Goal: Task Accomplishment & Management: Complete application form

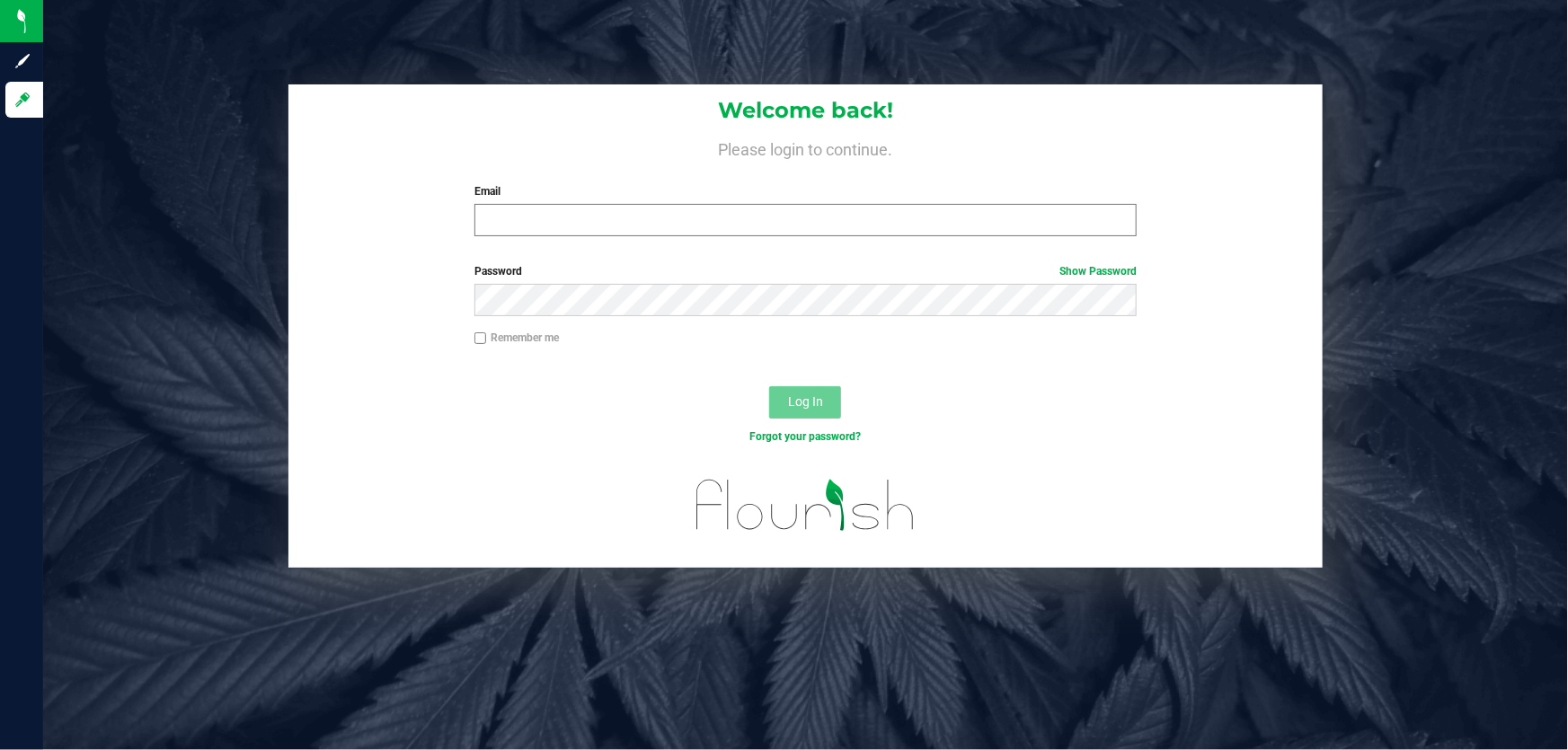
drag, startPoint x: 0, startPoint y: 0, endPoint x: 747, endPoint y: 210, distance: 776.0
click at [747, 205] on div "Email Required Please format your email correctly." at bounding box center [806, 210] width 690 height 53
click at [744, 215] on input "Email" at bounding box center [806, 220] width 663 height 32
type input "aibarra@liveparallel.com"
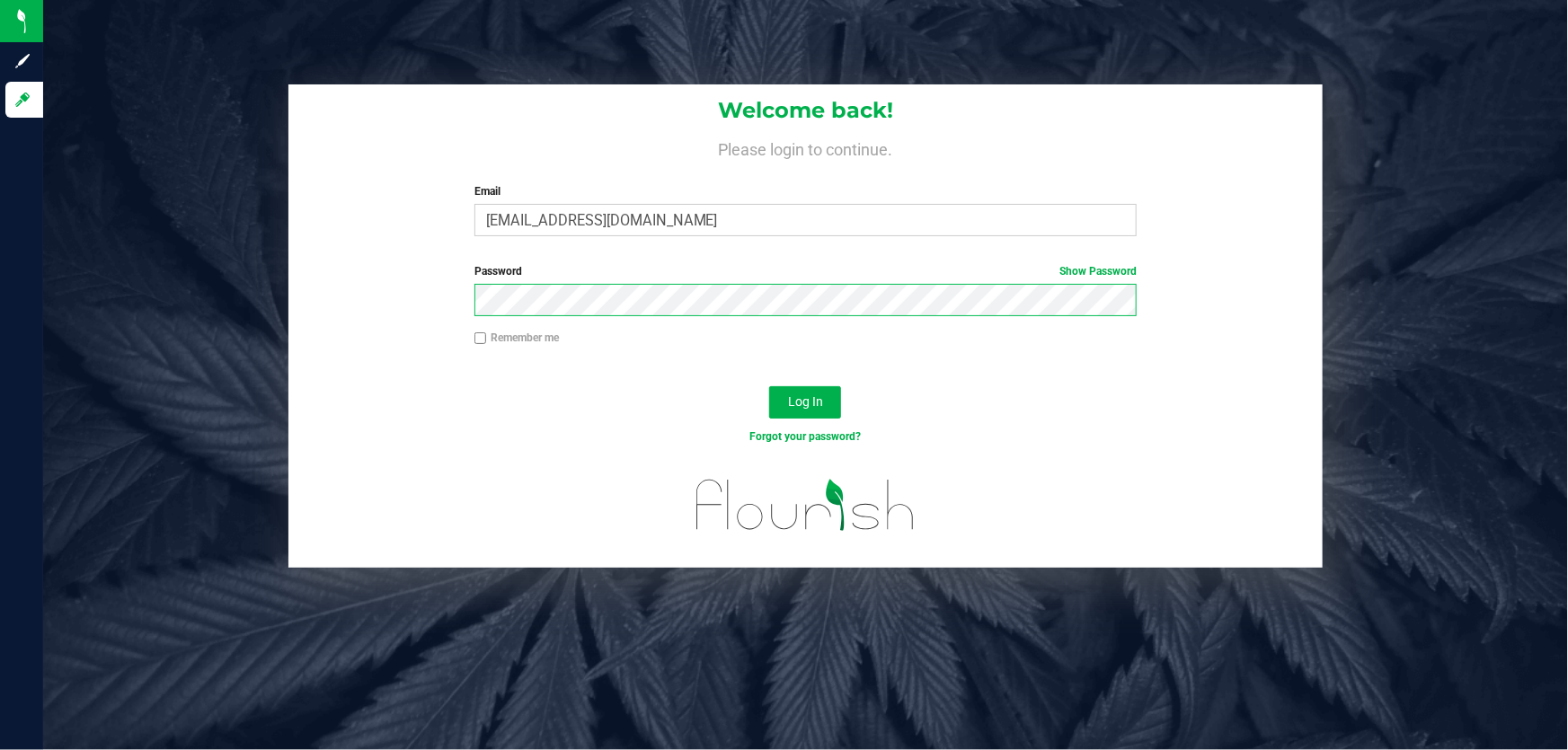
click at [769, 386] on button "Log In" at bounding box center [805, 402] width 72 height 32
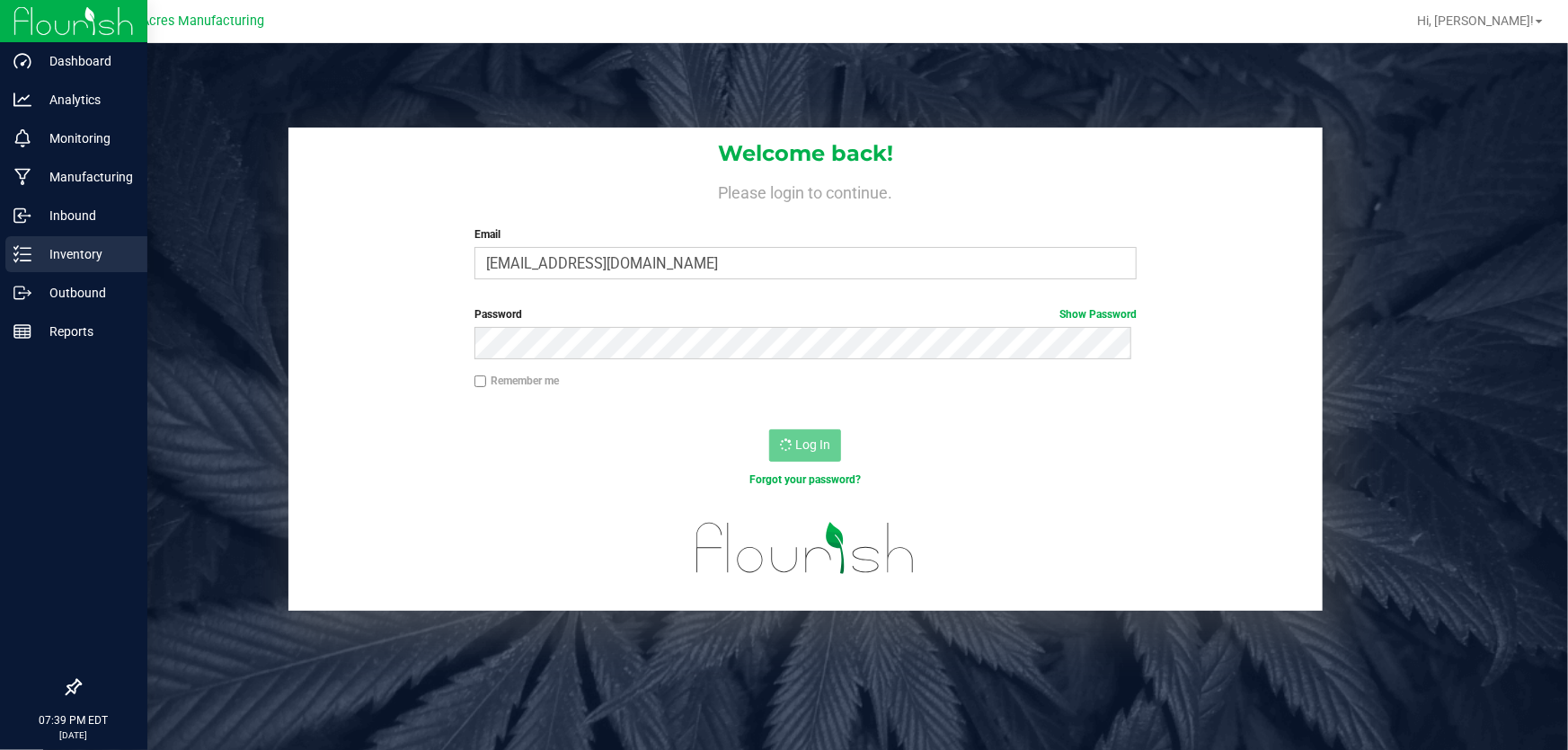
click at [70, 252] on p "Inventory" at bounding box center [85, 255] width 108 height 22
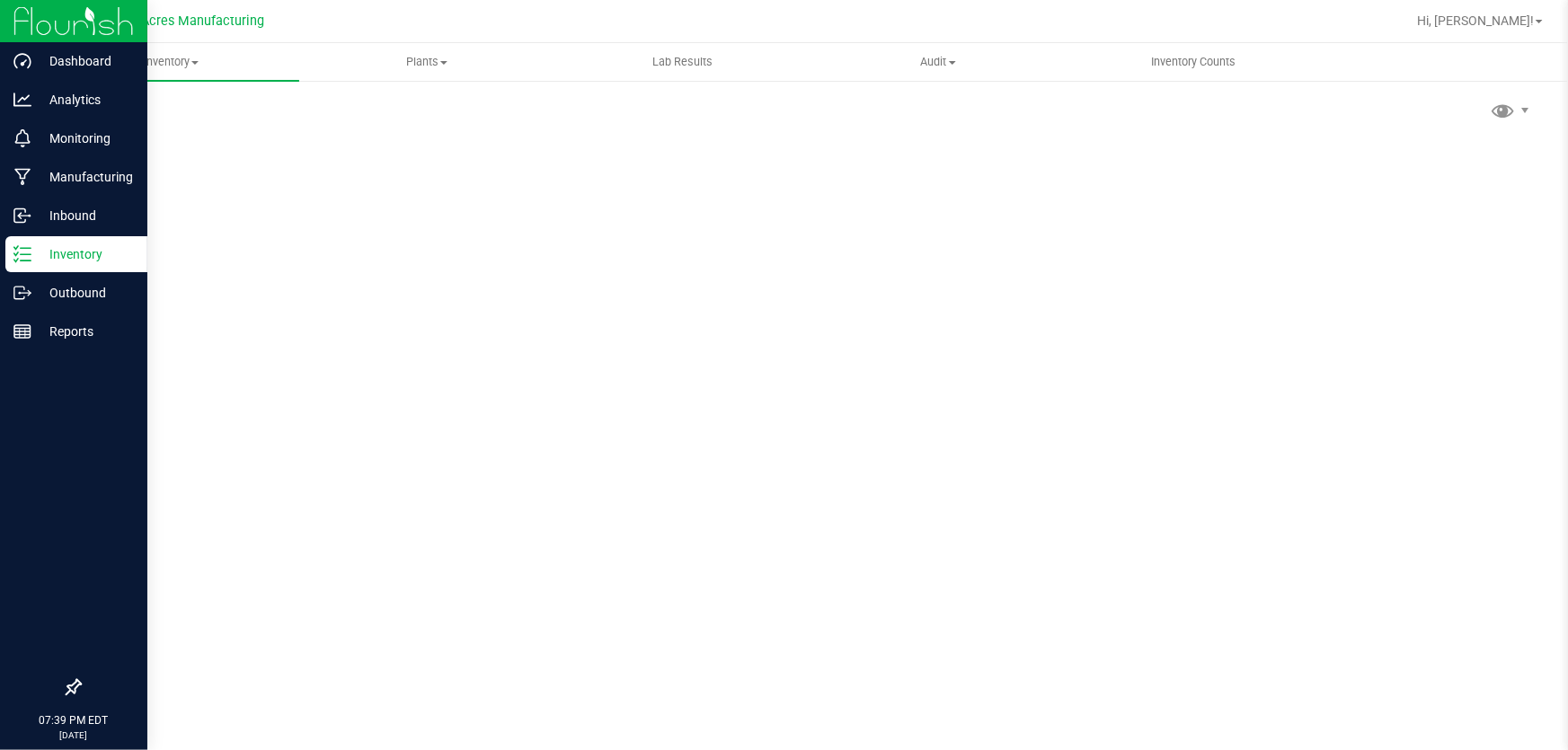
click at [47, 258] on p "Inventory" at bounding box center [85, 255] width 108 height 22
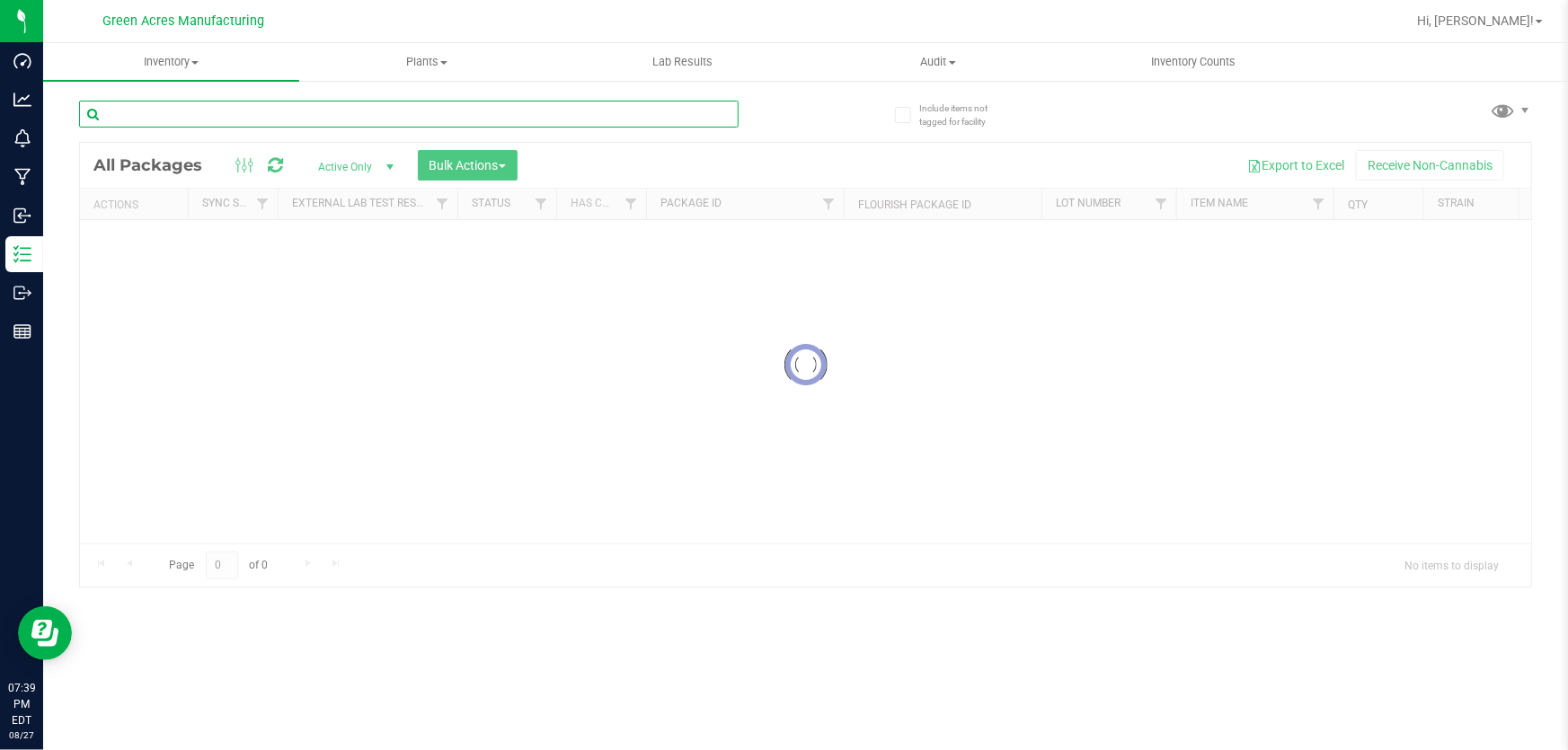
click at [287, 113] on input "text" at bounding box center [408, 113] width 659 height 27
drag, startPoint x: 475, startPoint y: 535, endPoint x: 485, endPoint y: 536, distance: 10.0
click at [485, 536] on div at bounding box center [805, 365] width 1451 height 444
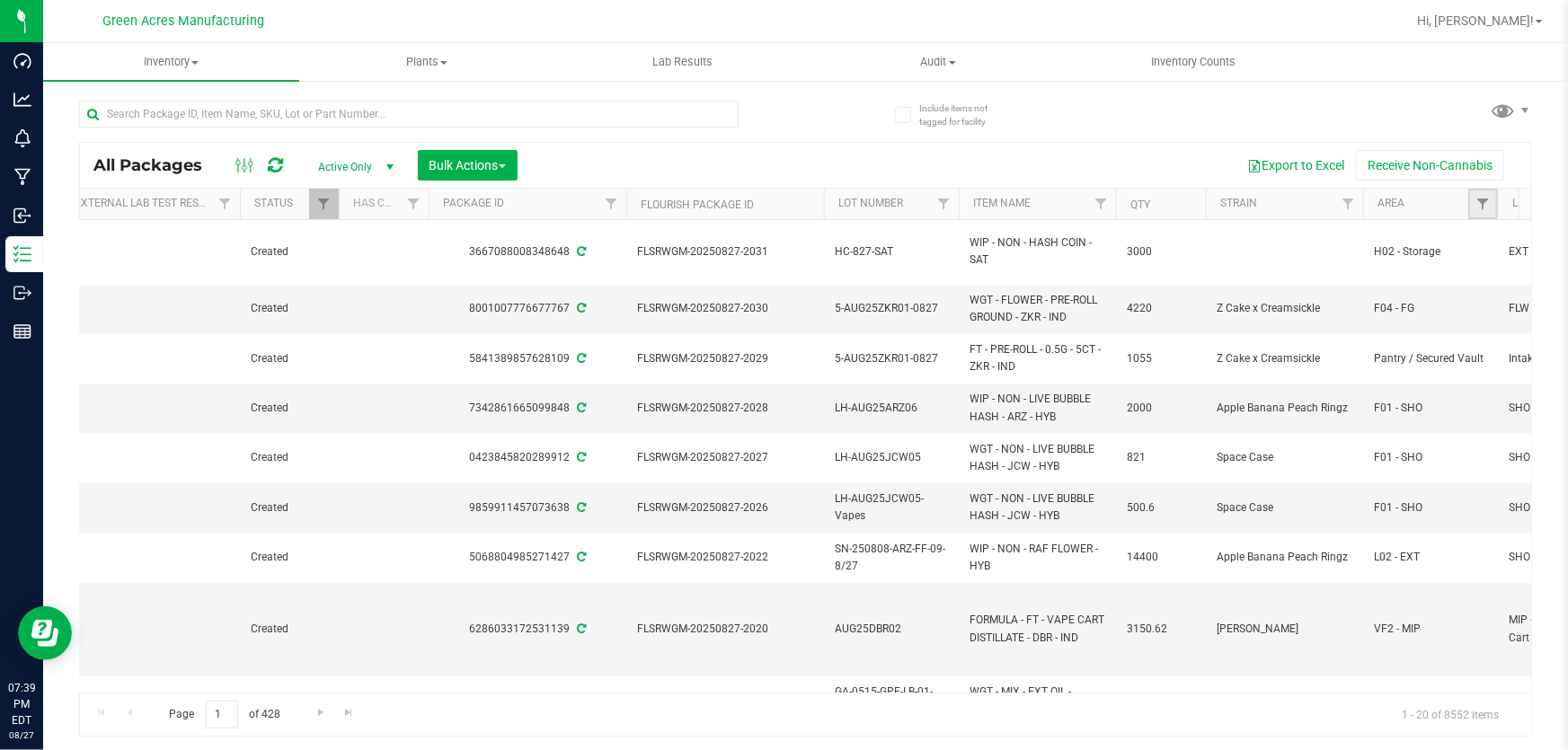
click at [1479, 192] on link "Filter" at bounding box center [1483, 203] width 29 height 30
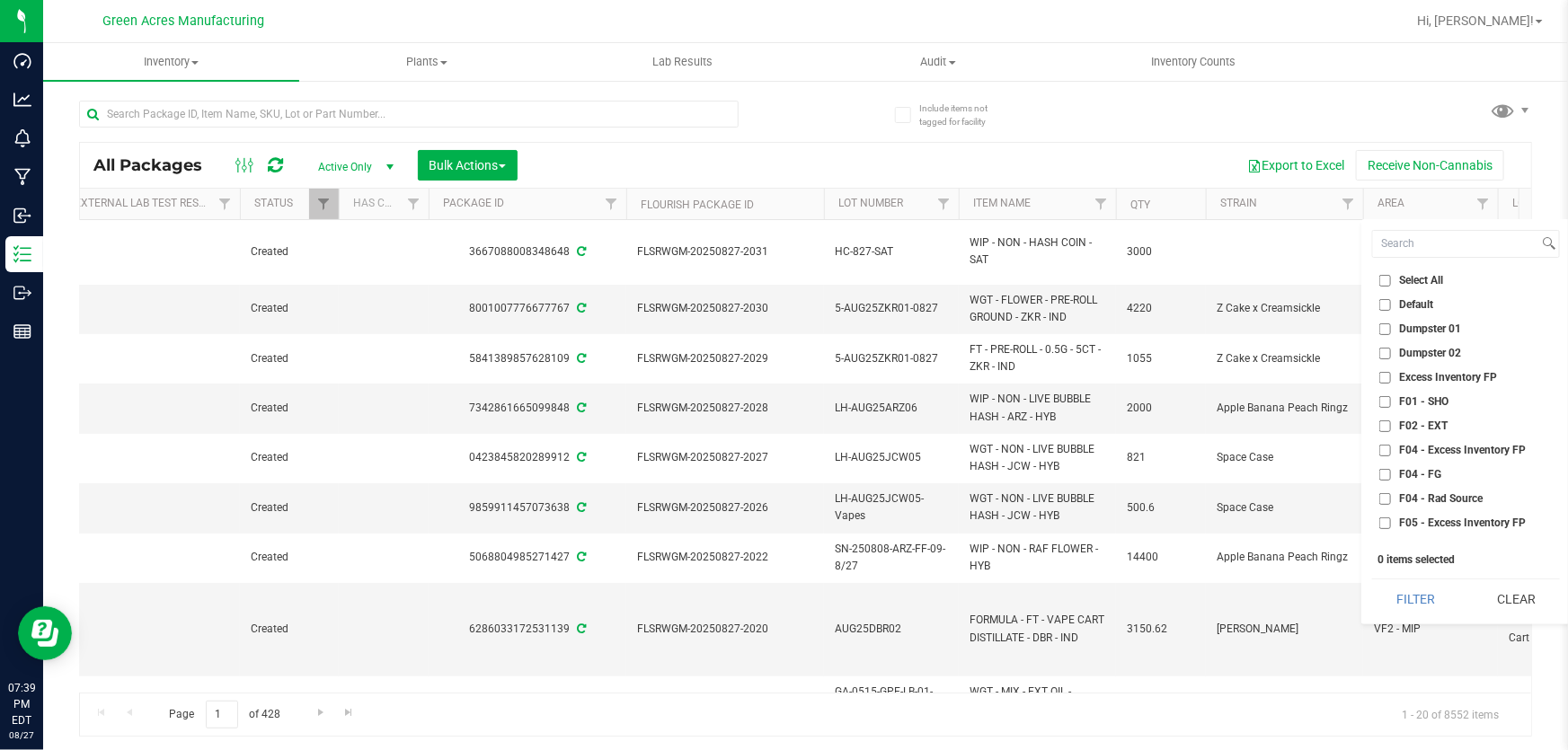
click at [1382, 424] on input "F02 - EXT" at bounding box center [1385, 427] width 12 height 12
checkbox input "true"
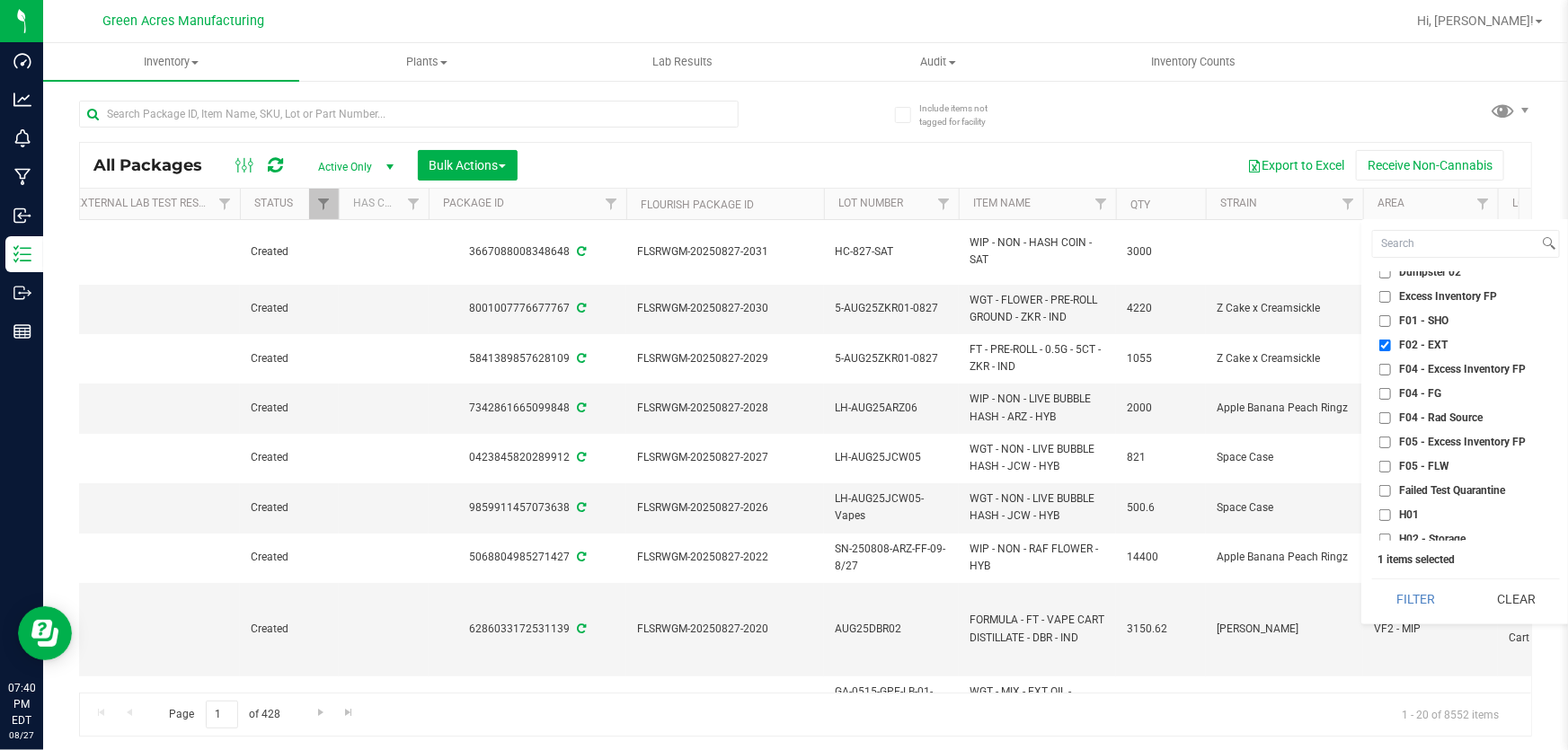
scroll to position [162, 0]
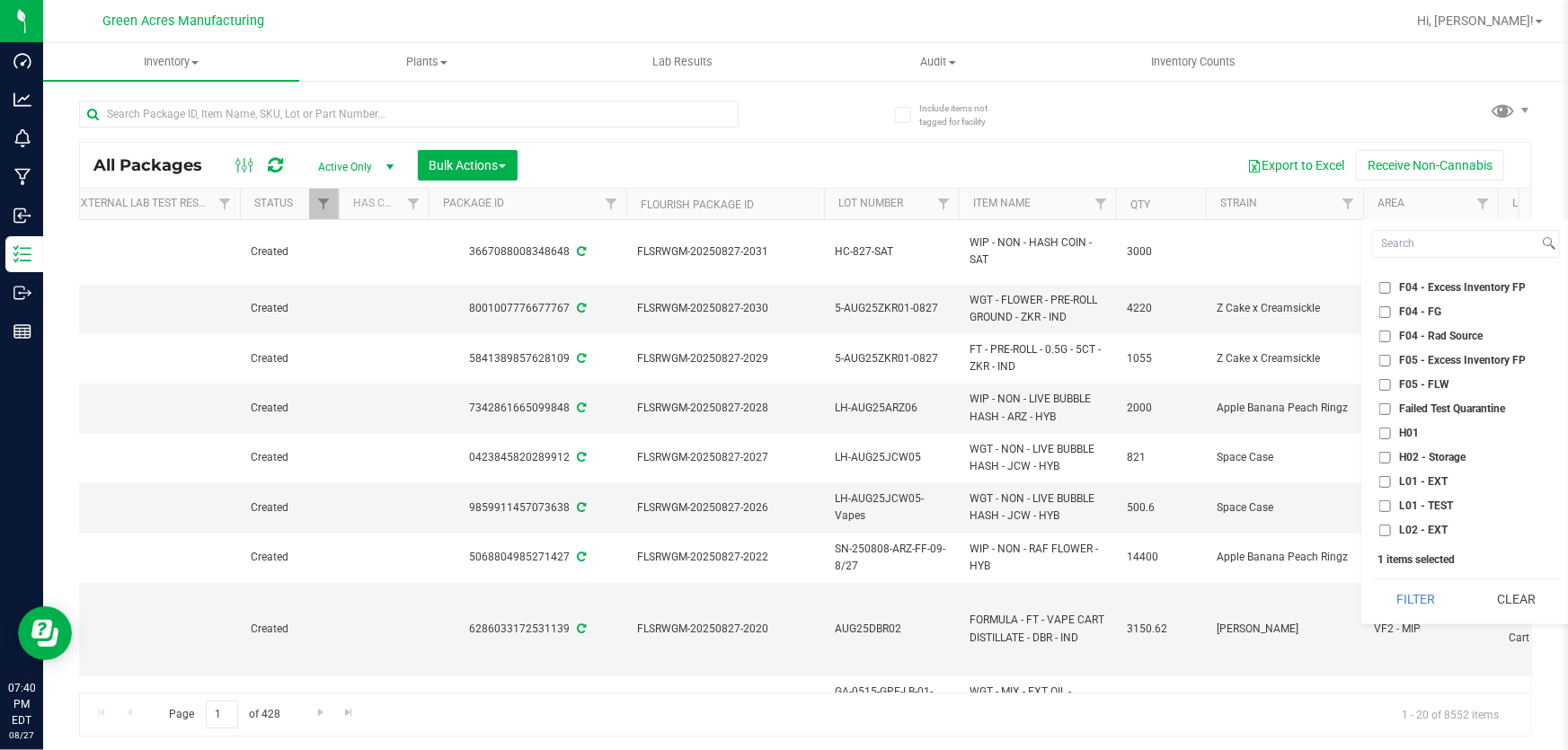
click at [1383, 452] on input "H02 - Storage" at bounding box center [1385, 458] width 12 height 12
checkbox input "true"
click at [1387, 480] on input "L01 - EXT" at bounding box center [1385, 483] width 12 height 12
checkbox input "true"
click at [1381, 529] on input "L02 - EXT" at bounding box center [1385, 531] width 12 height 12
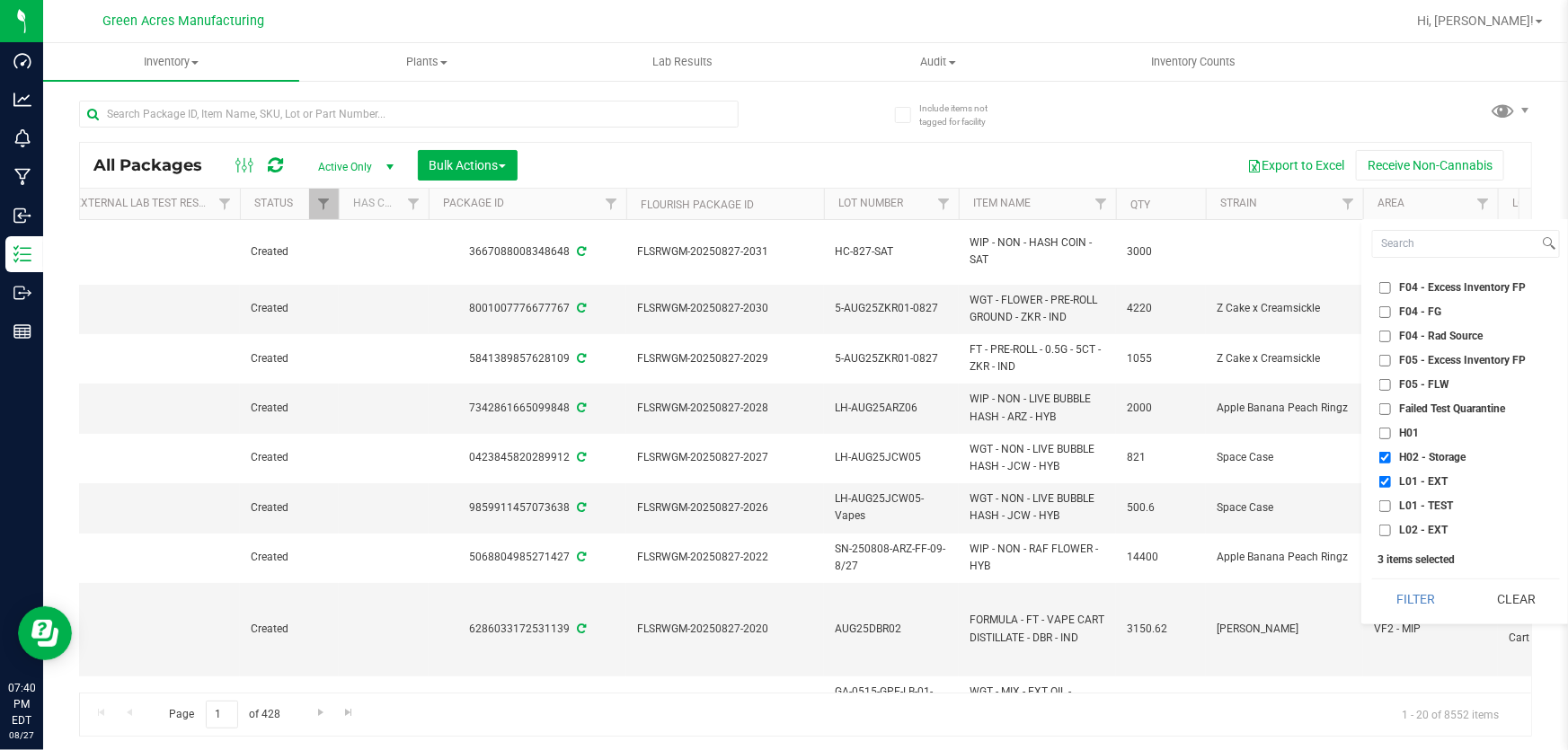
checkbox input "true"
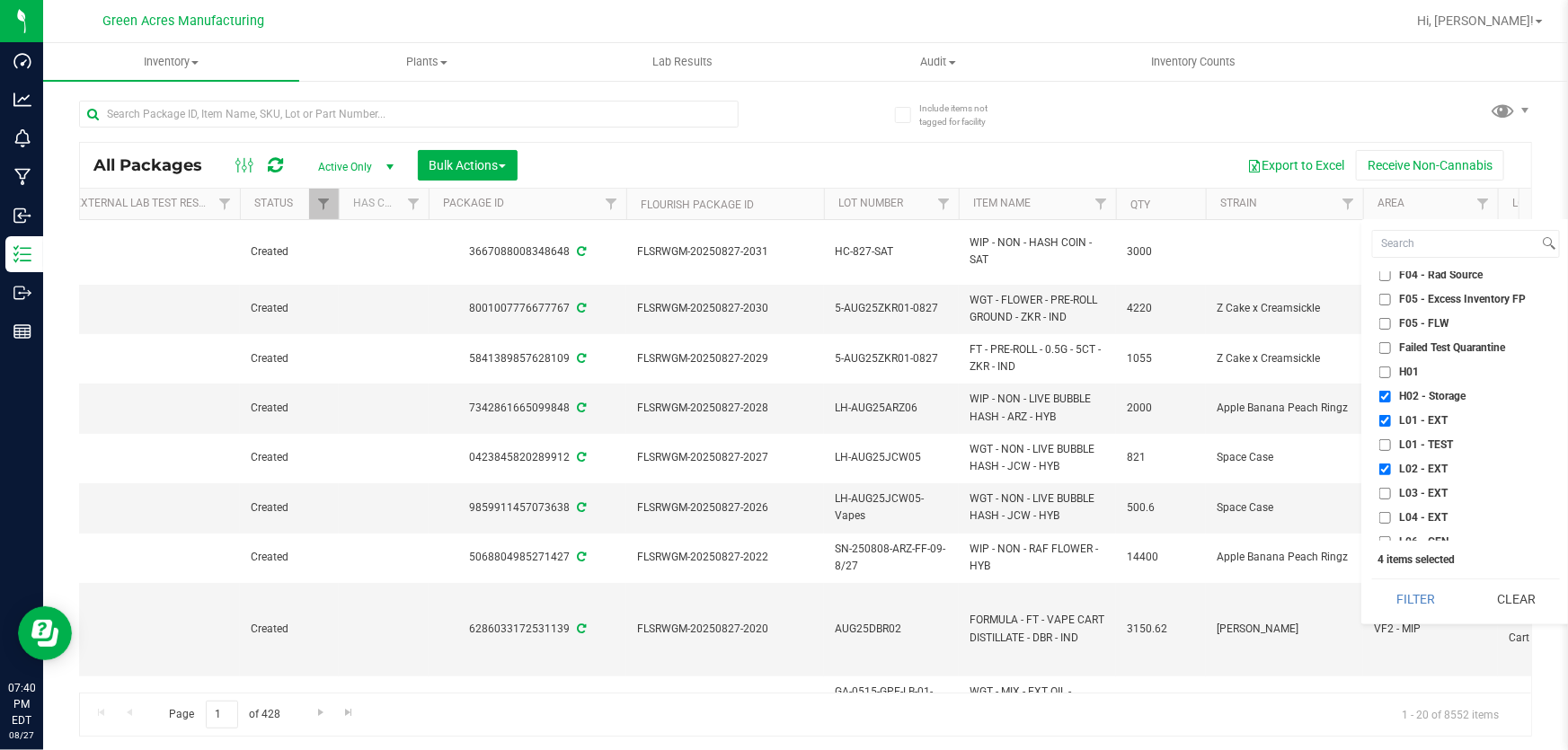
scroll to position [326, 0]
click at [1377, 383] on li "L03 - EXT" at bounding box center [1465, 391] width 188 height 19
click at [1382, 389] on input "L03 - EXT" at bounding box center [1385, 391] width 12 height 12
checkbox input "true"
click at [1379, 414] on input "L04 - EXT" at bounding box center [1385, 416] width 12 height 12
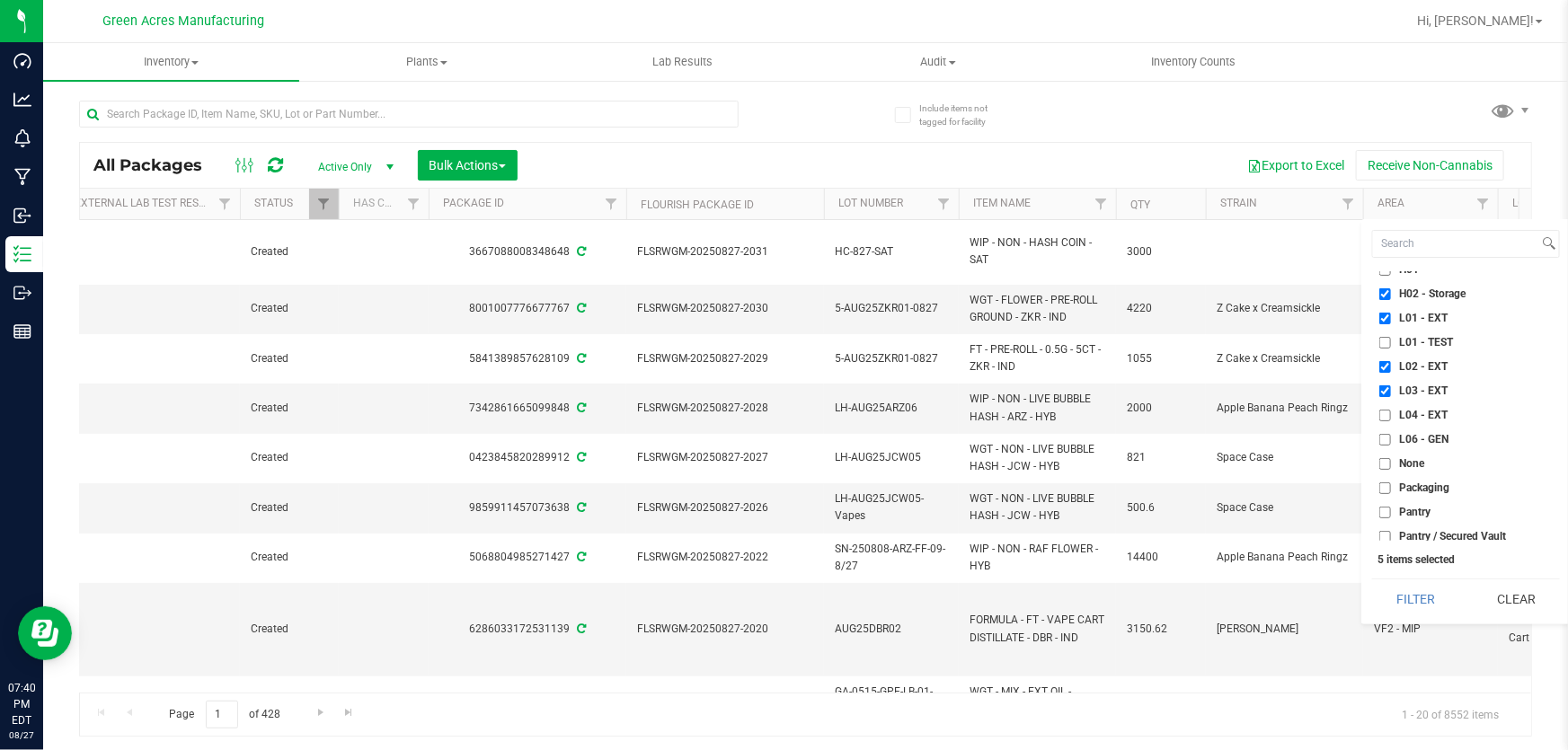
checkbox input "true"
click at [1390, 593] on button "Filter" at bounding box center [1415, 600] width 87 height 39
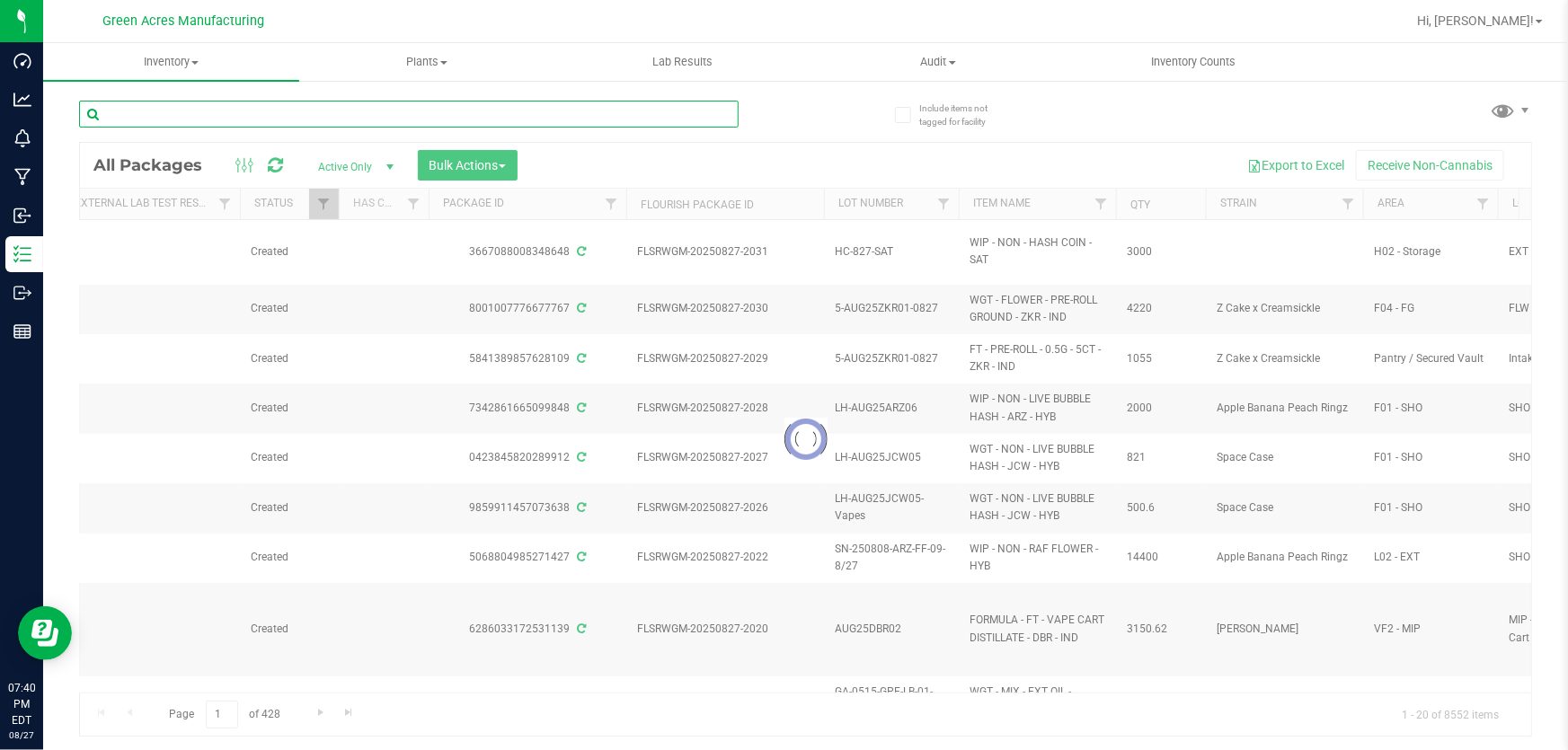
click at [480, 125] on input "text" at bounding box center [408, 113] width 659 height 27
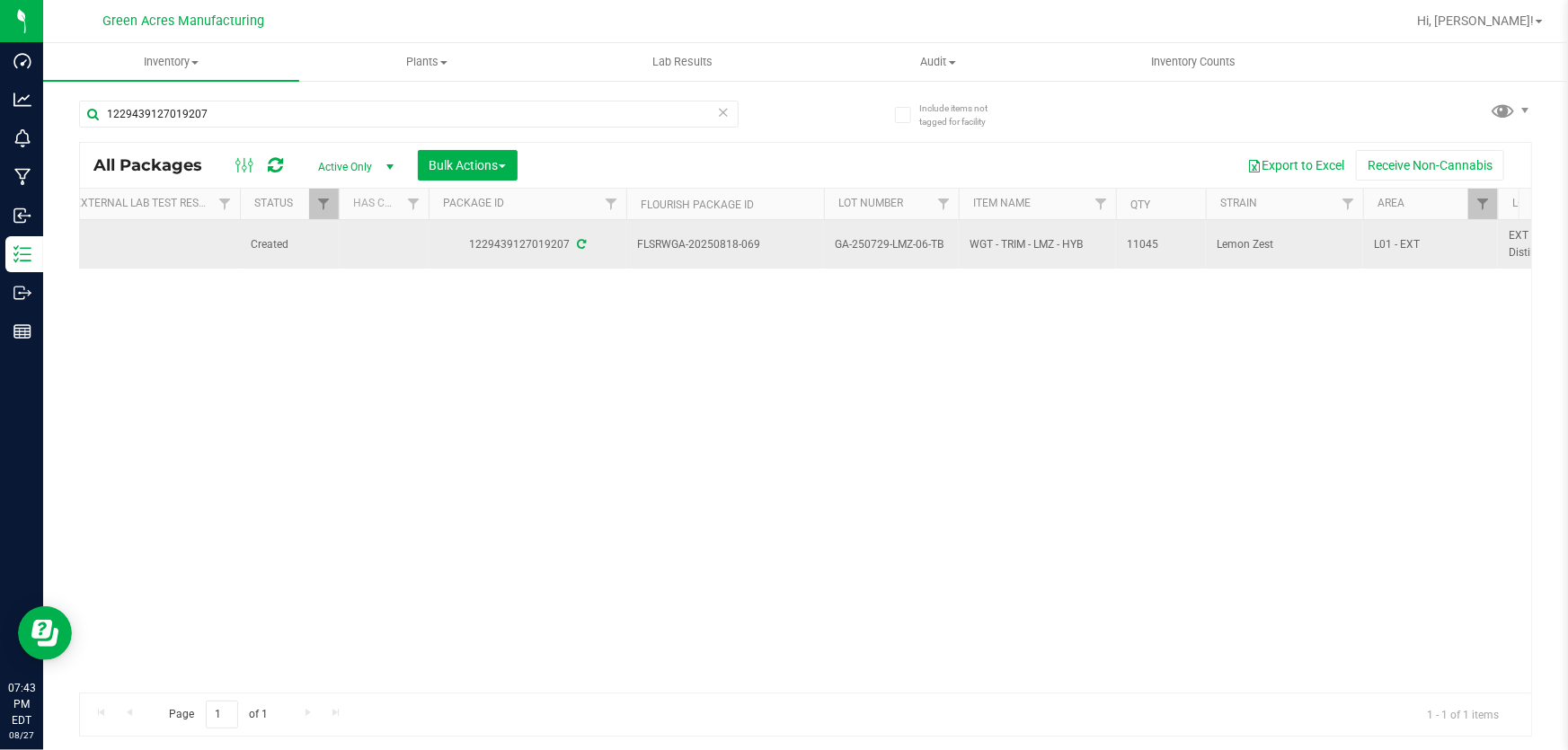
click at [876, 243] on span "GA-250729-LMZ-06-TB" at bounding box center [890, 244] width 113 height 17
click at [876, 243] on input "GA-250729-LMZ-06-TB" at bounding box center [887, 245] width 129 height 28
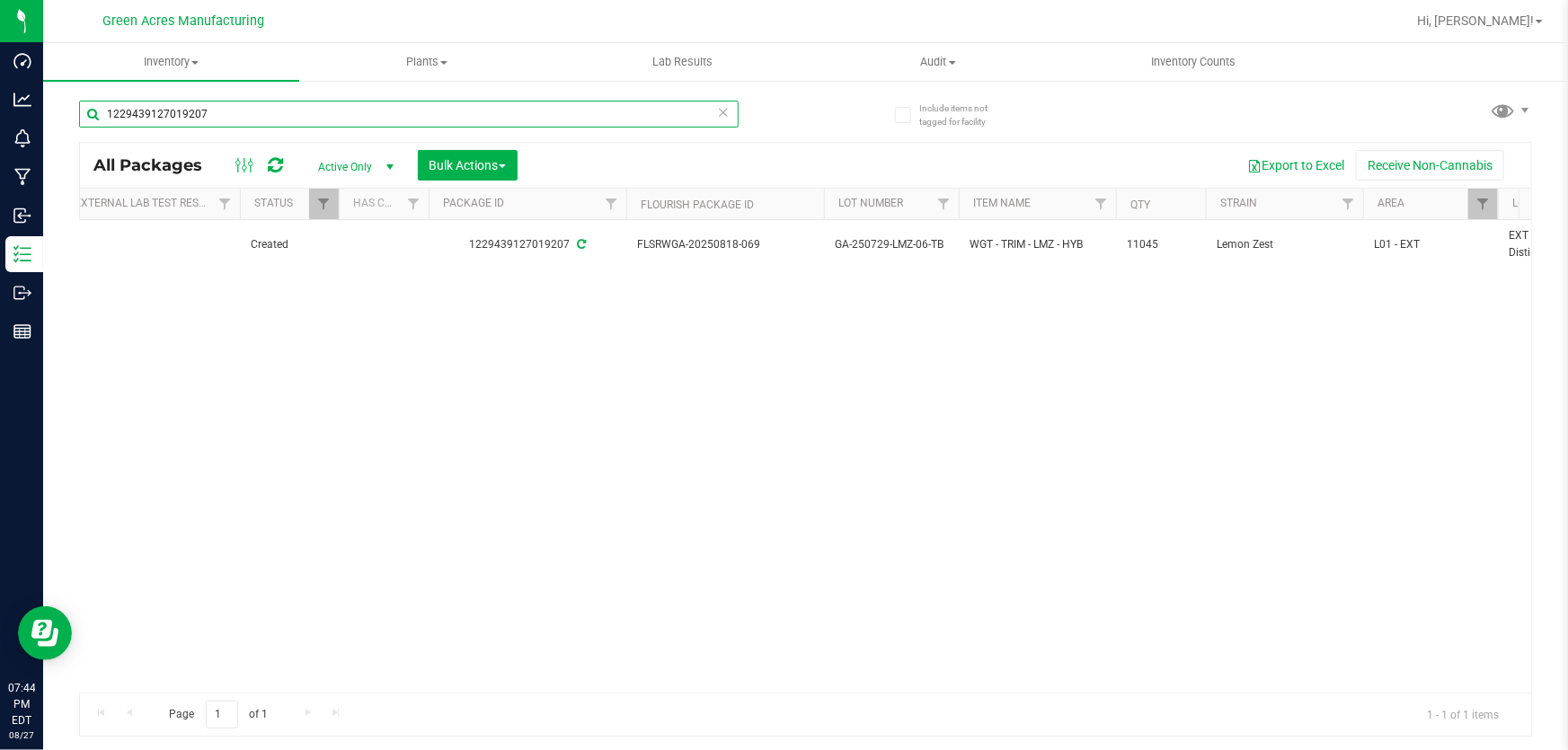
click at [315, 106] on input "1229439127019207" at bounding box center [408, 113] width 659 height 27
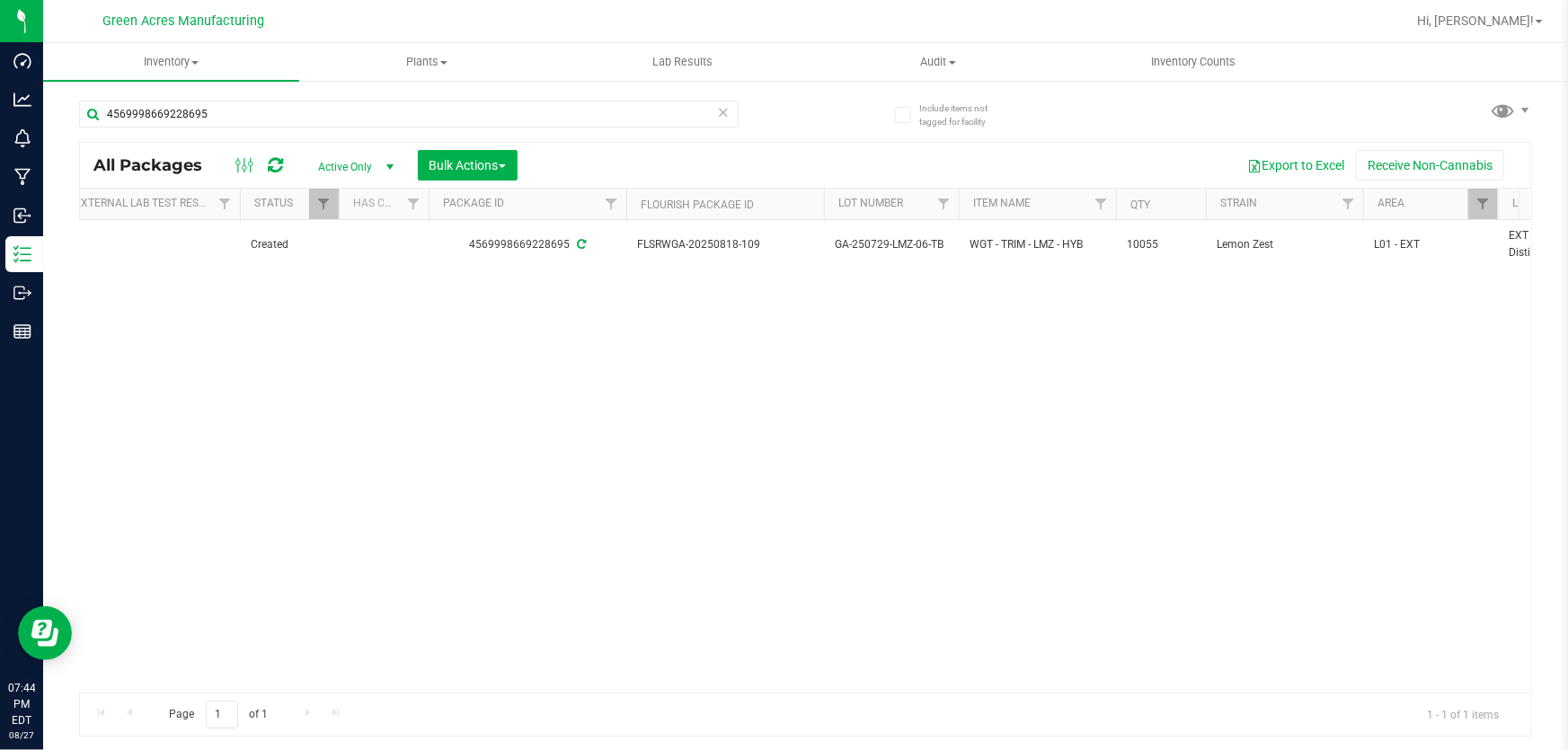
click at [917, 247] on span "GA-250729-LMZ-06-TB" at bounding box center [890, 244] width 113 height 17
click at [917, 247] on input "GA-250729-LMZ-06-TB" at bounding box center [887, 245] width 129 height 28
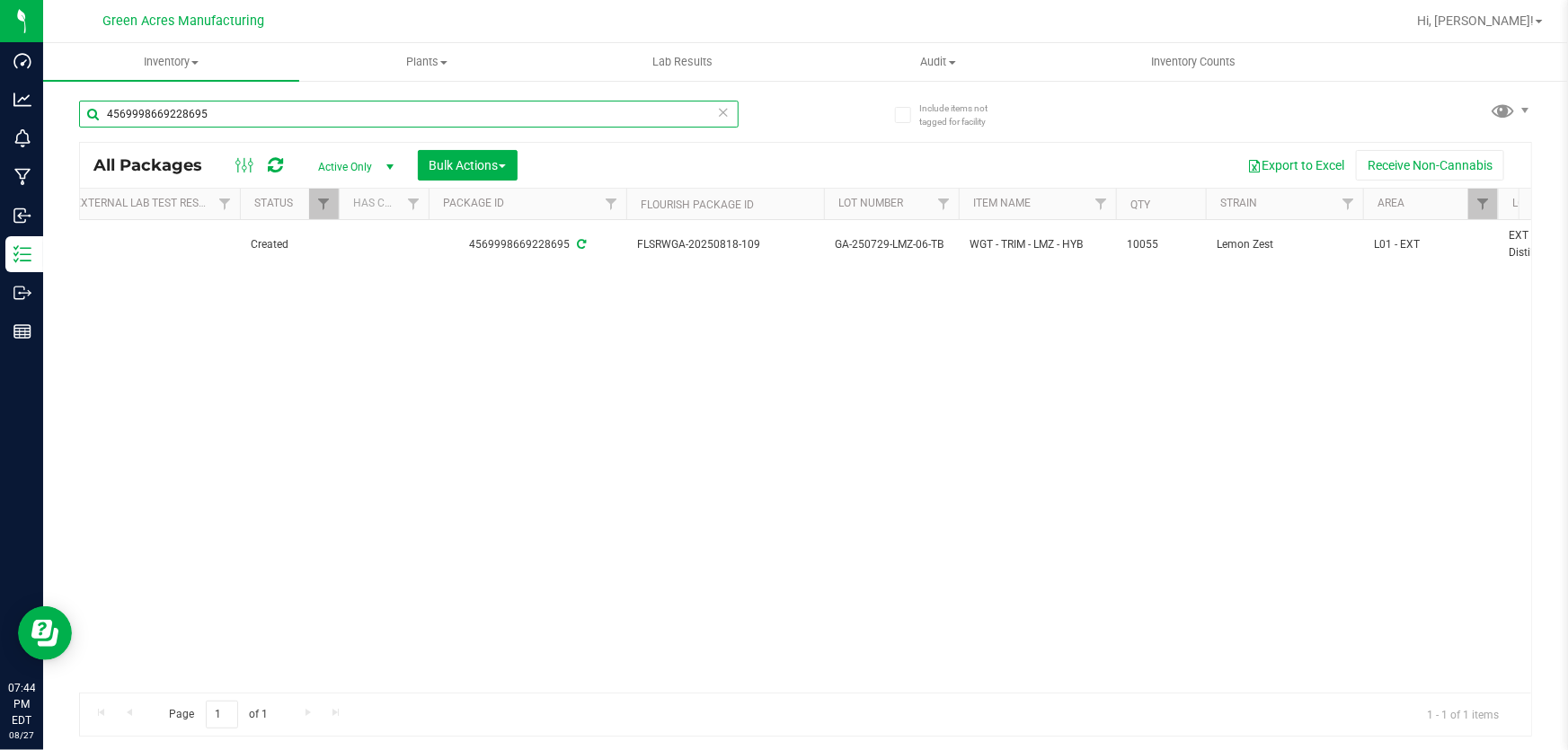
click at [444, 114] on input "4569998669228695" at bounding box center [408, 113] width 659 height 27
click at [444, 113] on input "4569998669228695" at bounding box center [408, 113] width 659 height 27
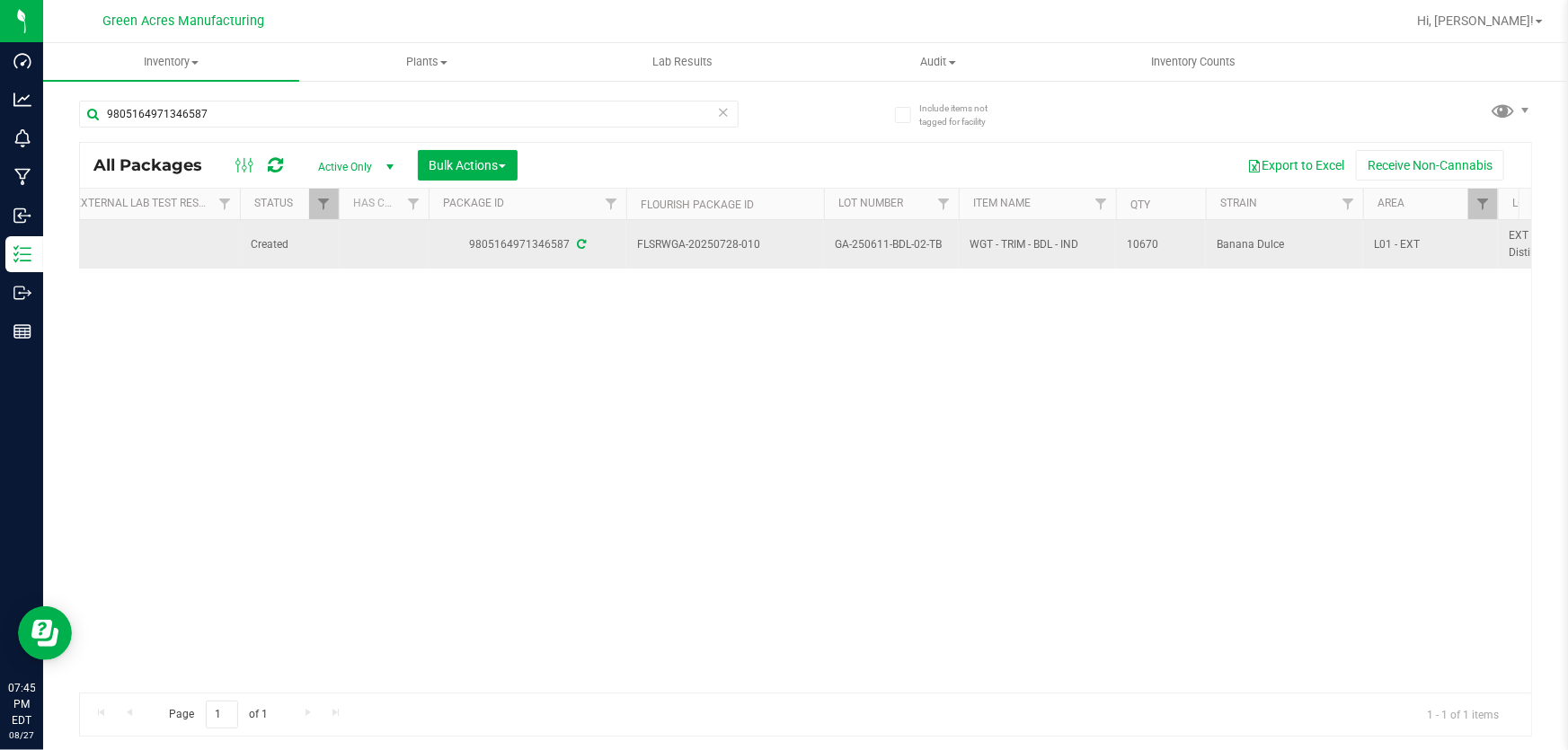
click at [893, 246] on span "GA-250611-BDL-02-TB" at bounding box center [890, 244] width 113 height 17
click at [893, 246] on input "GA-250611-BDL-02-TB" at bounding box center [887, 245] width 129 height 28
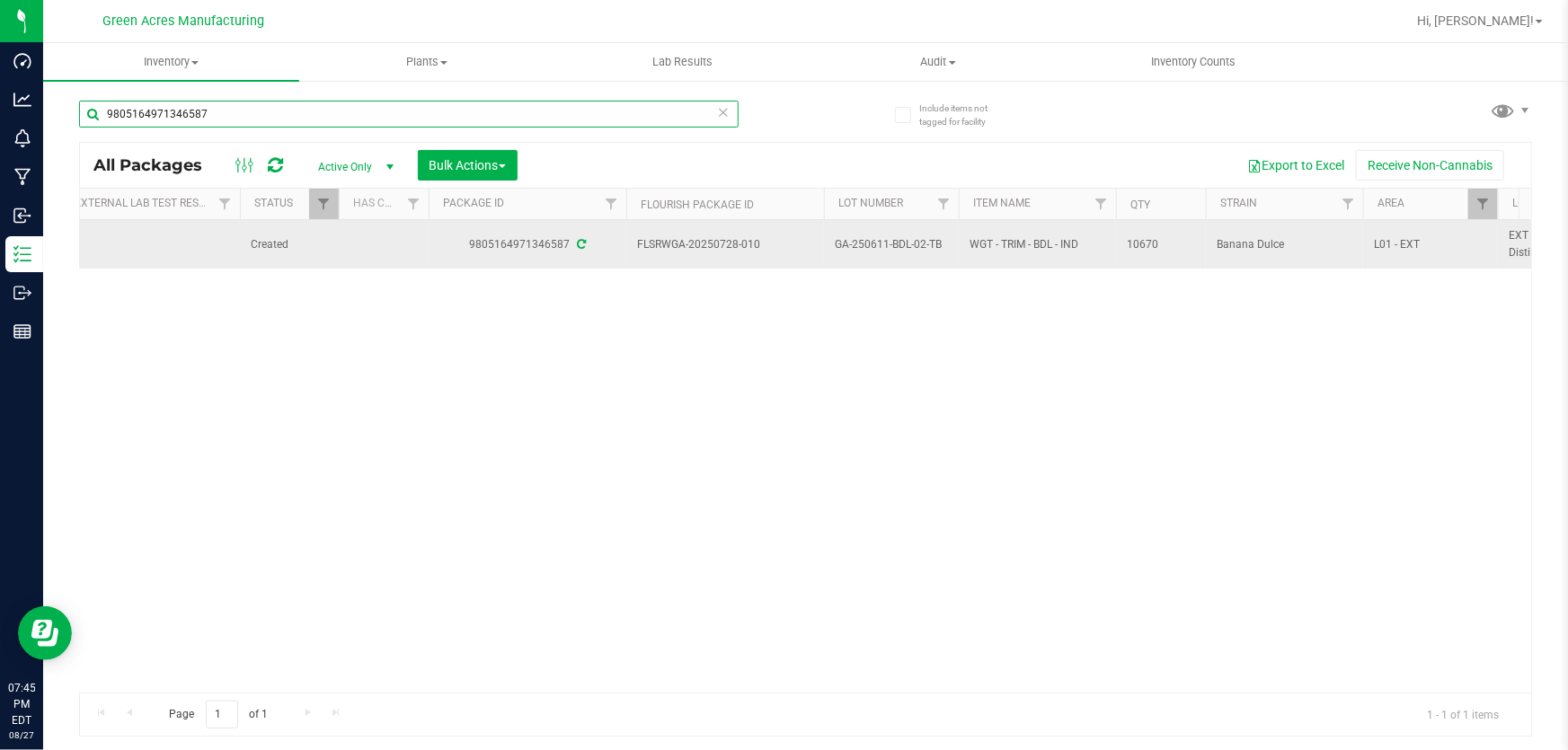
click at [243, 121] on input "9805164971346587" at bounding box center [408, 113] width 659 height 27
click at [241, 121] on input "9805164971346587" at bounding box center [408, 113] width 659 height 27
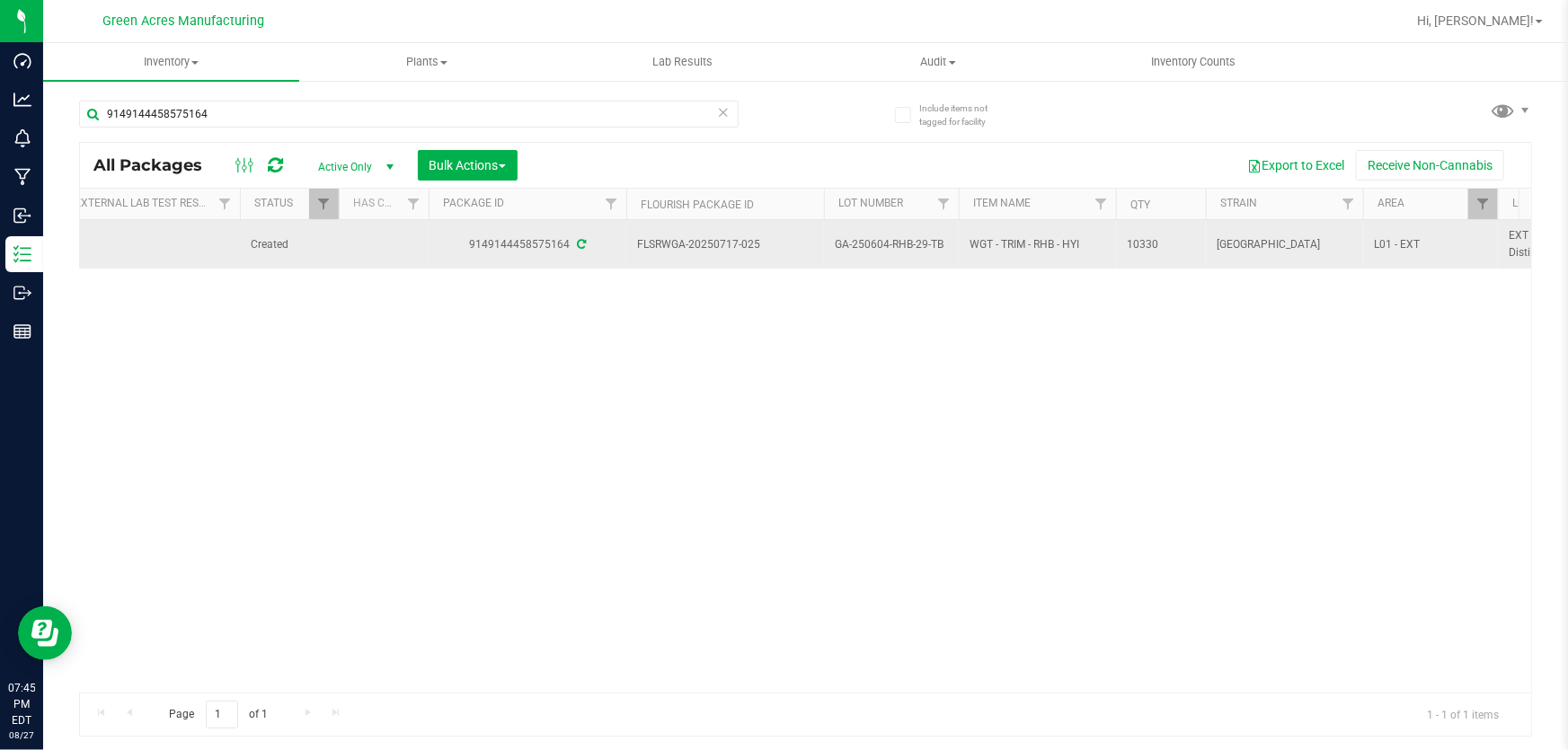
click at [875, 242] on span "GA-250604-RHB-29-TB" at bounding box center [890, 244] width 113 height 17
click at [875, 242] on input "GA-250604-RHB-29-TB" at bounding box center [887, 245] width 129 height 28
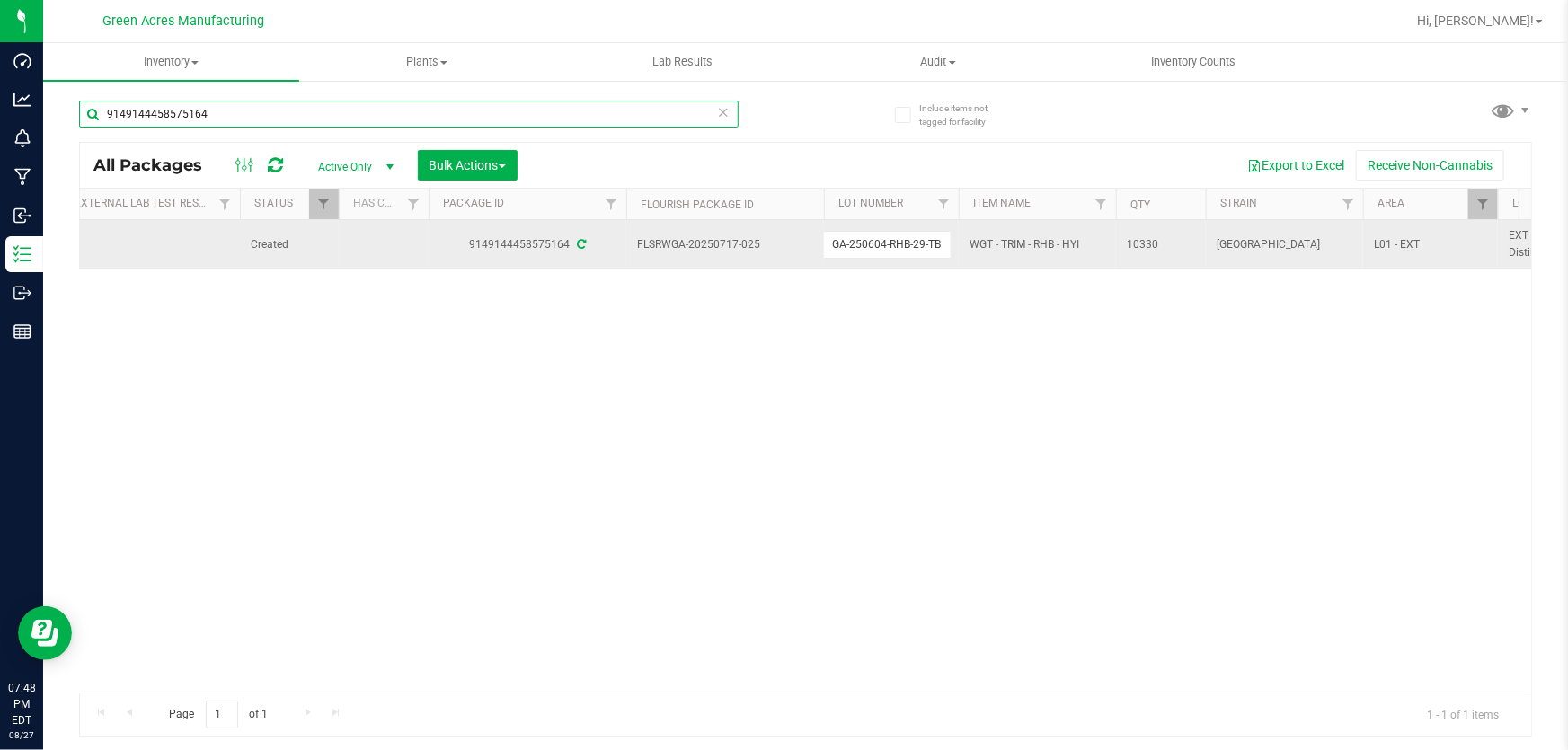
click at [493, 120] on input "9149144458575164" at bounding box center [408, 113] width 659 height 27
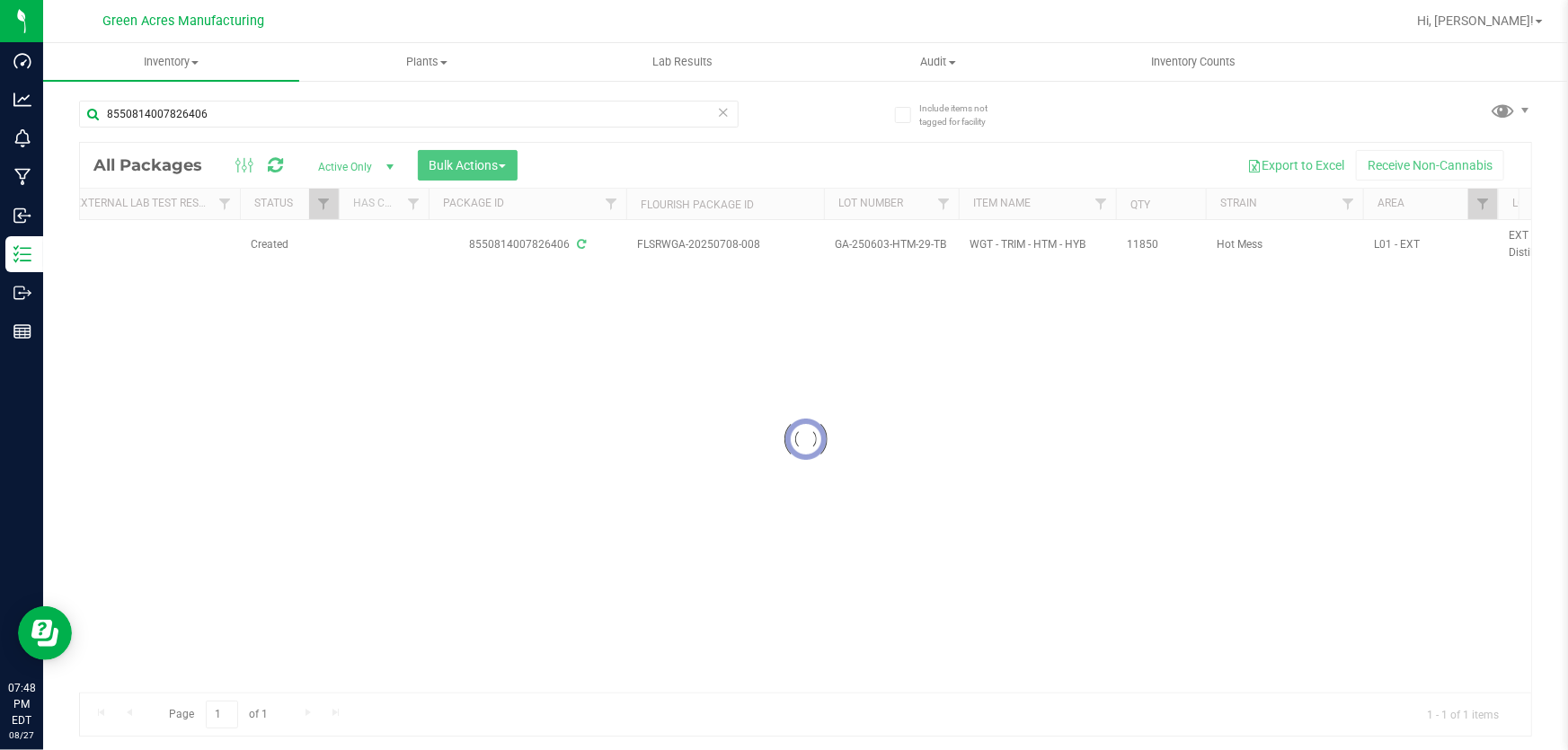
click at [900, 238] on div at bounding box center [805, 438] width 1451 height 593
click at [904, 243] on span "GA-250603-HTM-29-TB" at bounding box center [890, 244] width 113 height 17
click at [904, 243] on input "GA-250603-HTM-29-TB" at bounding box center [887, 245] width 129 height 28
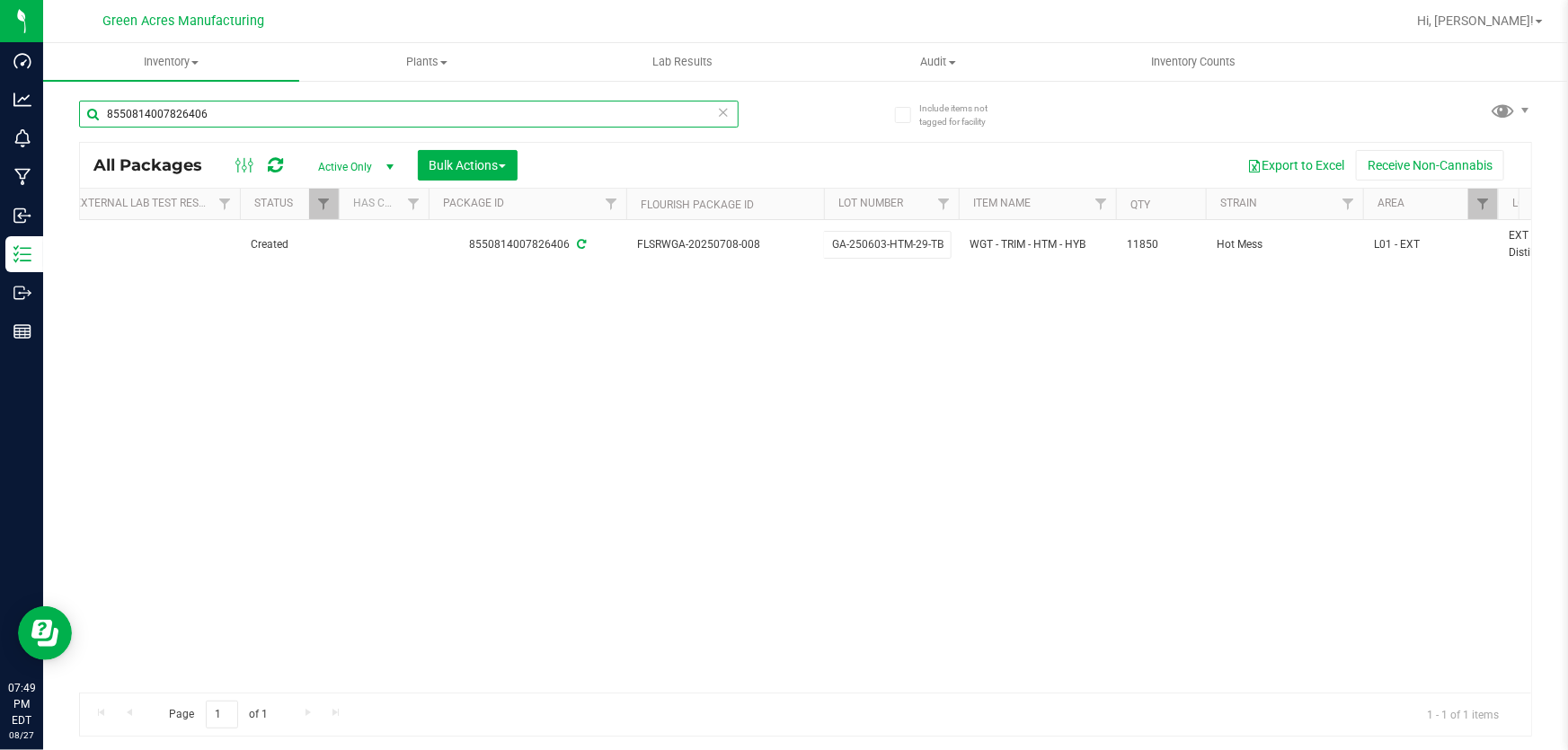
click at [334, 113] on input "8550814007826406" at bounding box center [408, 113] width 659 height 27
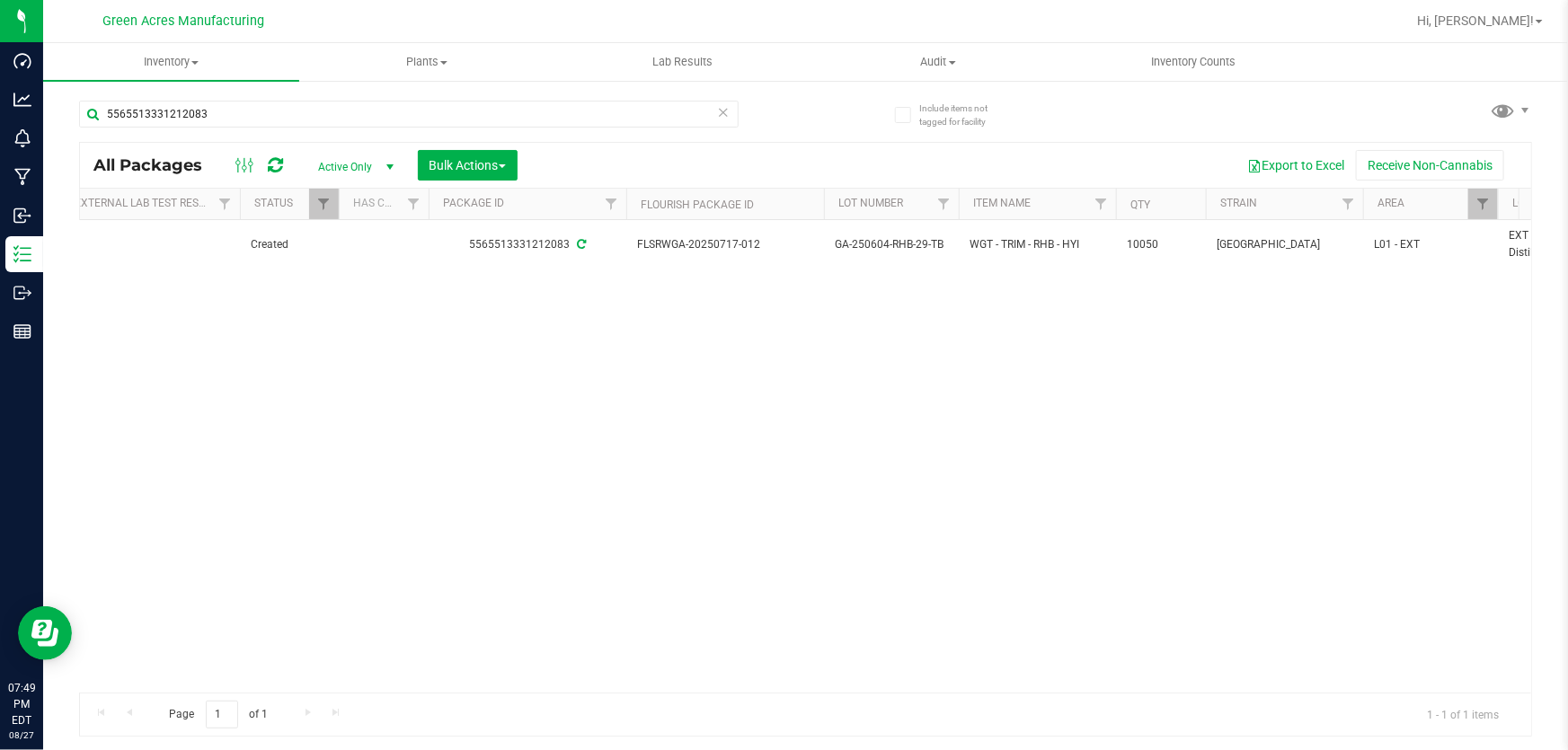
click at [847, 242] on span "GA-250604-RHB-29-TB" at bounding box center [890, 244] width 113 height 17
click at [847, 242] on input "GA-250604-RHB-29-TB" at bounding box center [887, 245] width 129 height 28
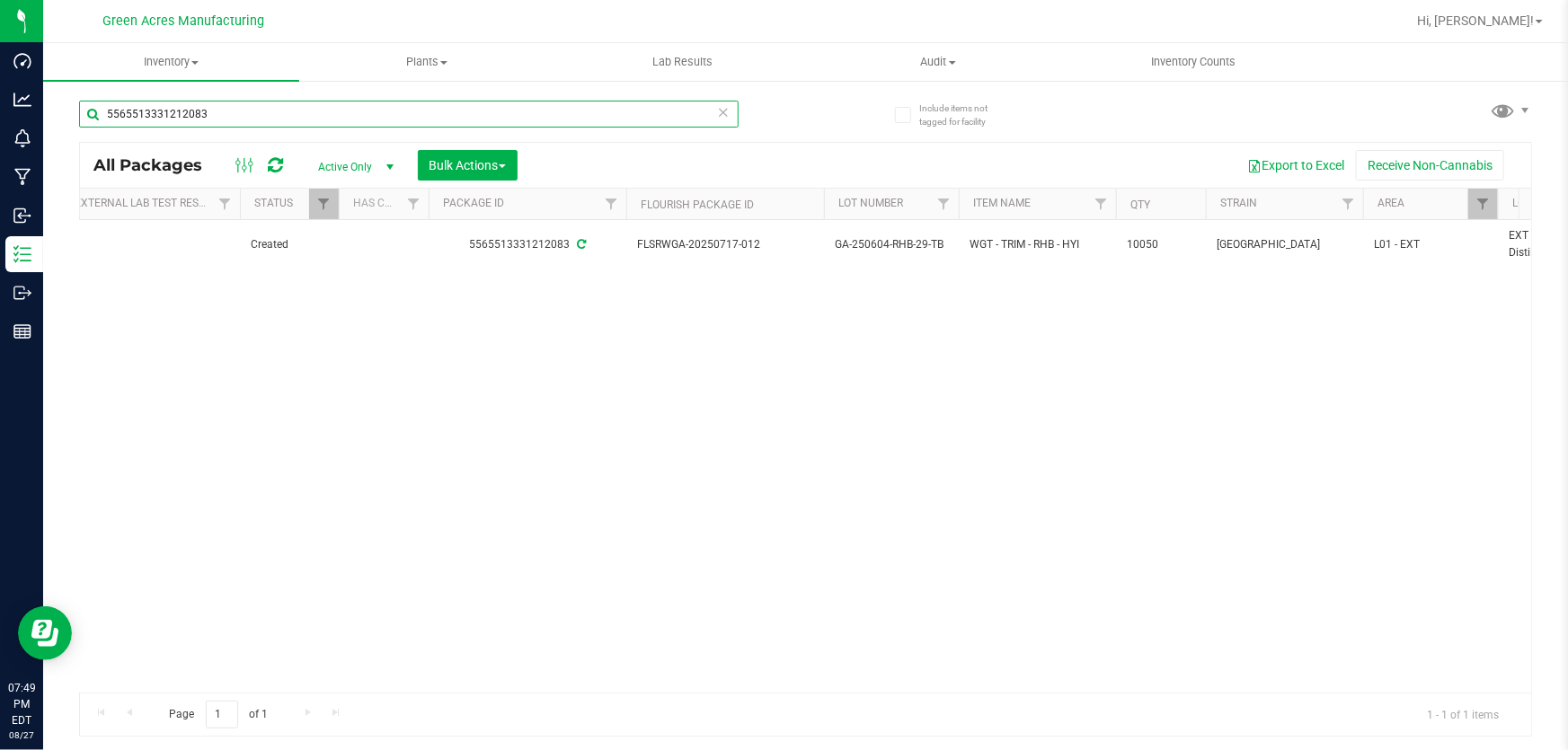
click at [513, 110] on input "5565513331212083" at bounding box center [408, 113] width 659 height 27
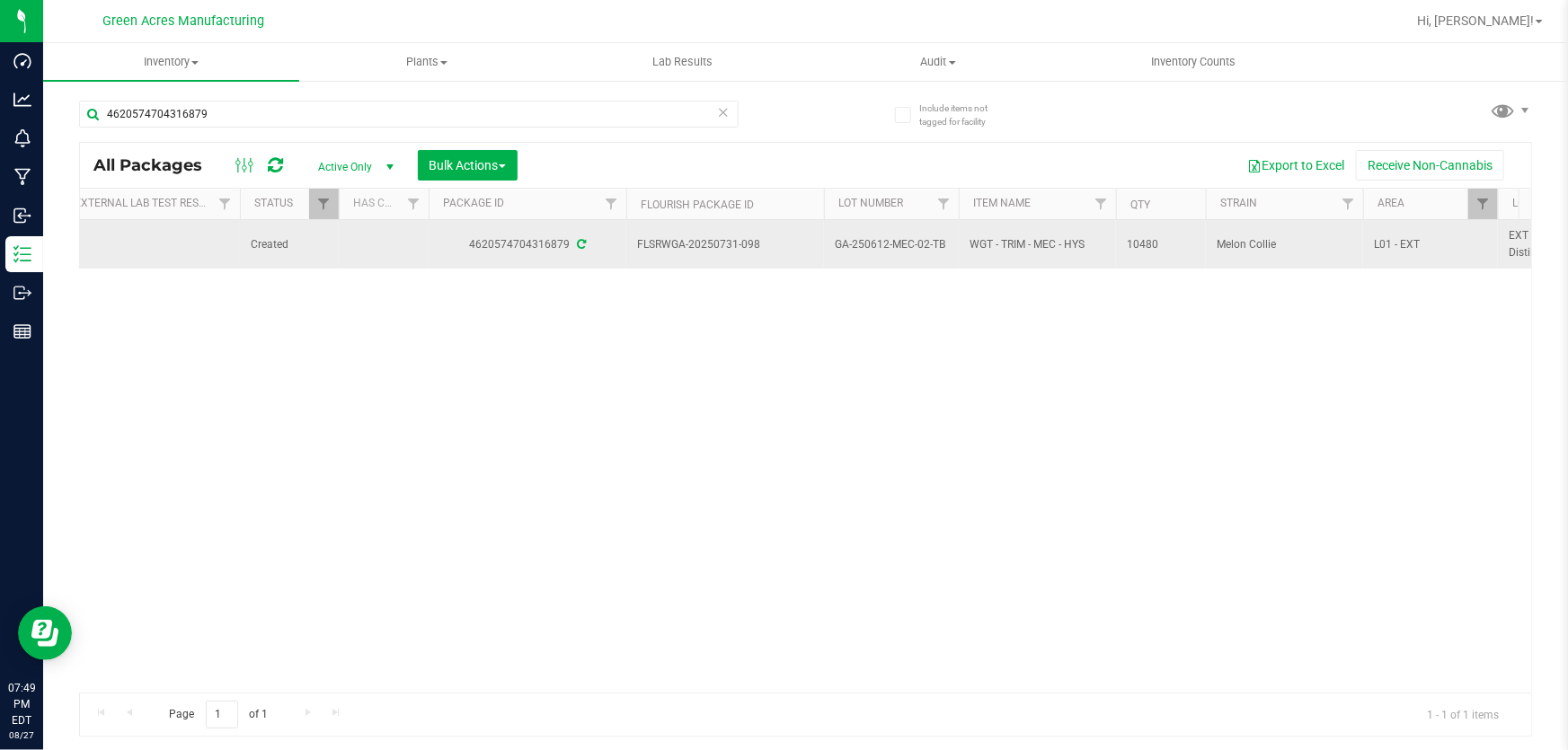
click at [888, 247] on span "GA-250612-MEC-02-TB" at bounding box center [890, 244] width 113 height 17
click at [888, 246] on input "GA-250612-MEC-02-TB" at bounding box center [887, 245] width 129 height 28
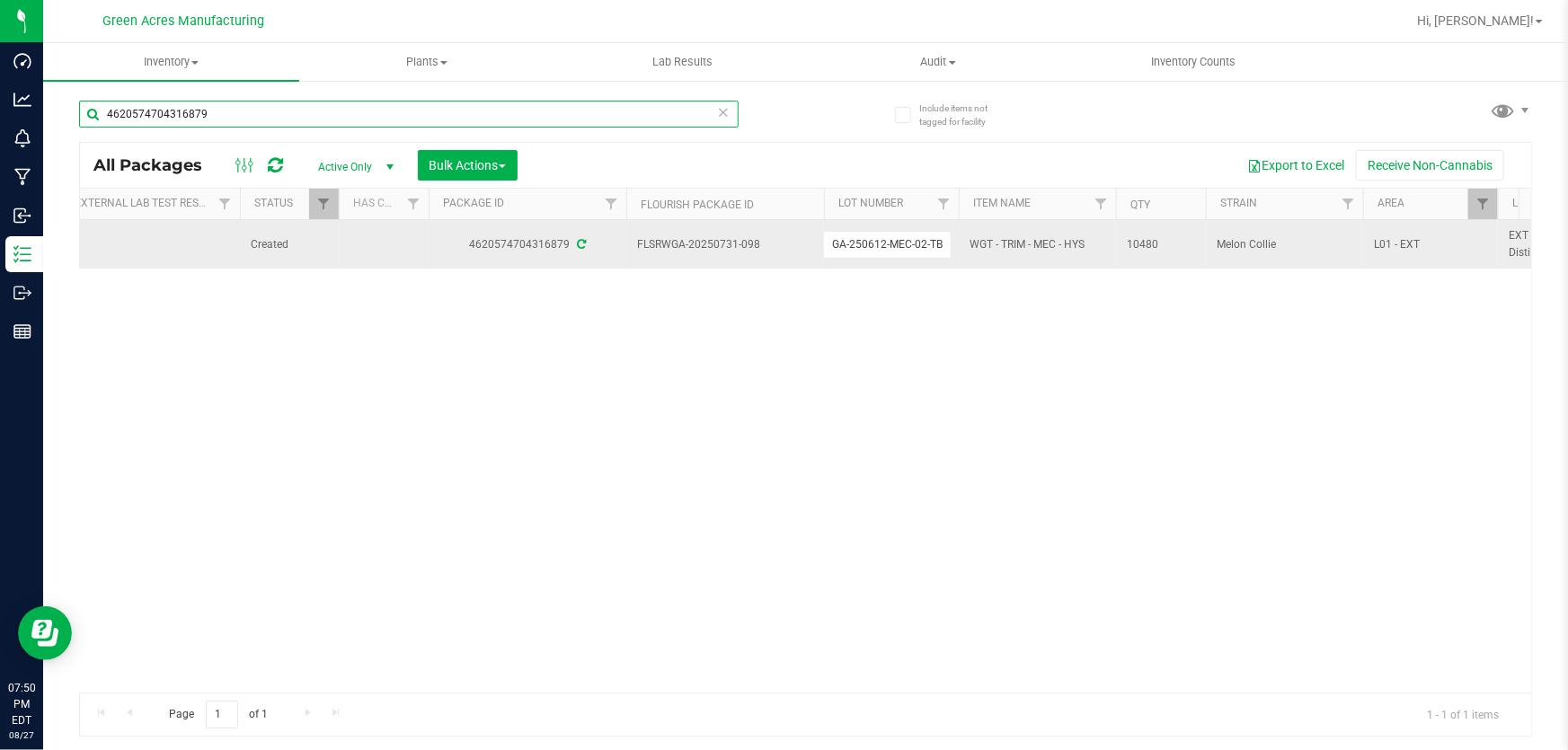
click at [225, 126] on input "4620574704316879" at bounding box center [408, 113] width 659 height 27
click at [230, 109] on input "4620574704316879" at bounding box center [408, 113] width 659 height 27
type input "0223769980591531"
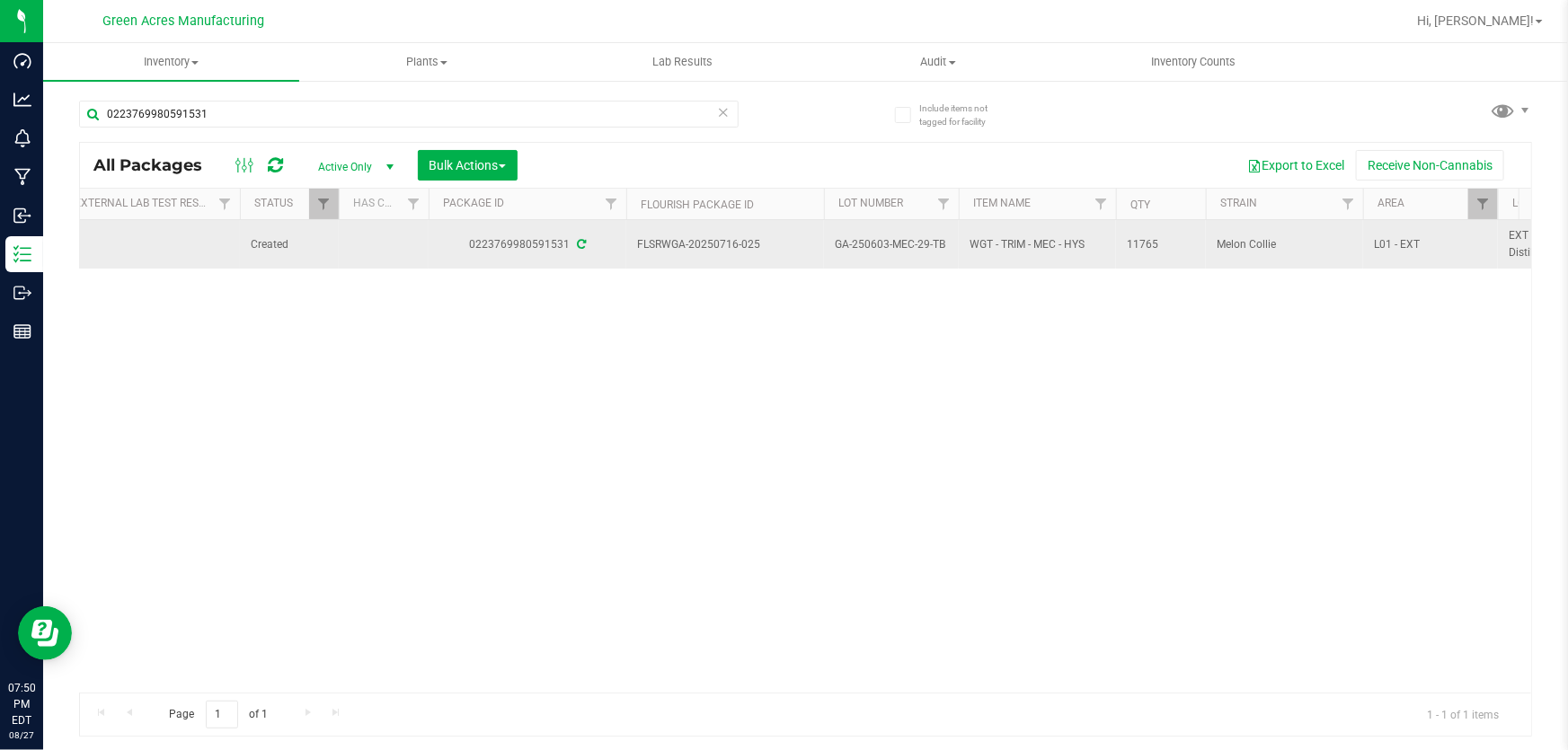
click at [893, 243] on span "GA-250603-MEC-29-TB" at bounding box center [890, 244] width 113 height 17
click at [893, 243] on input "GA-250603-MEC-29-TB" at bounding box center [887, 245] width 129 height 28
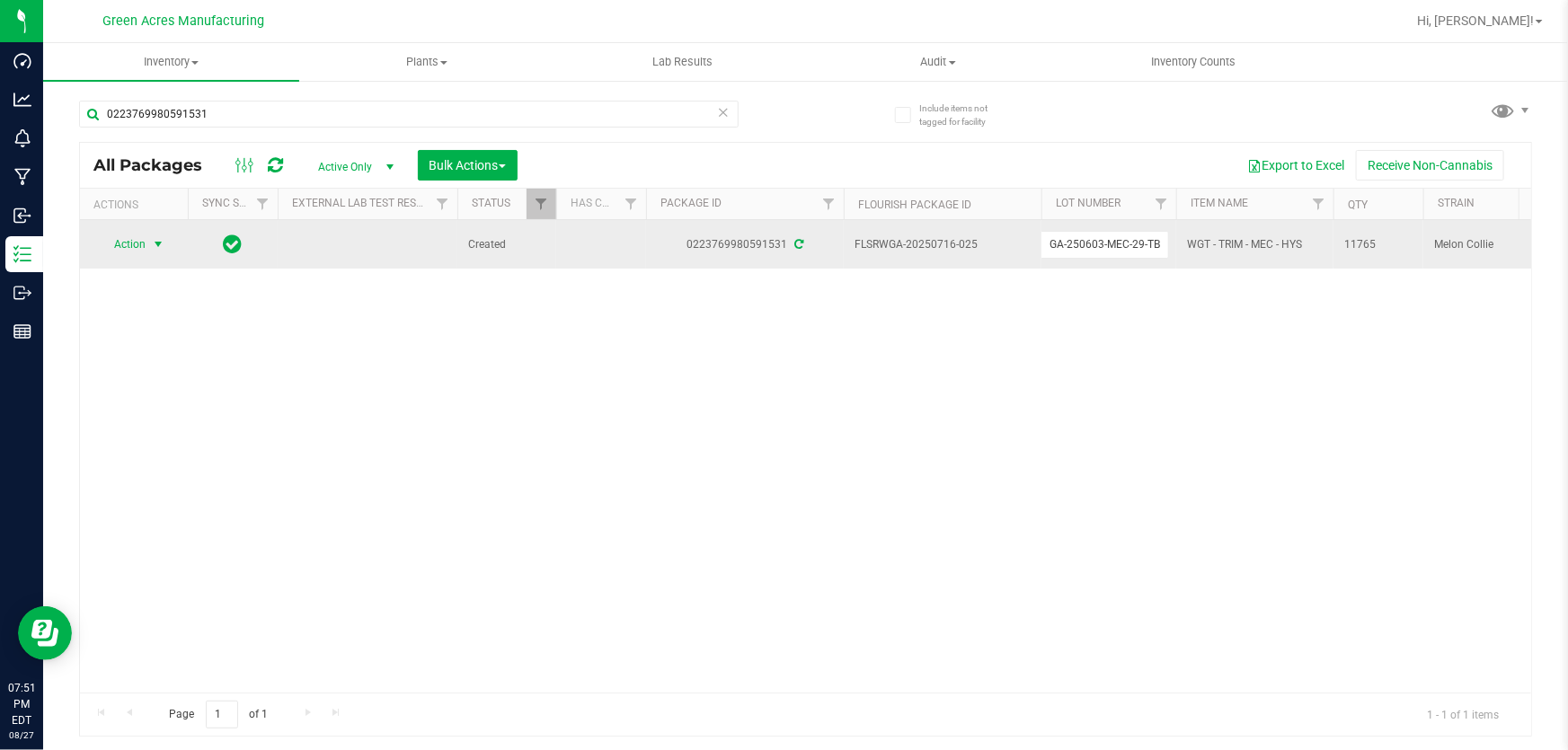
click at [138, 244] on span "Action" at bounding box center [122, 245] width 48 height 26
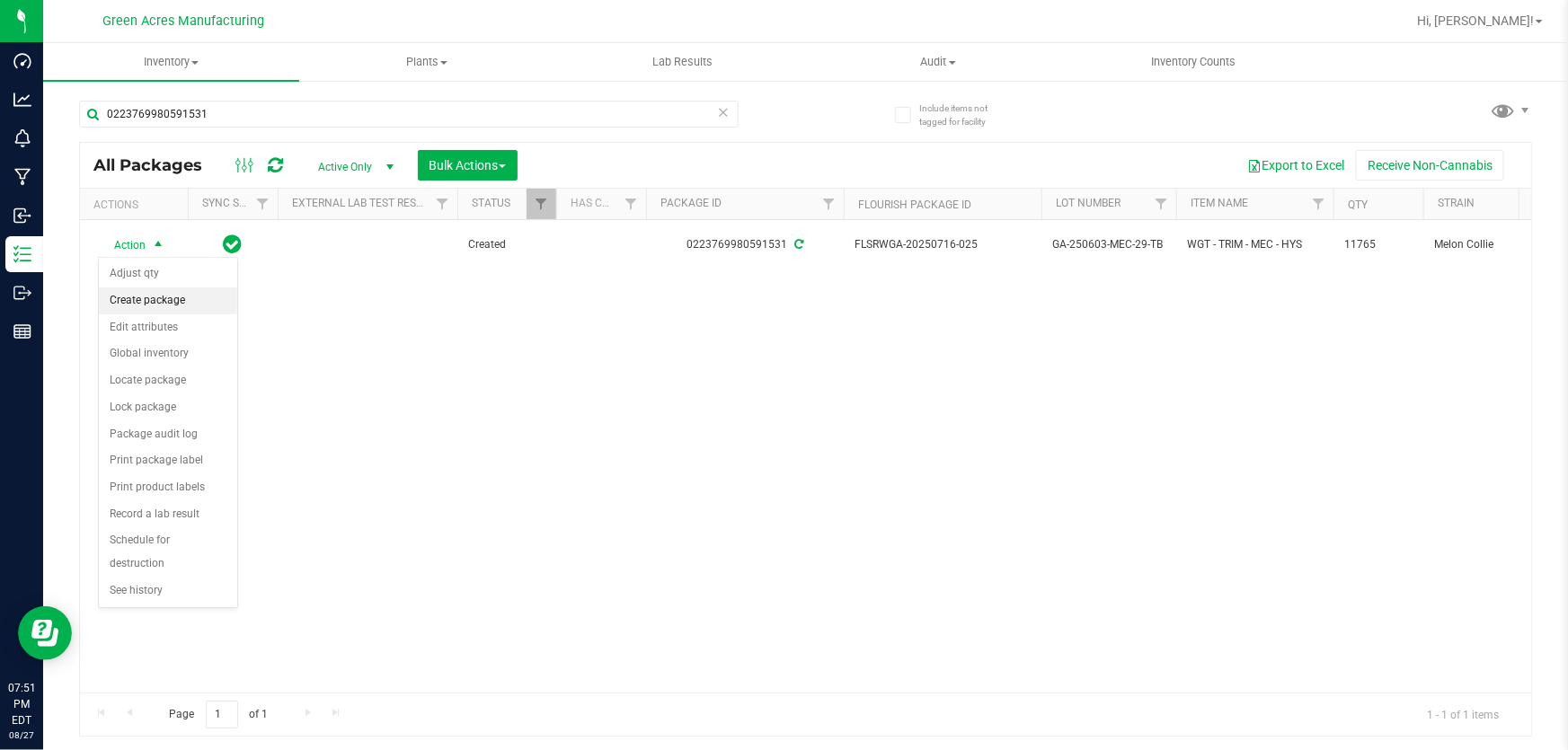
click at [157, 301] on li "Create package" at bounding box center [168, 301] width 139 height 27
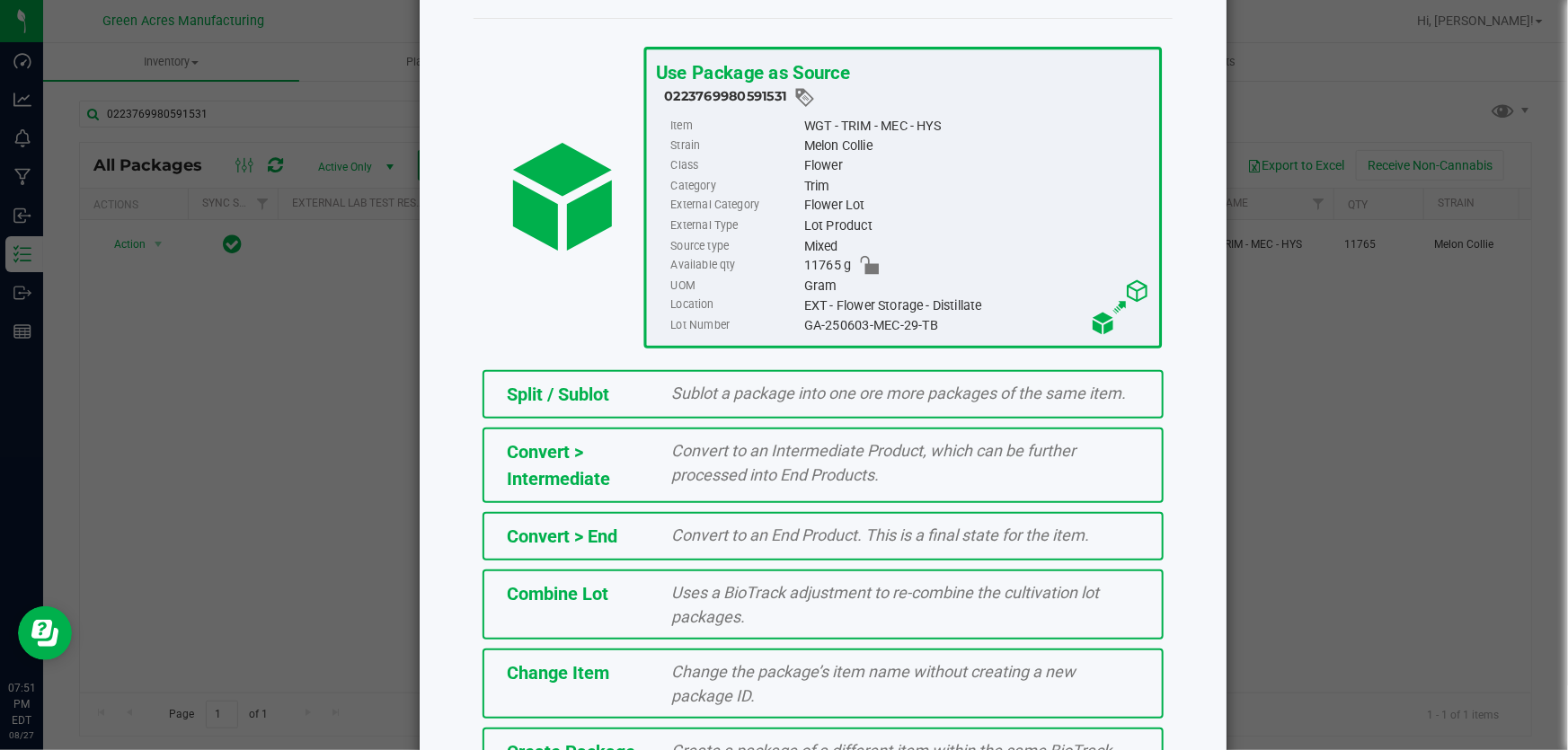
scroll to position [202, 0]
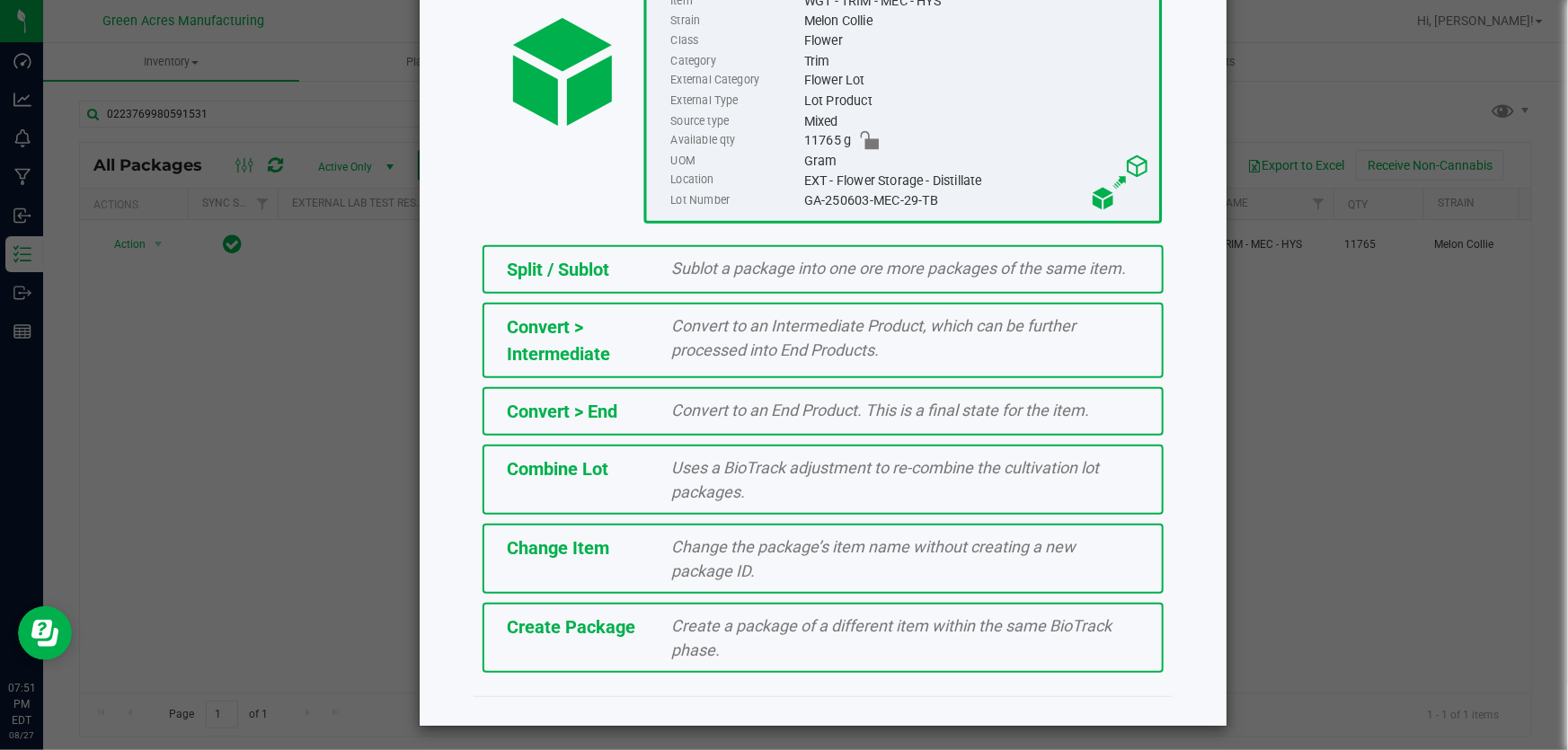
click at [828, 639] on div "Create a package of a different item within the same BioTrack phase." at bounding box center [906, 637] width 495 height 48
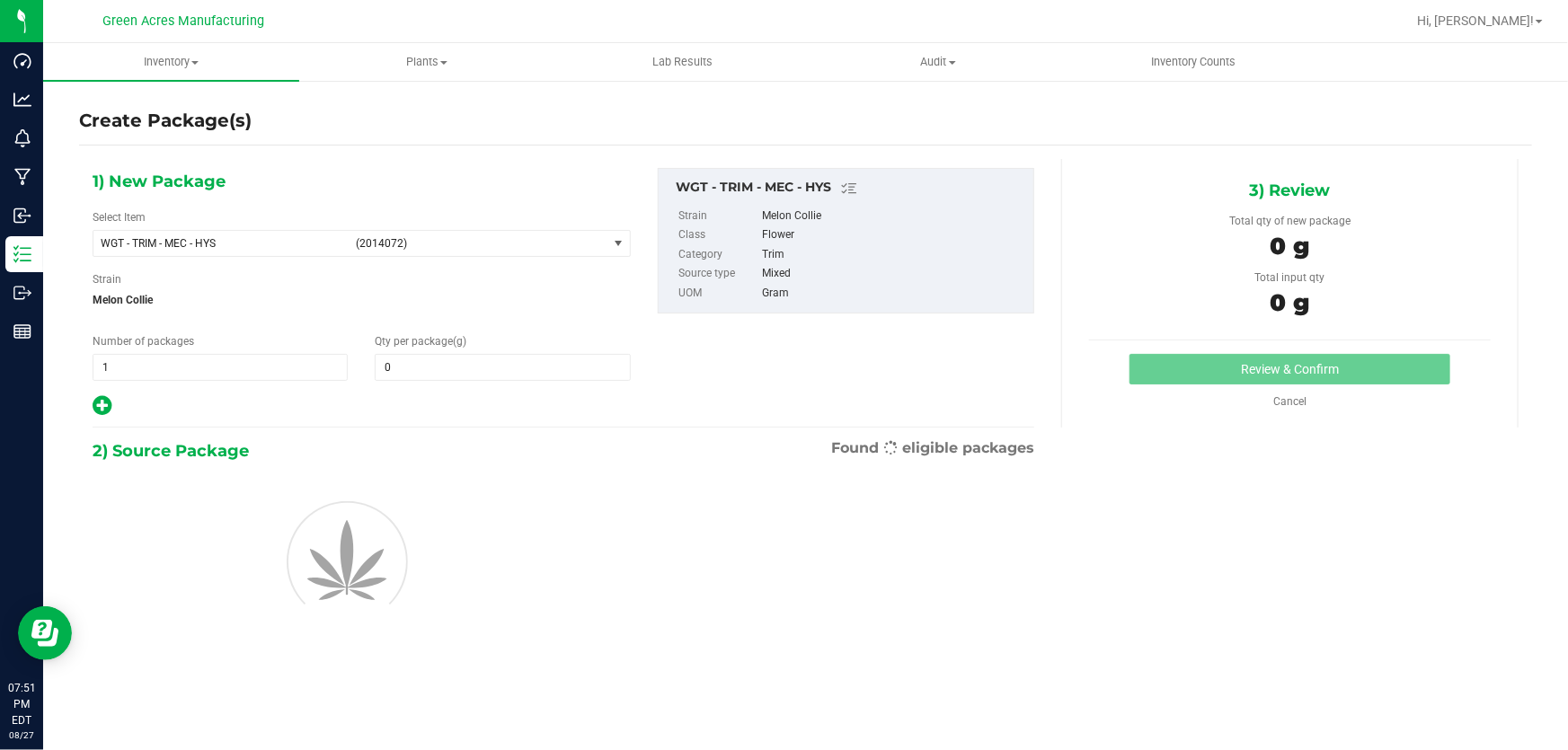
type input "0.0000"
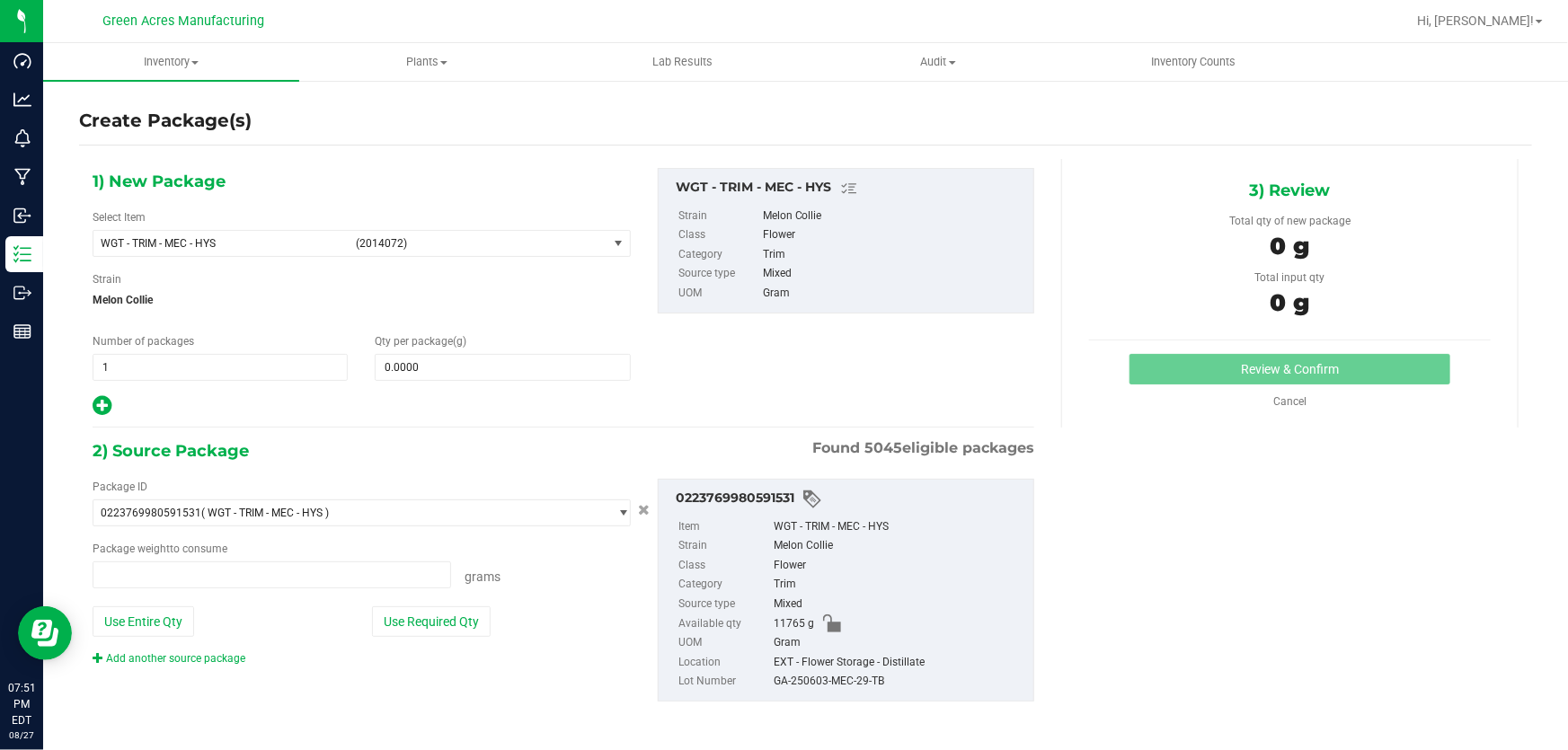
type input "0.0000 g"
click at [465, 255] on span "WGT - TRIM - MEC - HYS (2014072)" at bounding box center [350, 244] width 514 height 26
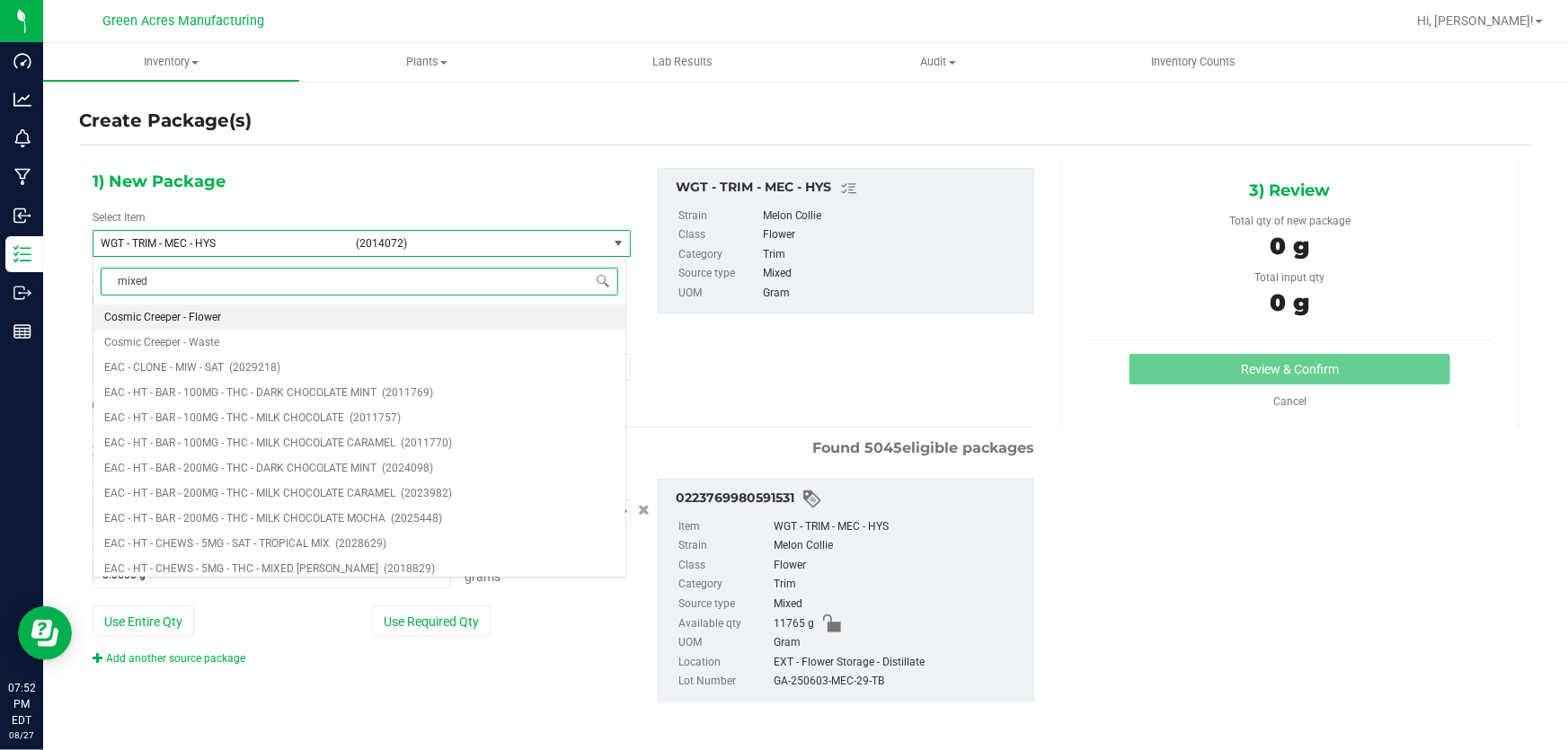
type input "mixed"
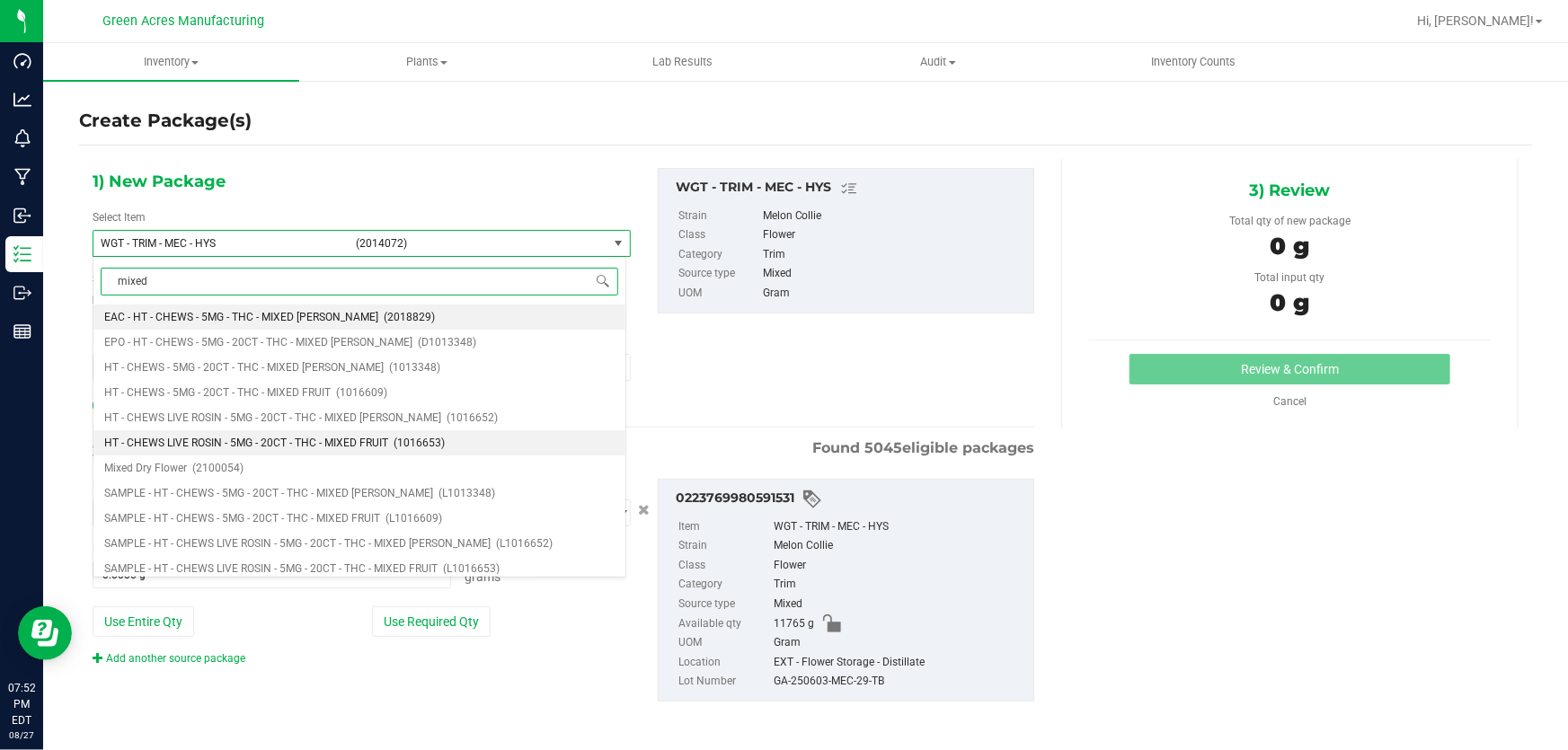
click at [320, 450] on li "HT - CHEWS LIVE ROSIN - 5MG - 20CT - THC - MIXED FRUIT (1016653)" at bounding box center [359, 443] width 532 height 26
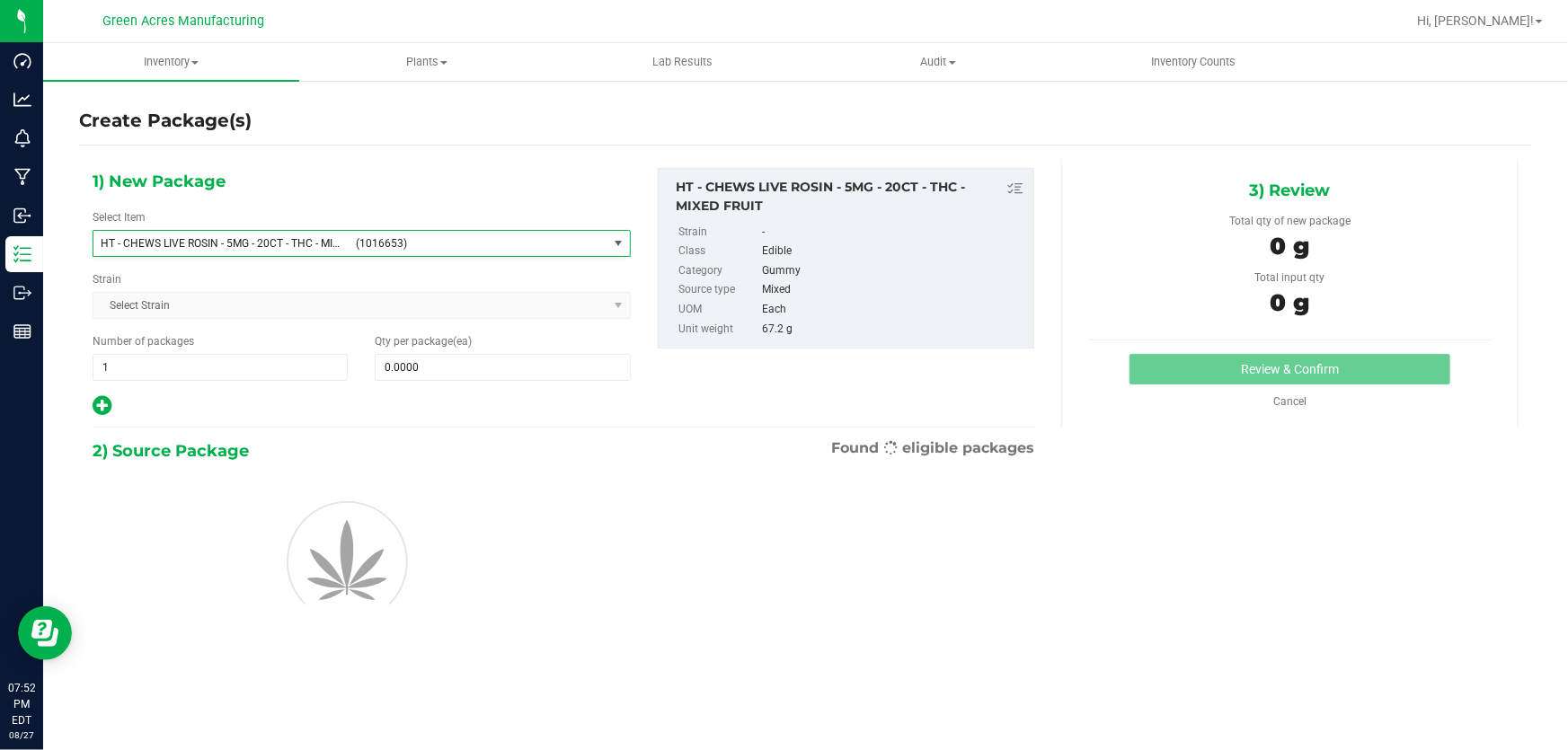
type input "0"
drag, startPoint x: 315, startPoint y: 230, endPoint x: 313, endPoint y: 246, distance: 16.1
click at [313, 243] on div "Select Item HT - CHEWS LIVE ROSIN - 5MG - 20CT - THC - MIXED FRUIT (1016653) HT…" at bounding box center [362, 233] width 538 height 47
click at [314, 246] on span "HT - CHEWS LIVE ROSIN - 5MG - 20CT - THC - MIXED FRUIT" at bounding box center [222, 243] width 245 height 13
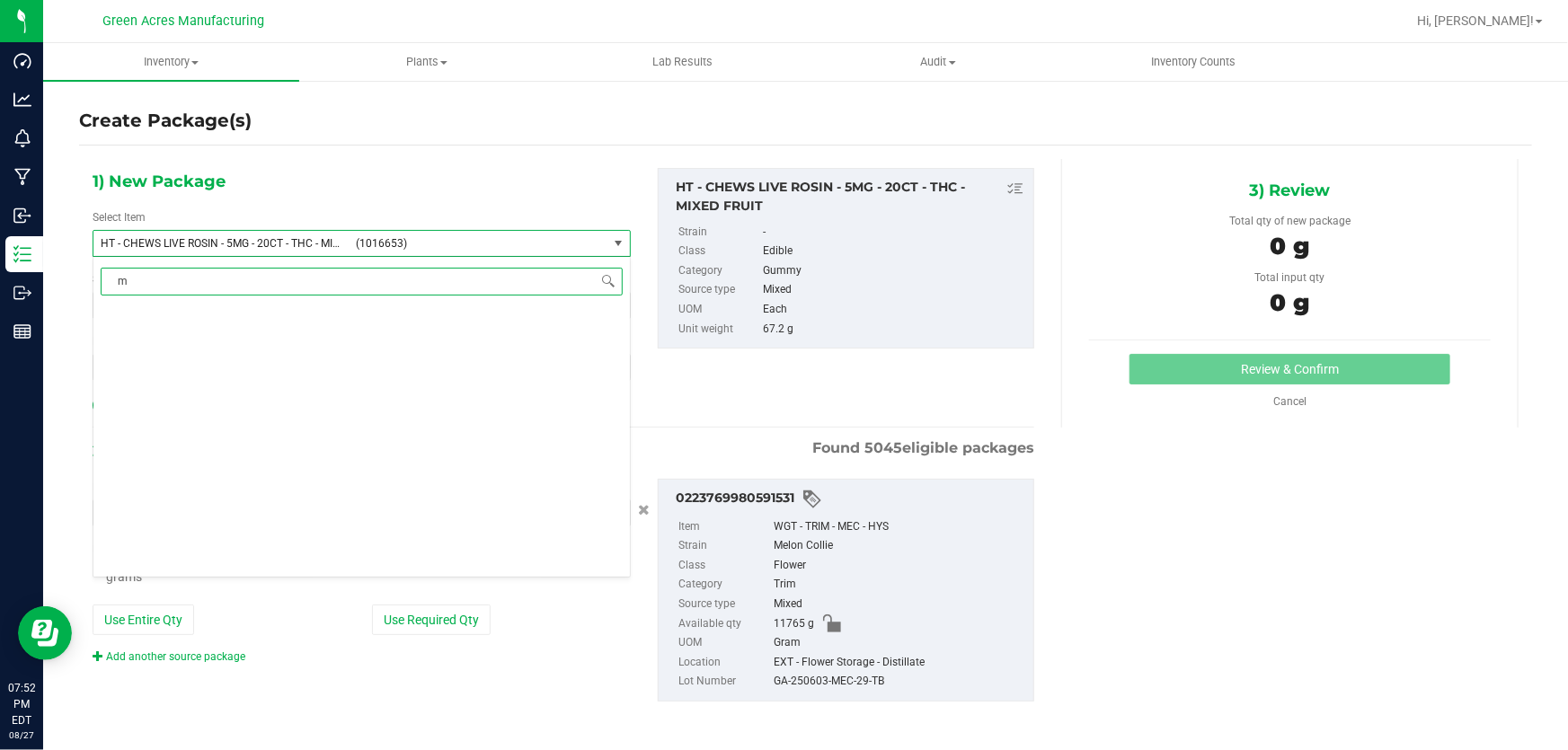
type input "mi"
type input "0.0000 g"
type input "mixed"
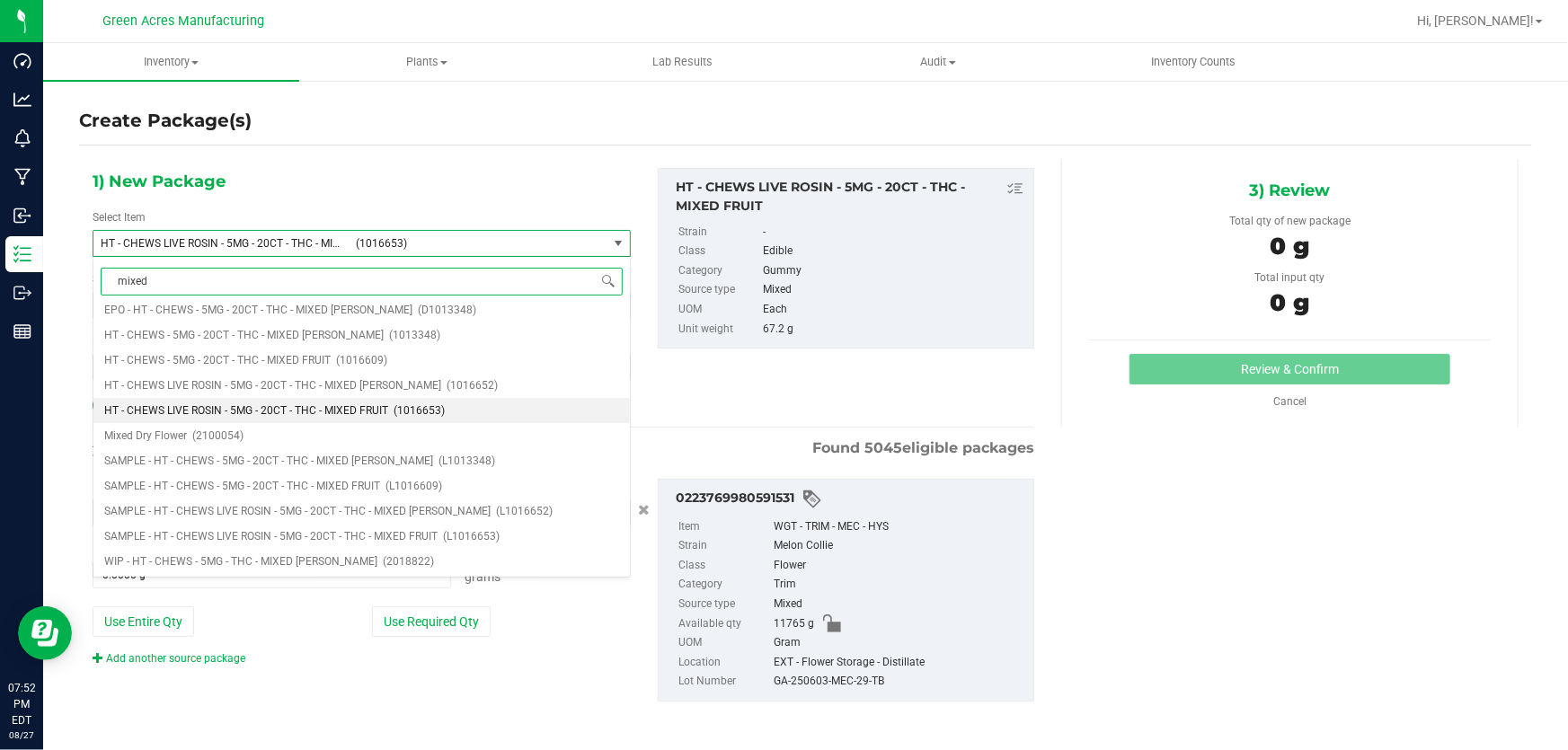
scroll to position [0, 0]
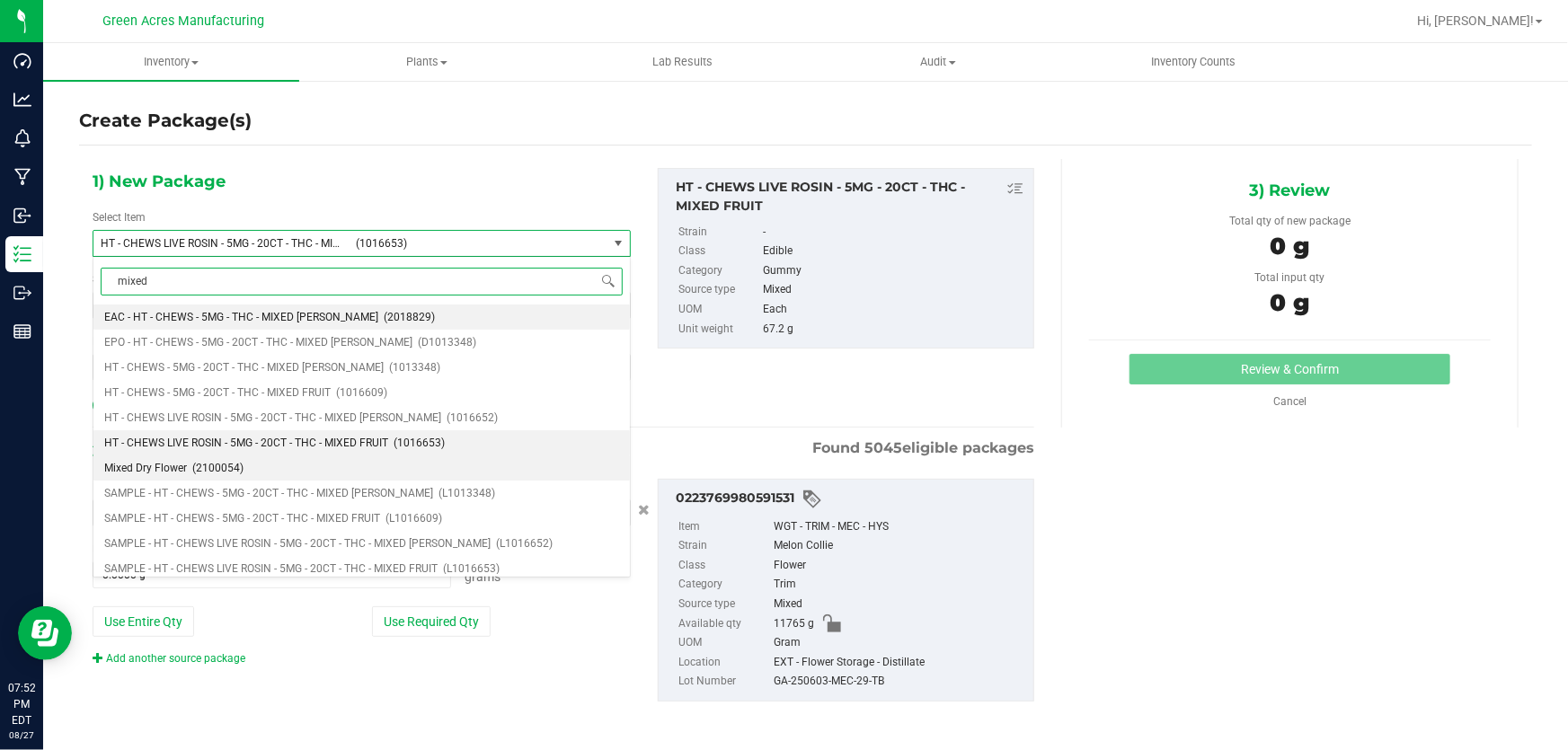
click at [215, 467] on span "(2100054)" at bounding box center [218, 468] width 51 height 13
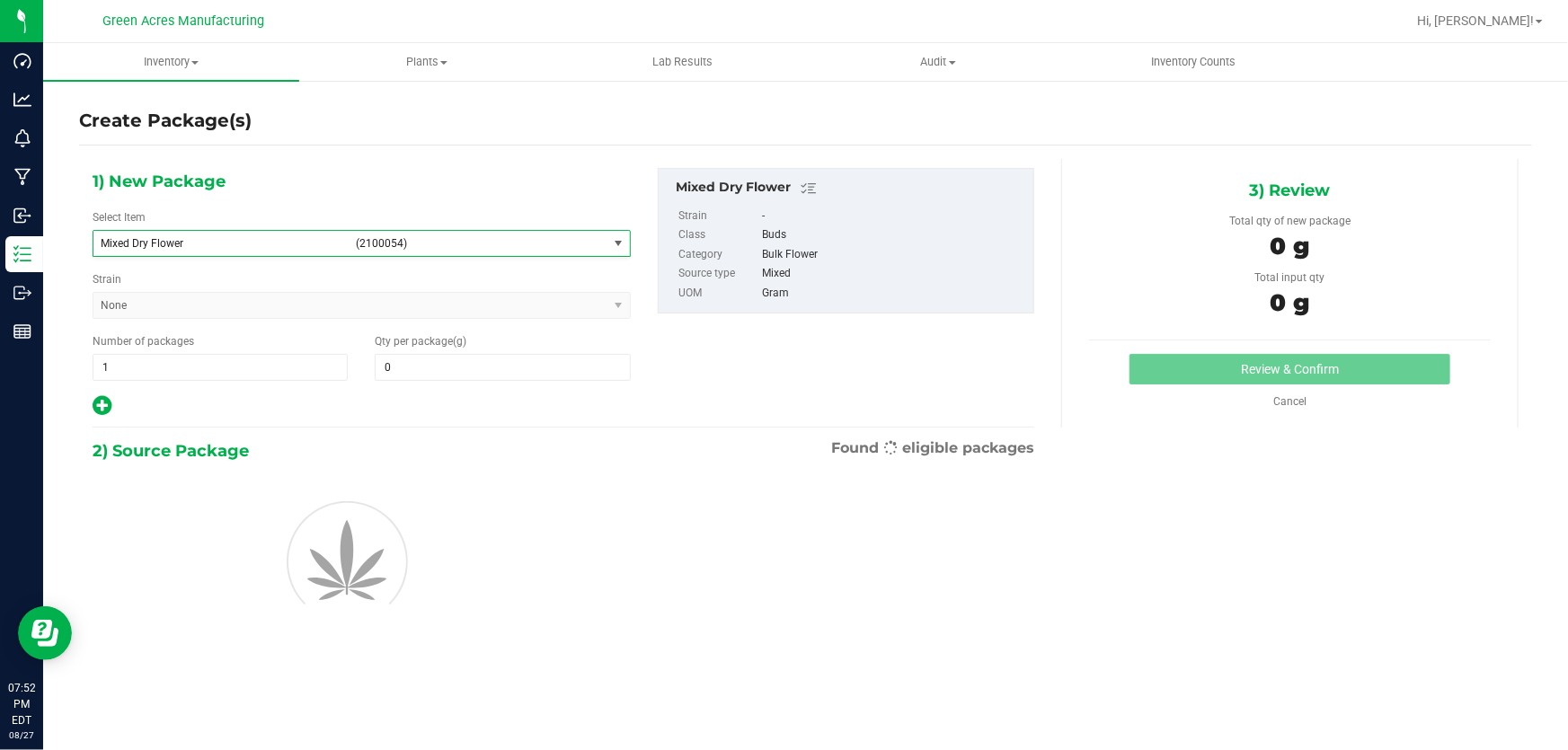
type input "0.0000"
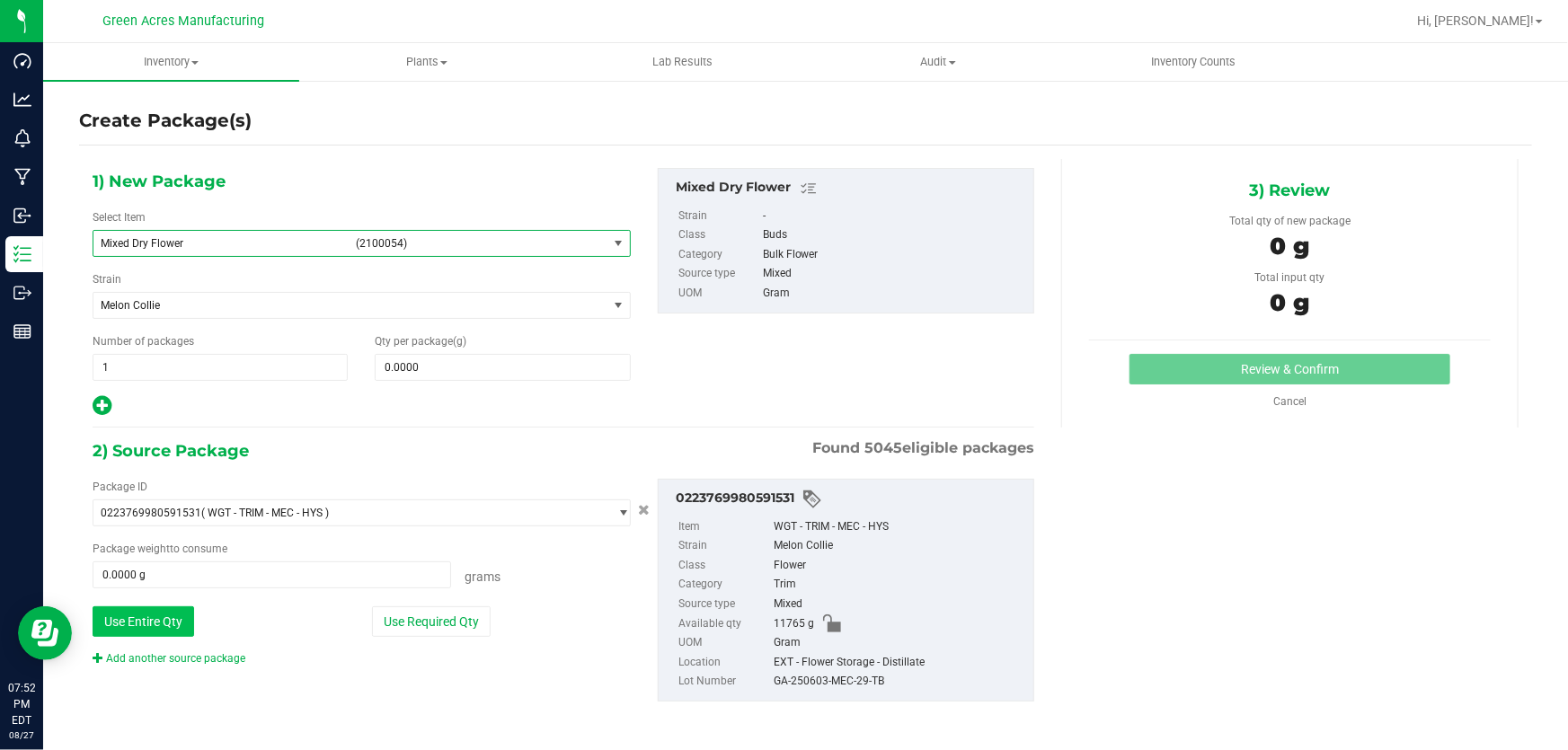
click at [135, 618] on button "Use Entire Qty" at bounding box center [142, 621] width 101 height 30
type input "11765.0000 g"
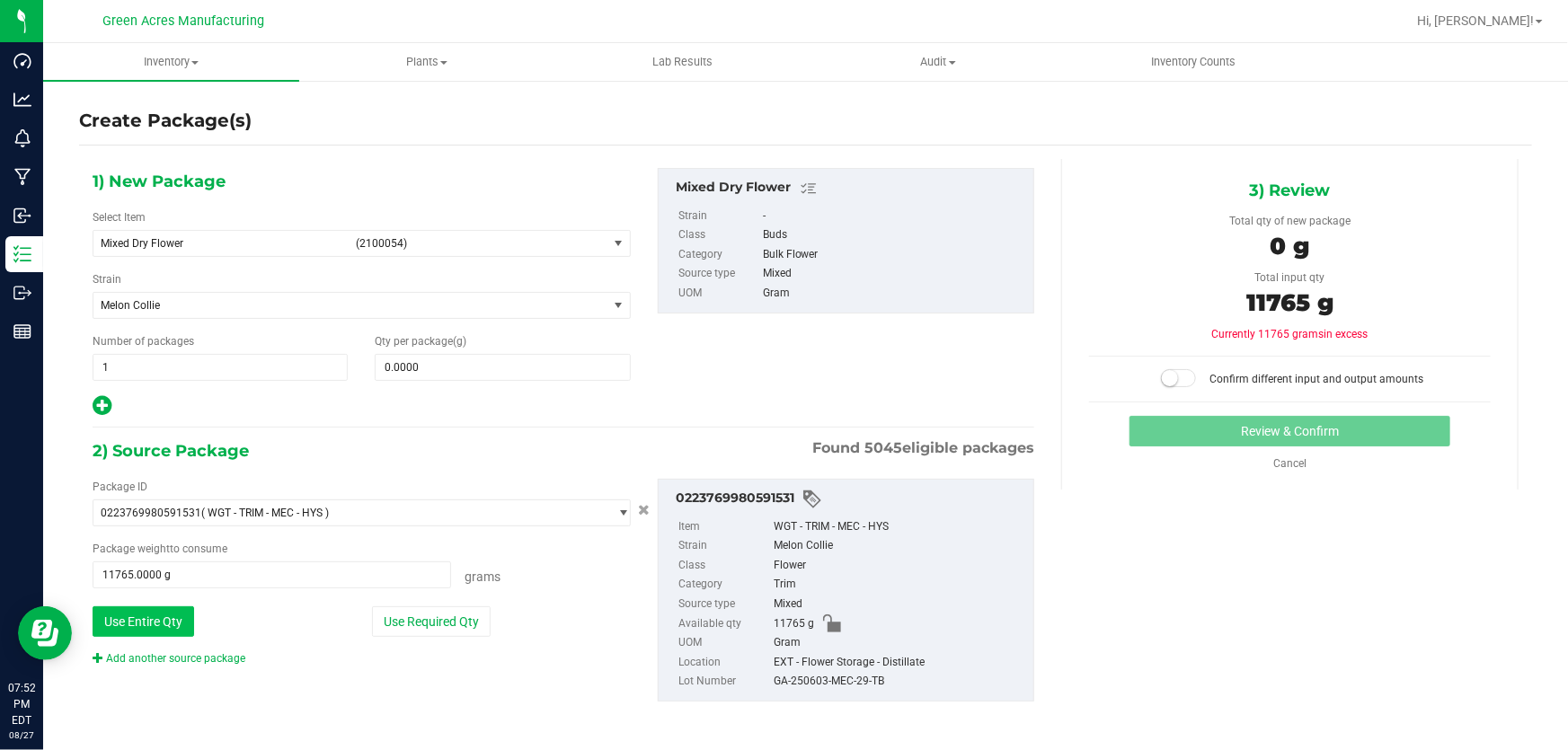
scroll to position [1, 0]
click at [140, 653] on link "Add another source package" at bounding box center [168, 658] width 152 height 13
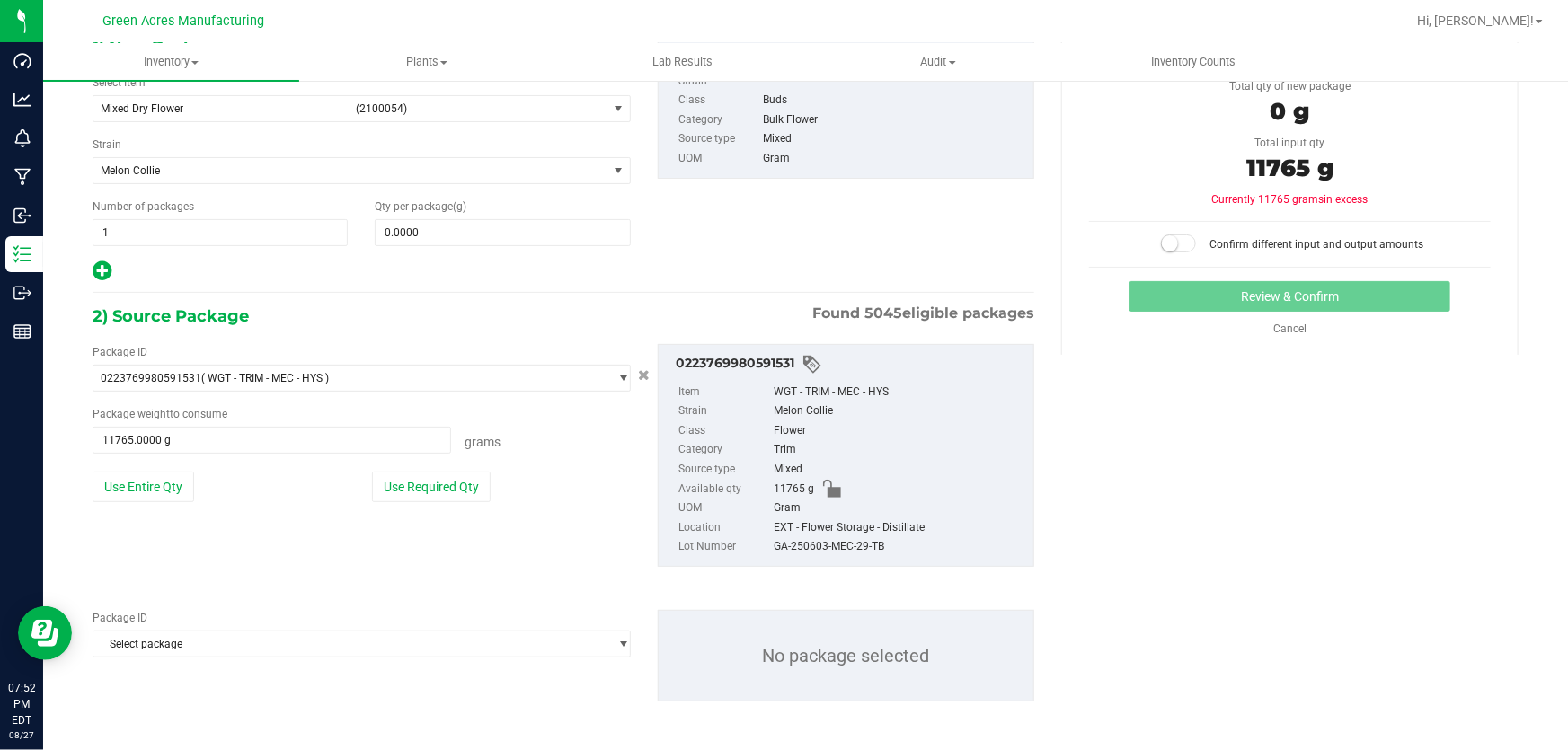
scroll to position [136, 0]
click at [140, 390] on span "Select package" at bounding box center [350, 377] width 514 height 26
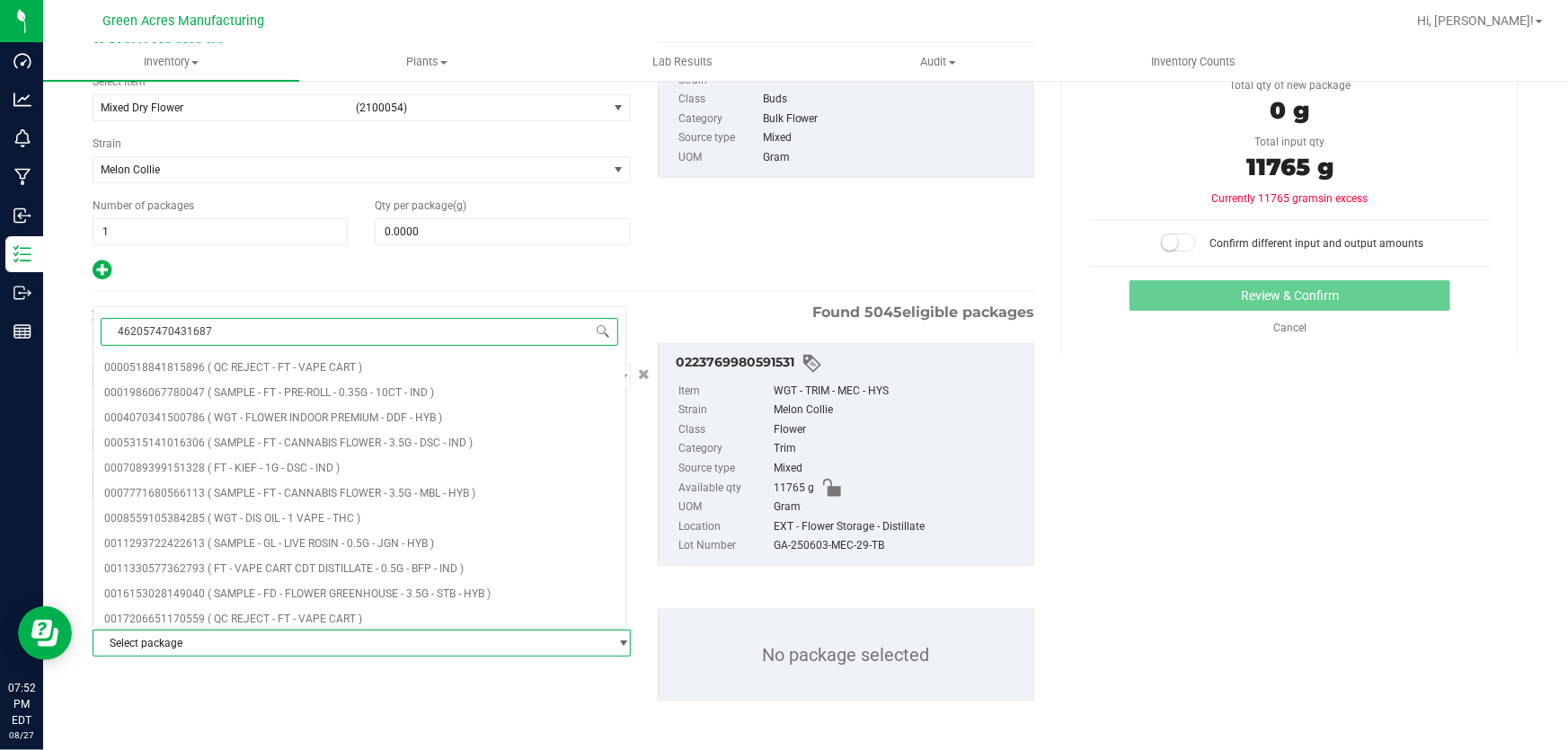
type input "4620574704316879"
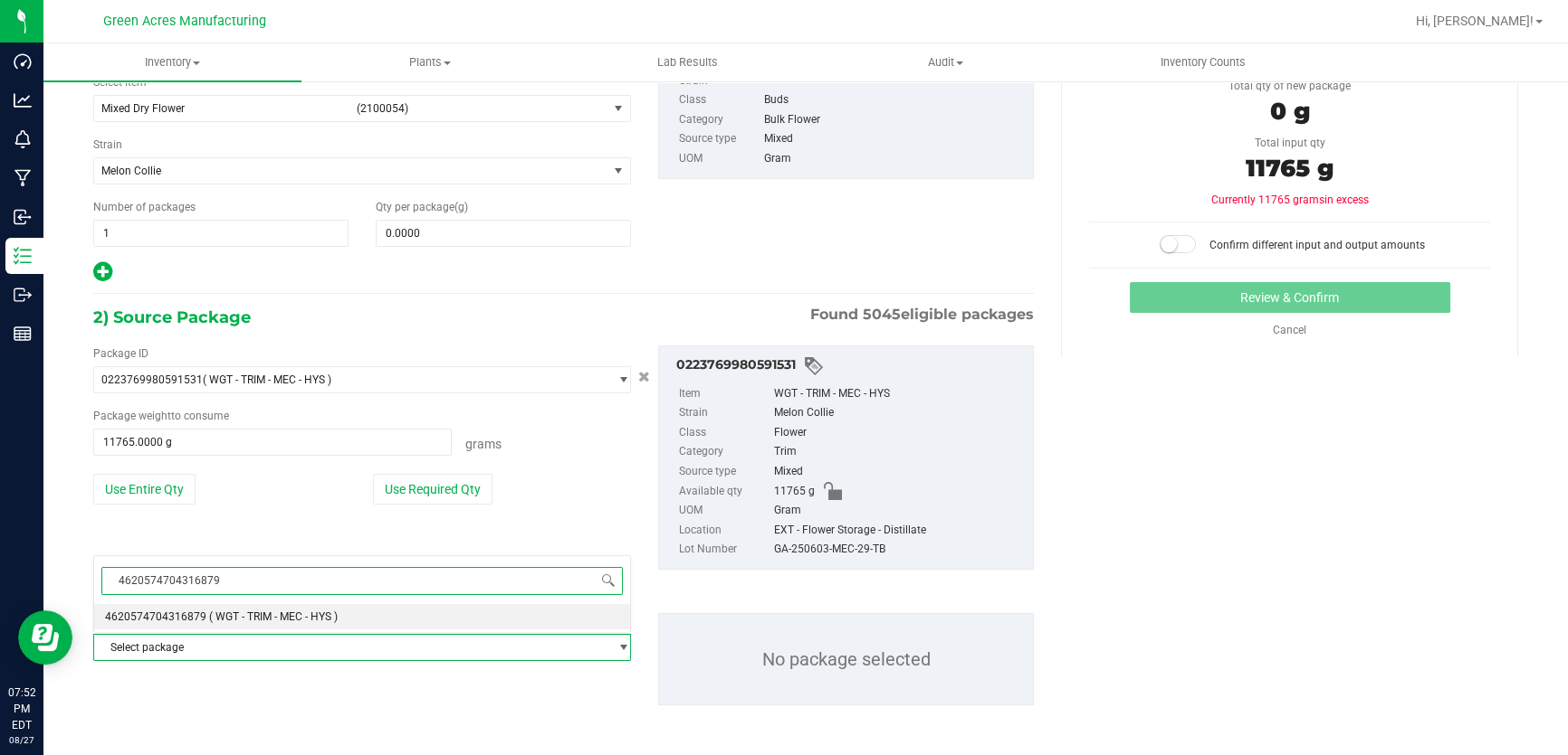
click at [209, 621] on span "( WGT - TRIM - MEC - HYS )" at bounding box center [273, 616] width 129 height 13
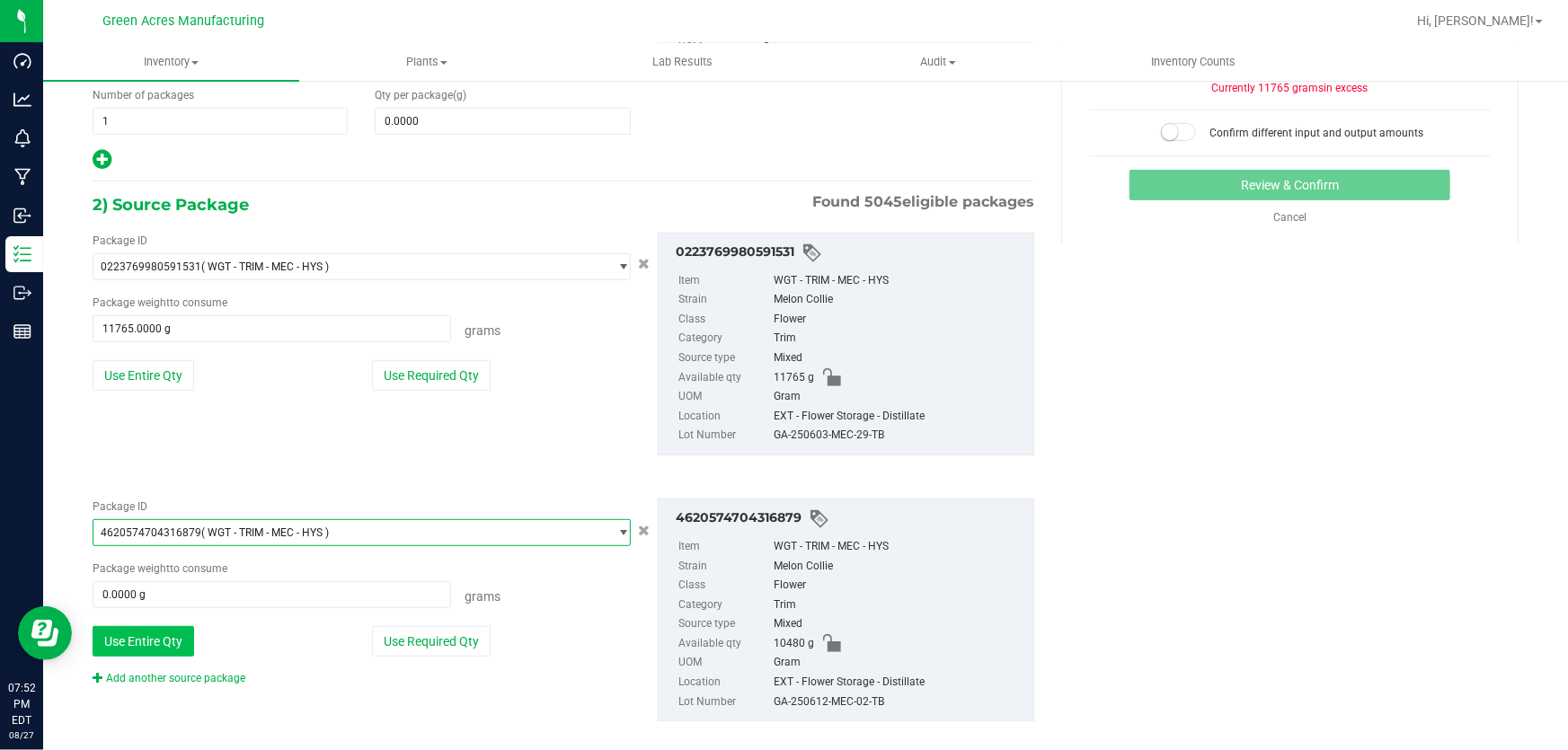
scroll to position [267, 0]
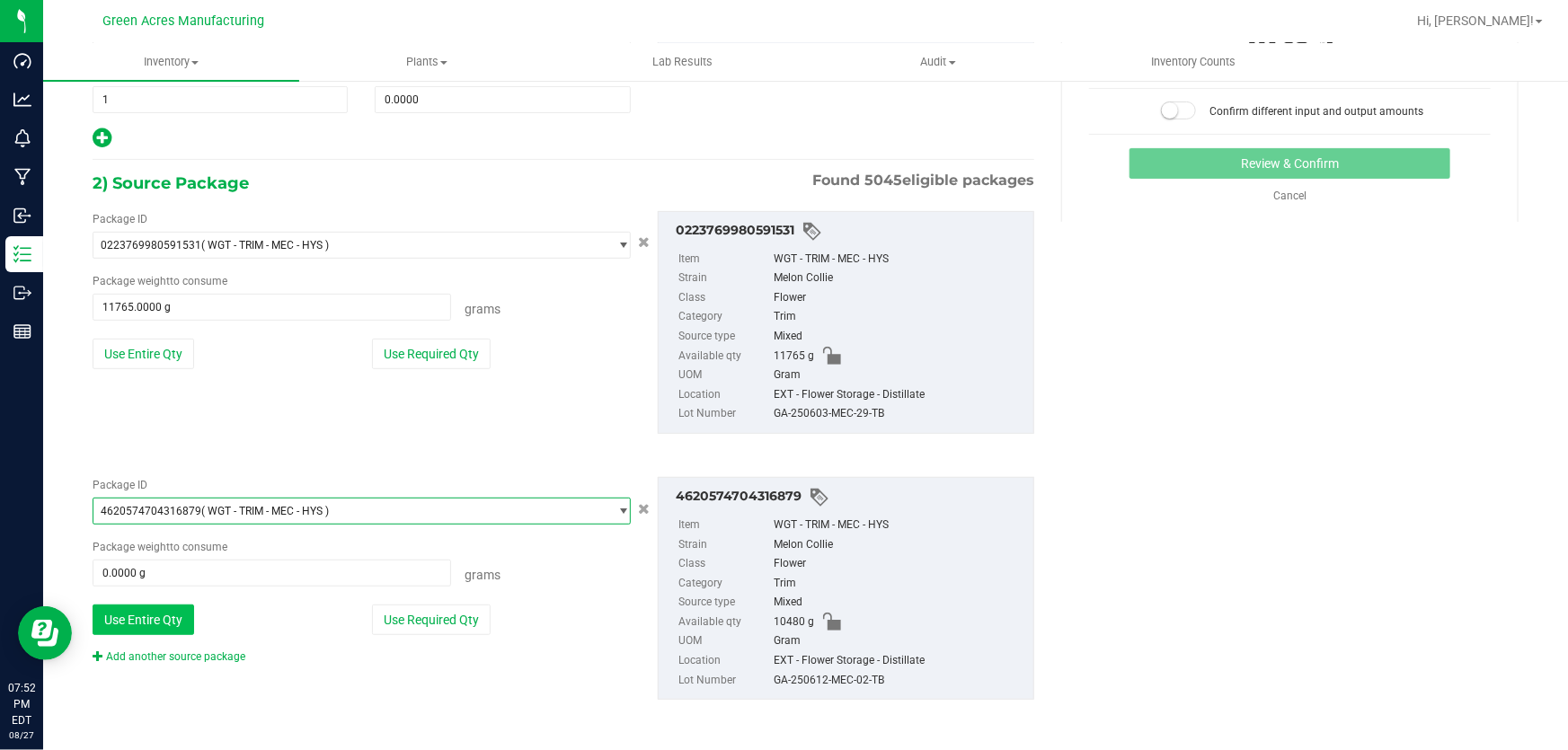
click at [184, 607] on button "Use Entire Qty" at bounding box center [142, 619] width 101 height 30
type input "10480.0000 g"
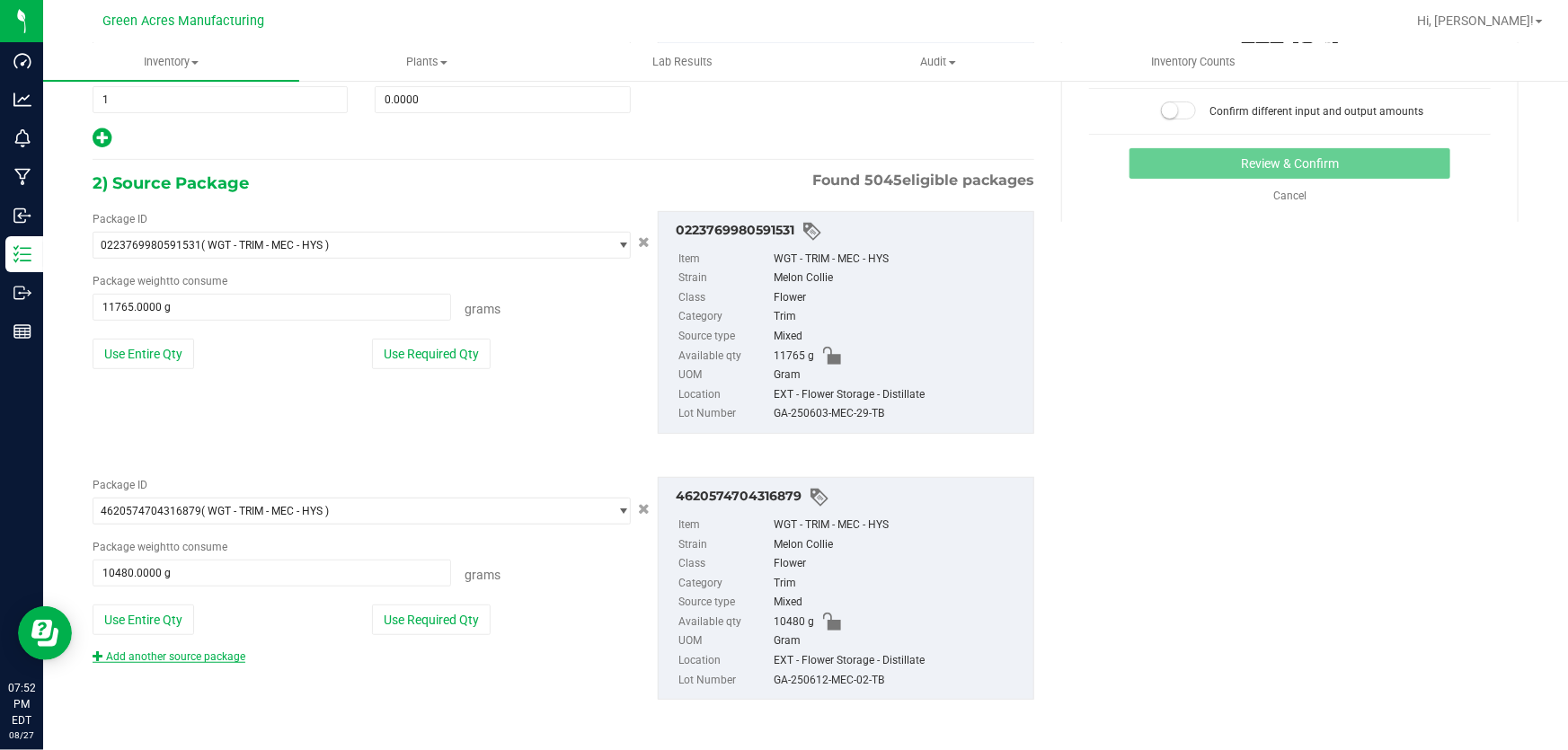
click at [211, 657] on link "Add another source package" at bounding box center [168, 657] width 152 height 13
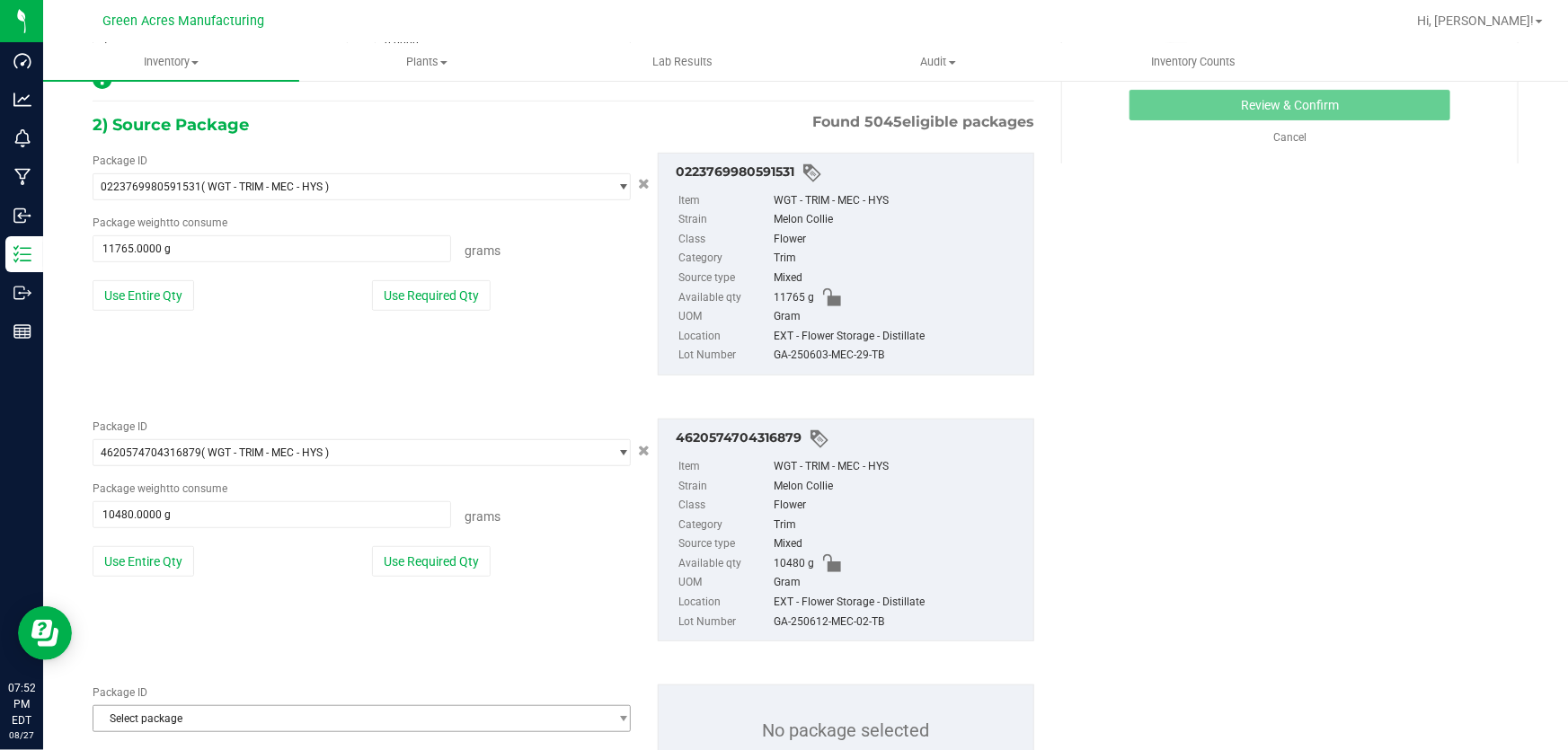
scroll to position [403, 0]
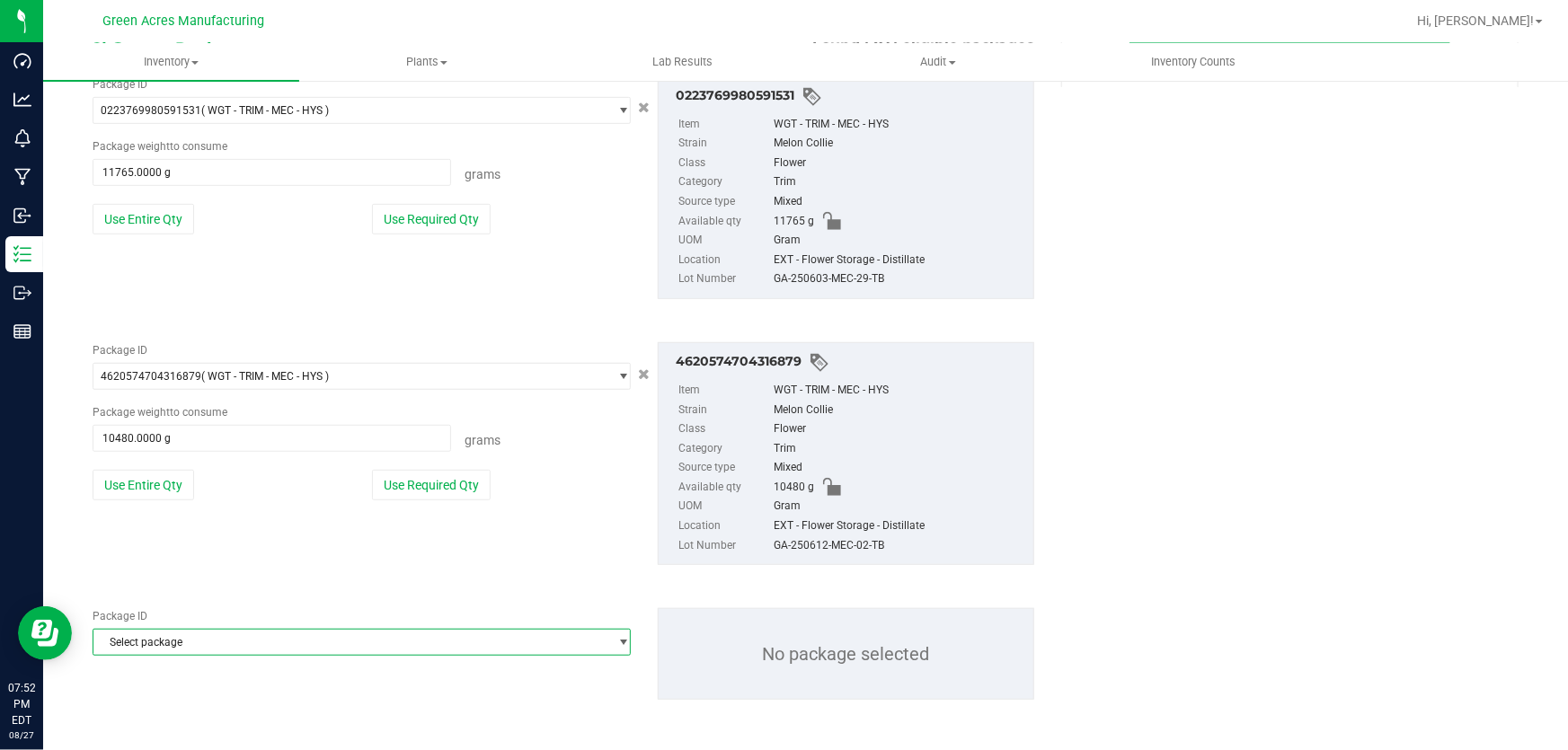
click at [215, 637] on span "Select package" at bounding box center [350, 643] width 514 height 26
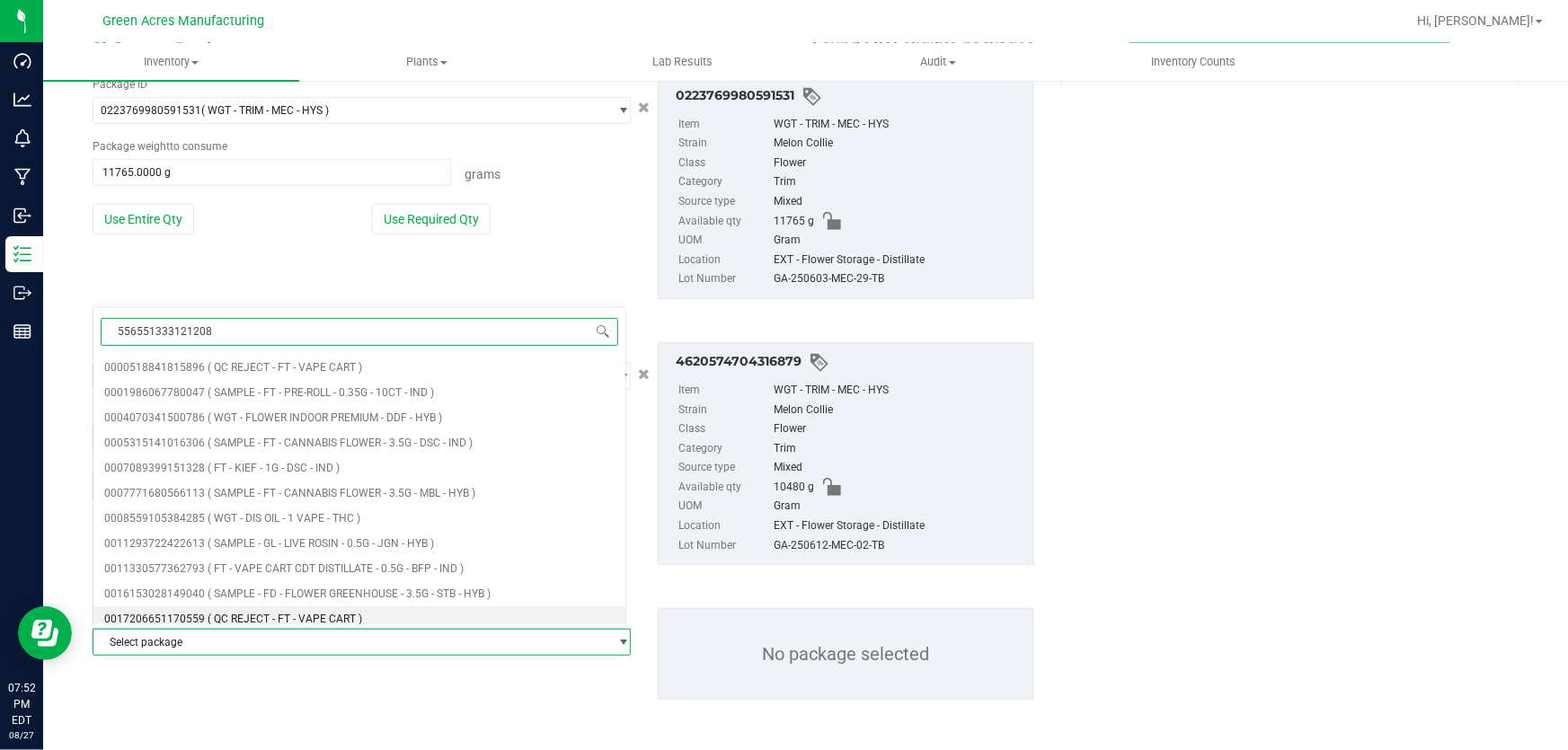
type input "5565513331212083"
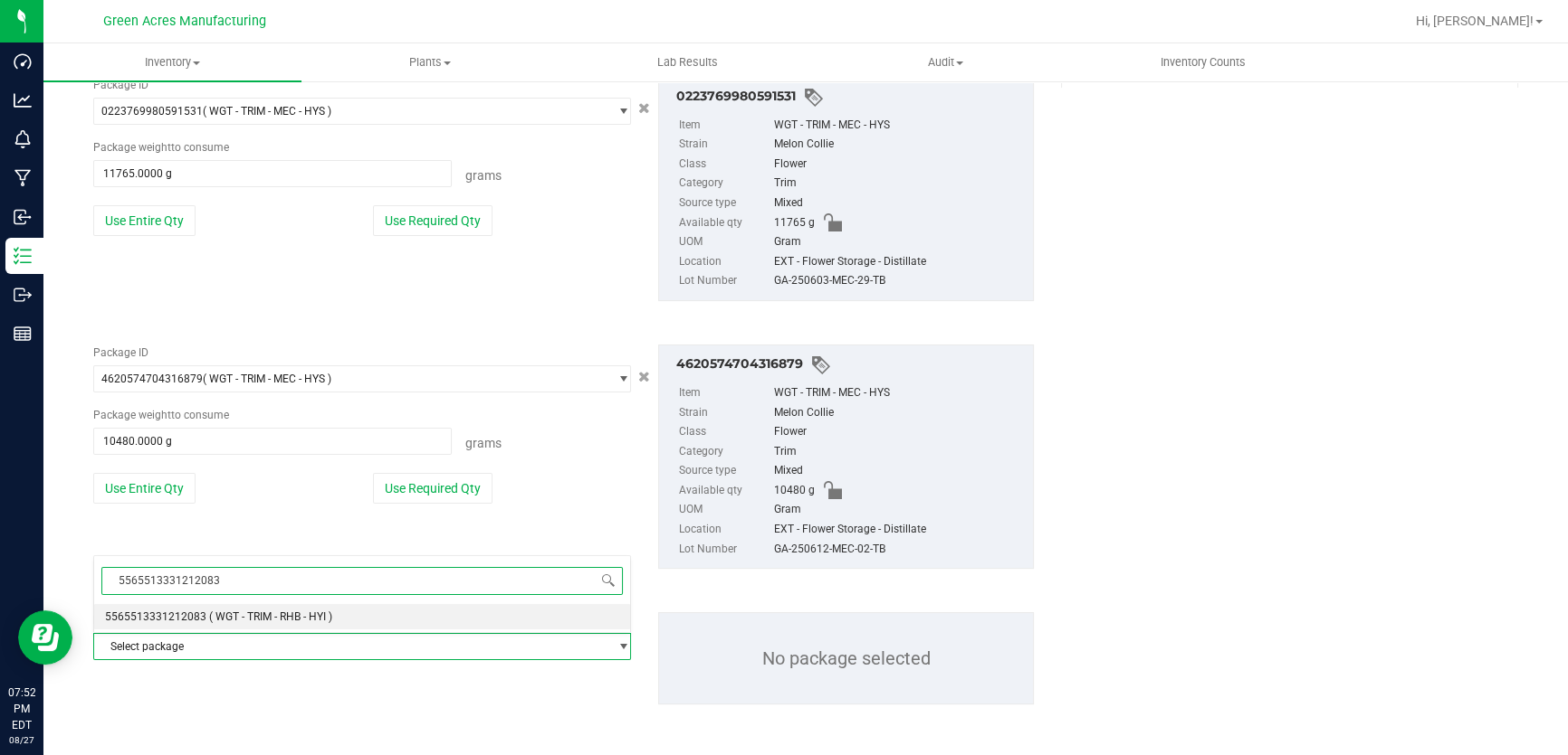
click at [198, 623] on span "5565513331212083" at bounding box center [155, 616] width 101 height 13
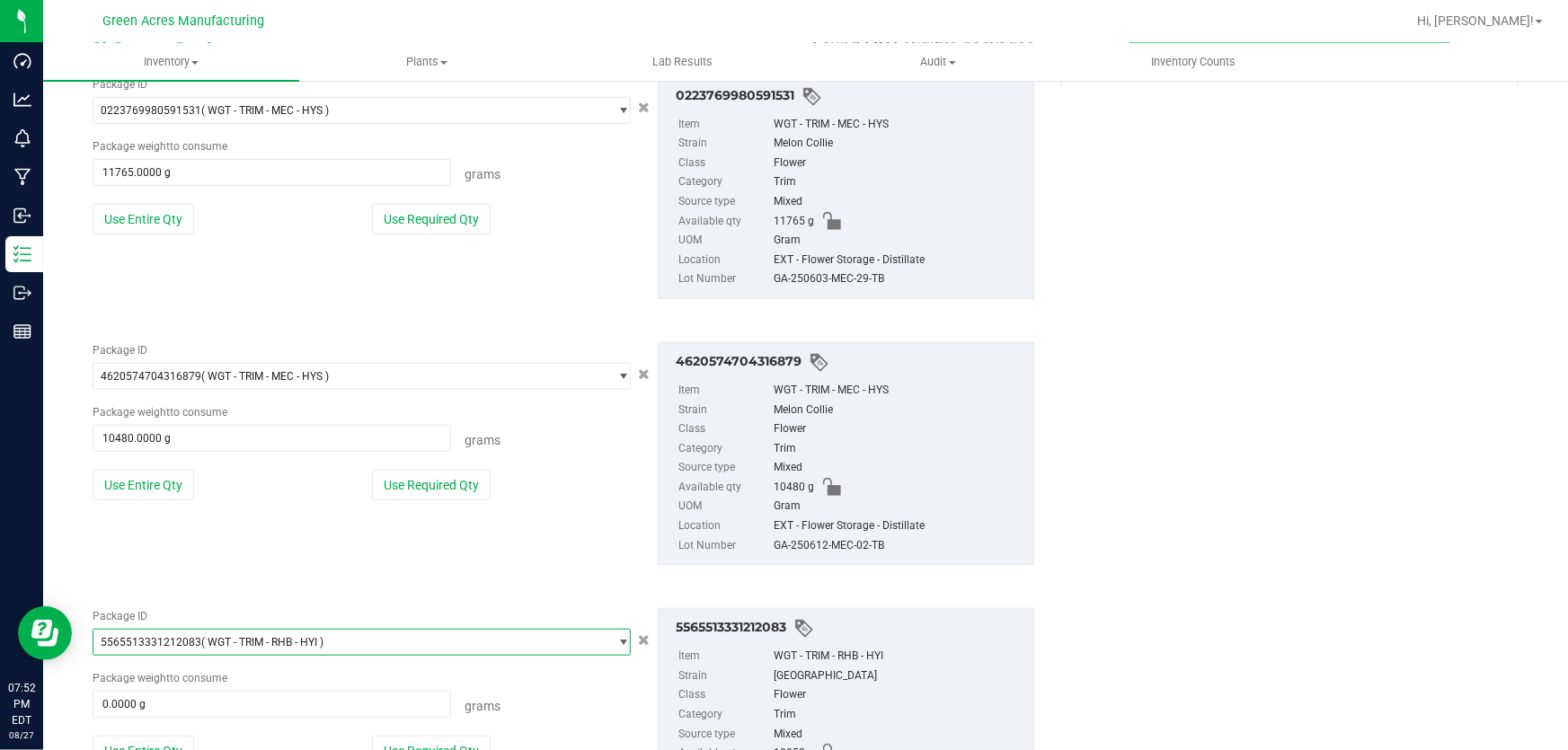
scroll to position [534, 0]
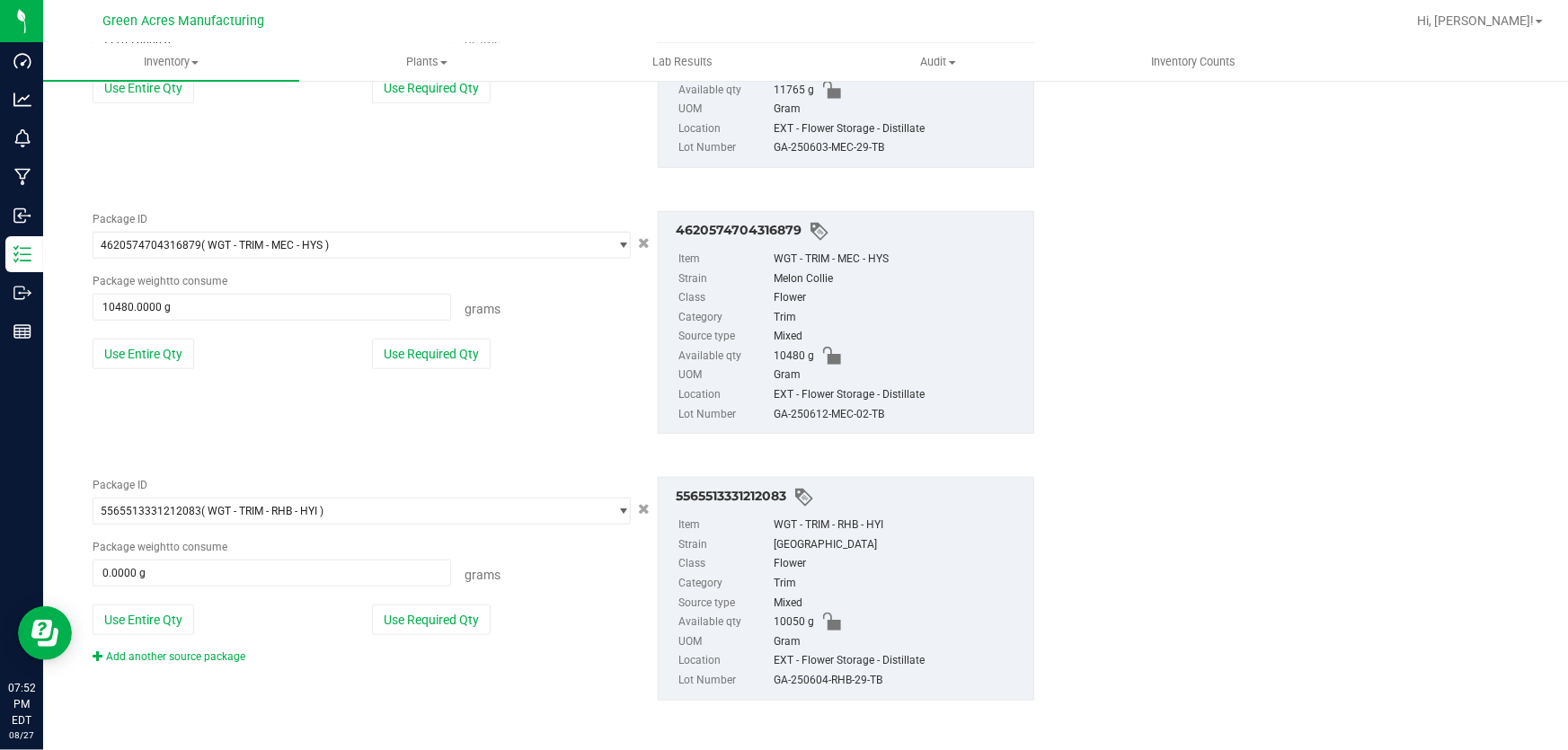
click at [180, 602] on div "Package ID 5565513331212083 ( WGT - TRIM - RHB - HYI ) 5540725481861031 5546124…" at bounding box center [361, 571] width 565 height 188
click at [176, 617] on button "Use Entire Qty" at bounding box center [142, 619] width 101 height 30
type input "10050.0000 g"
click at [163, 653] on link "Add another source package" at bounding box center [168, 657] width 152 height 13
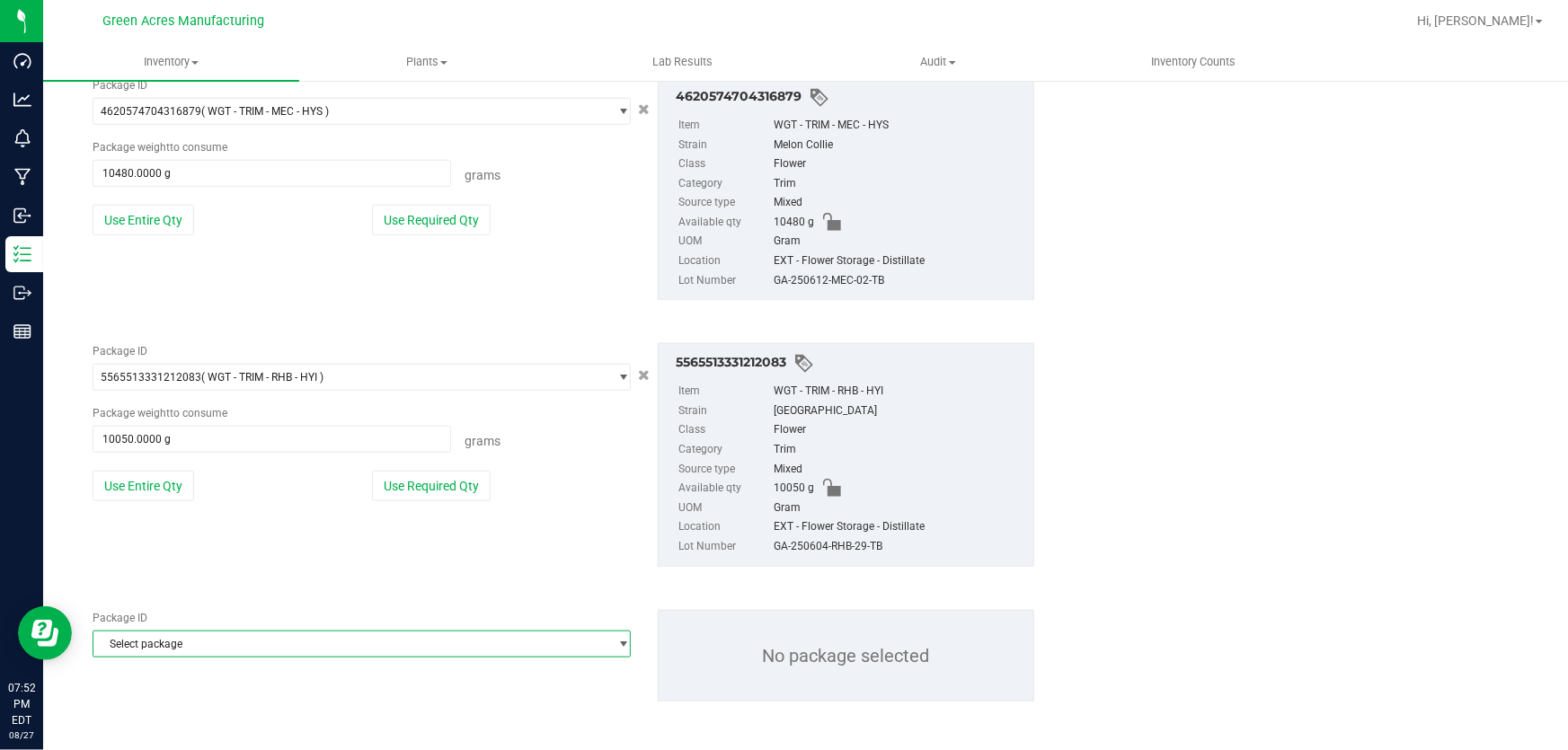
click at [181, 639] on span "Select package" at bounding box center [350, 645] width 514 height 26
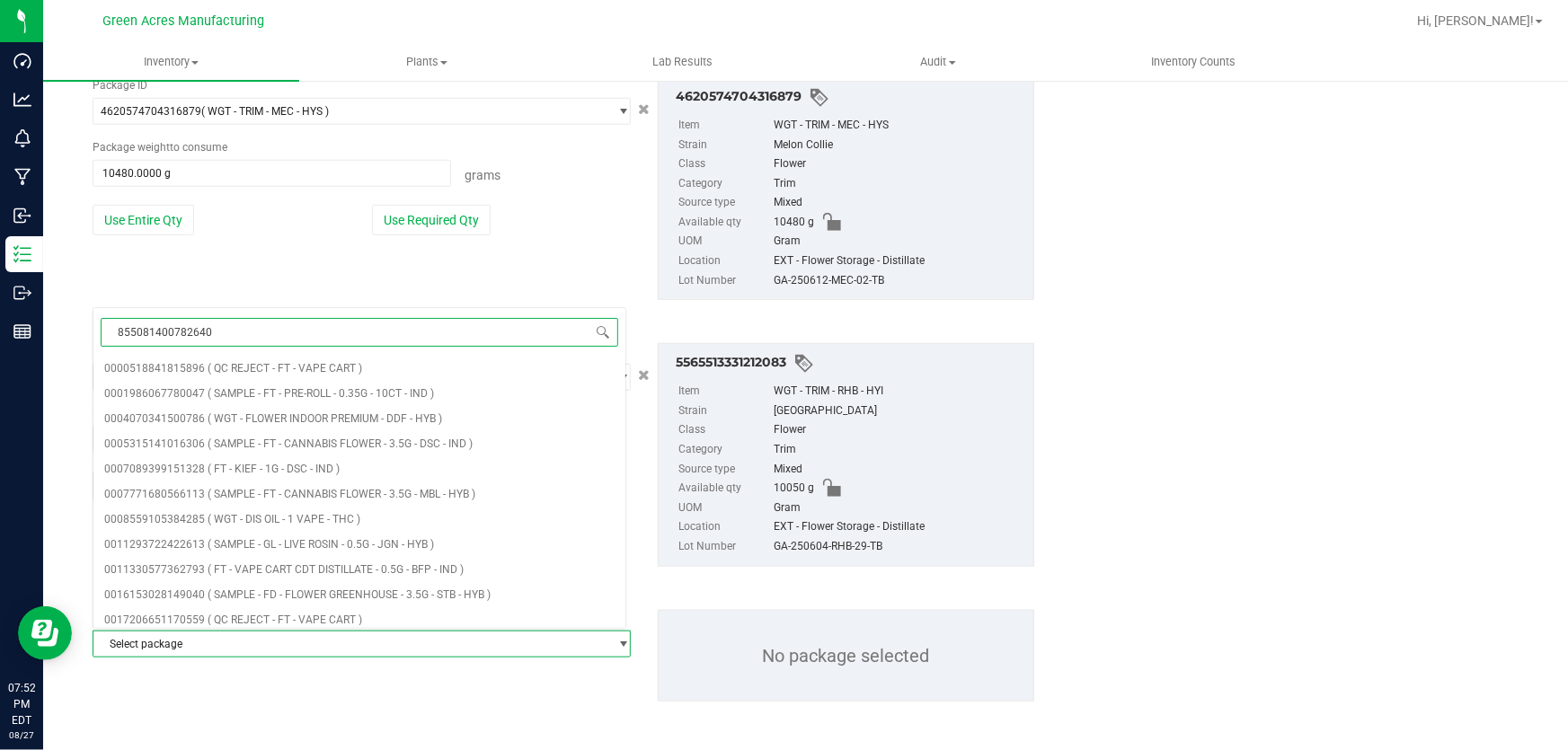
type input "8550814007826406"
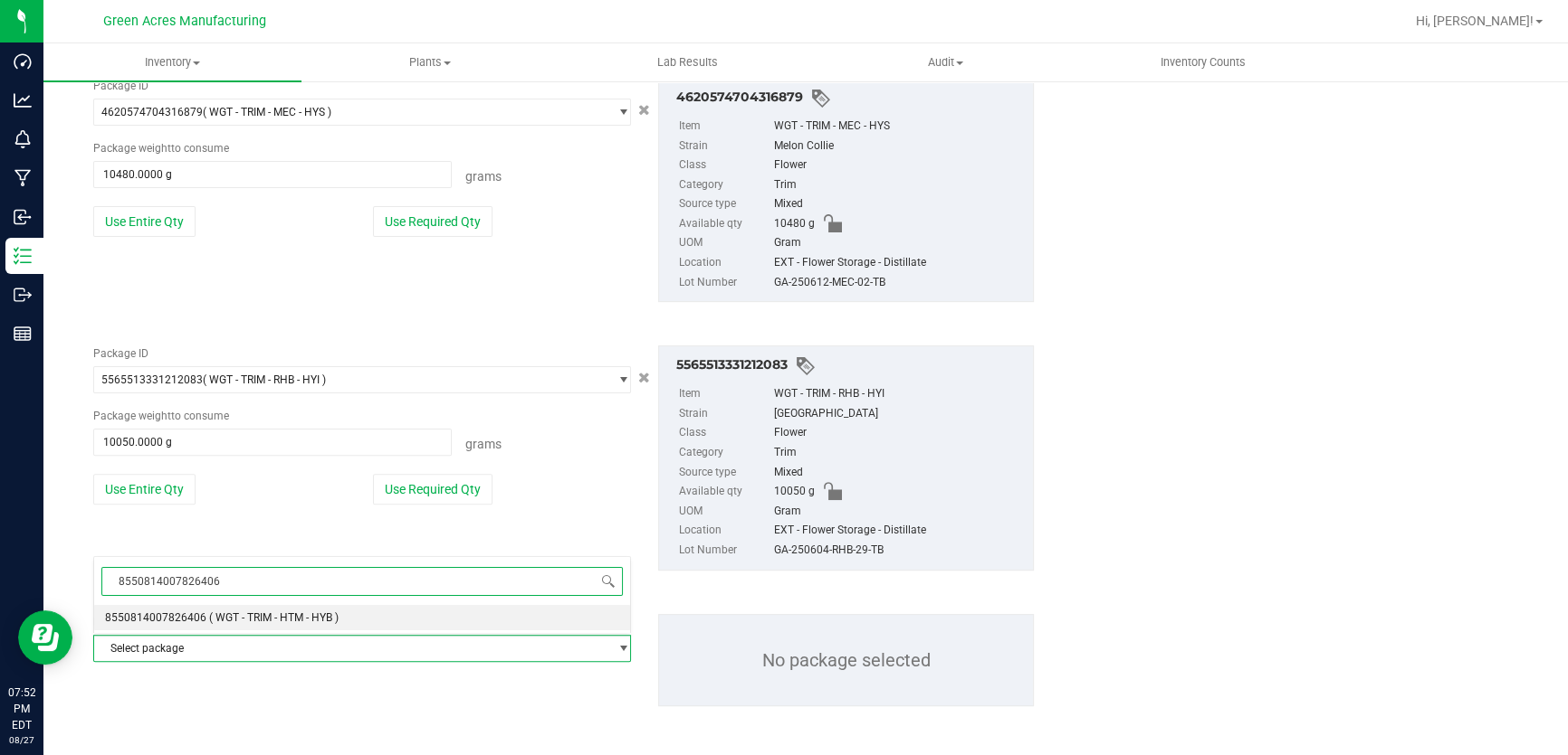
click at [181, 617] on span "8550814007826406" at bounding box center [155, 617] width 101 height 13
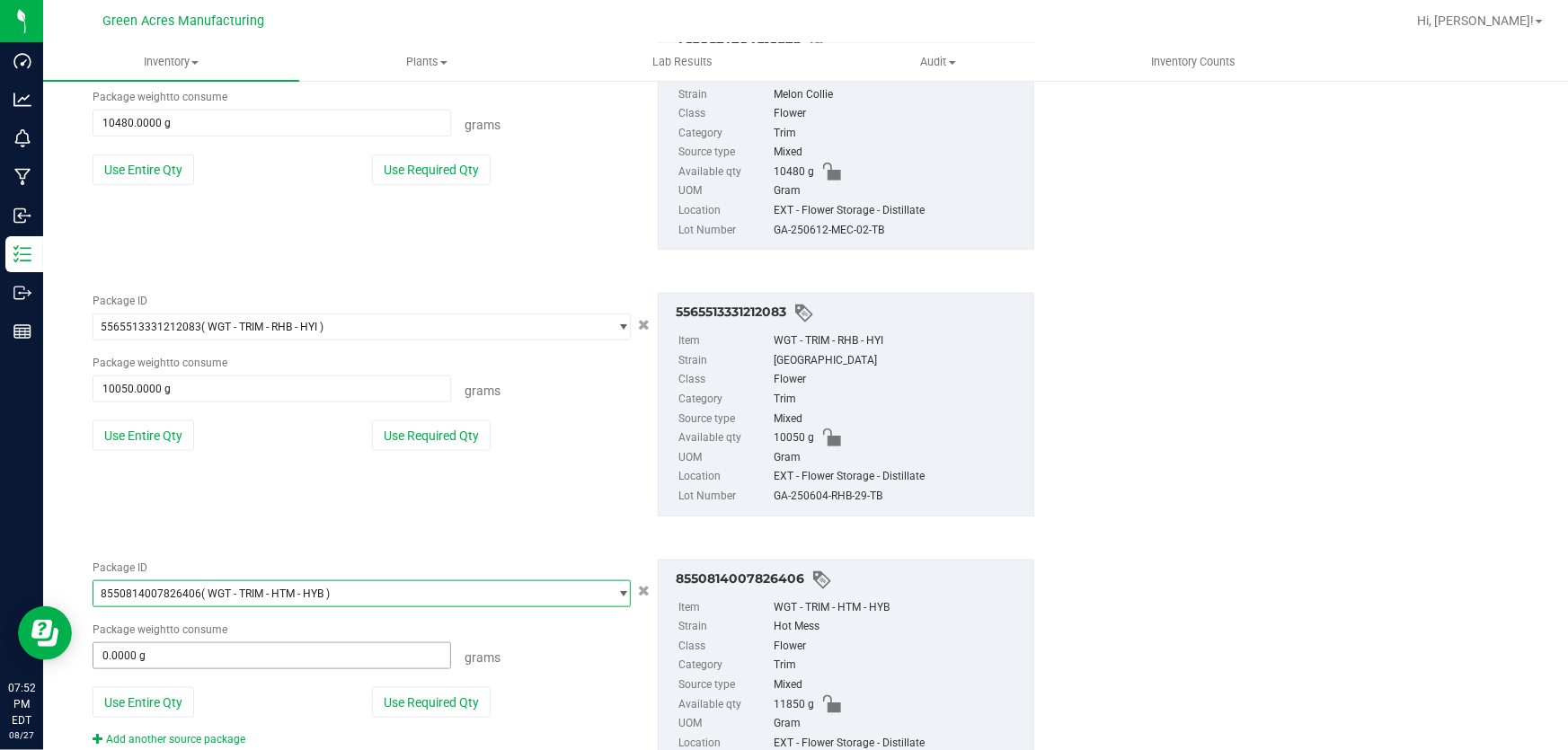
scroll to position [800, 0]
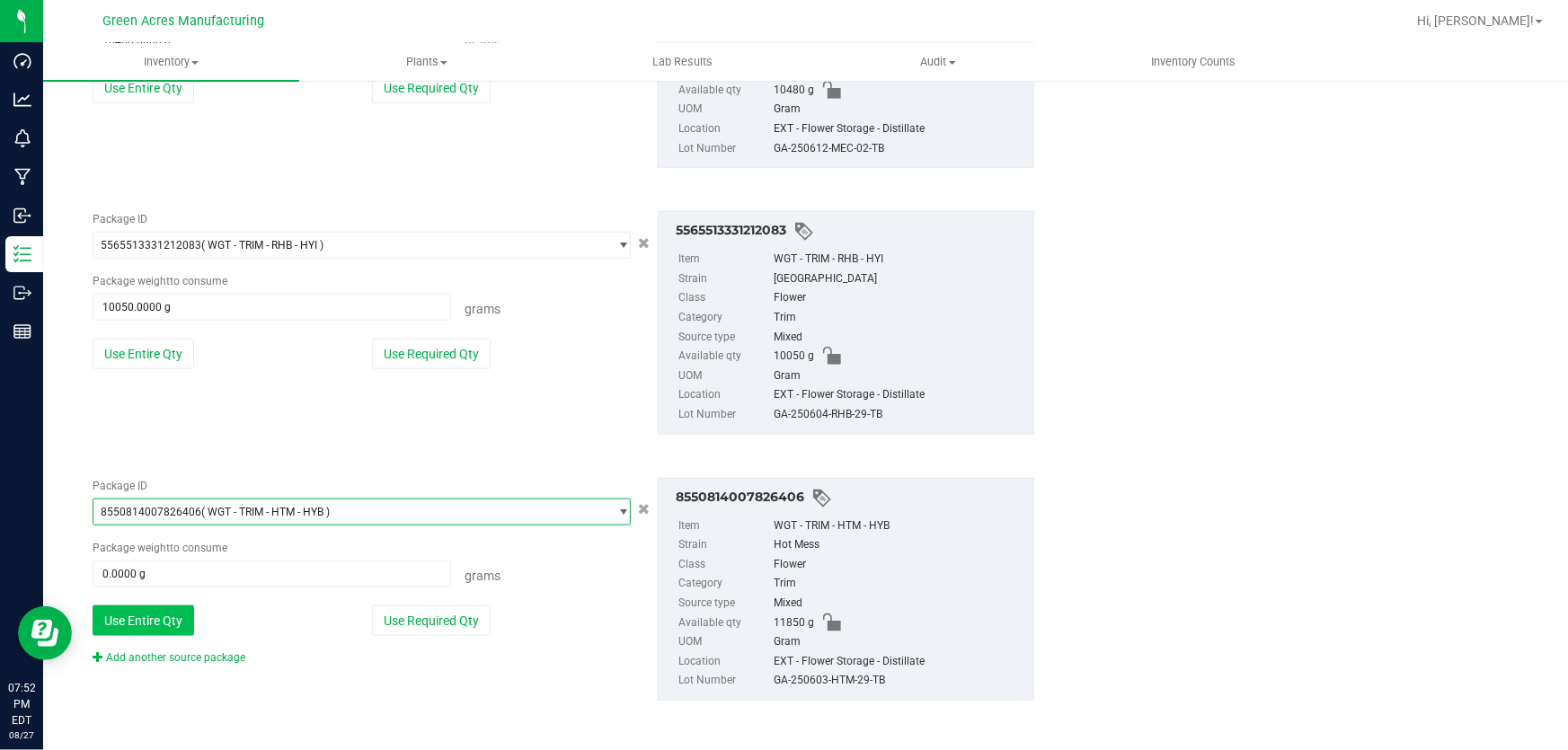
click at [159, 611] on button "Use Entire Qty" at bounding box center [142, 620] width 101 height 30
type input "11850.0000 g"
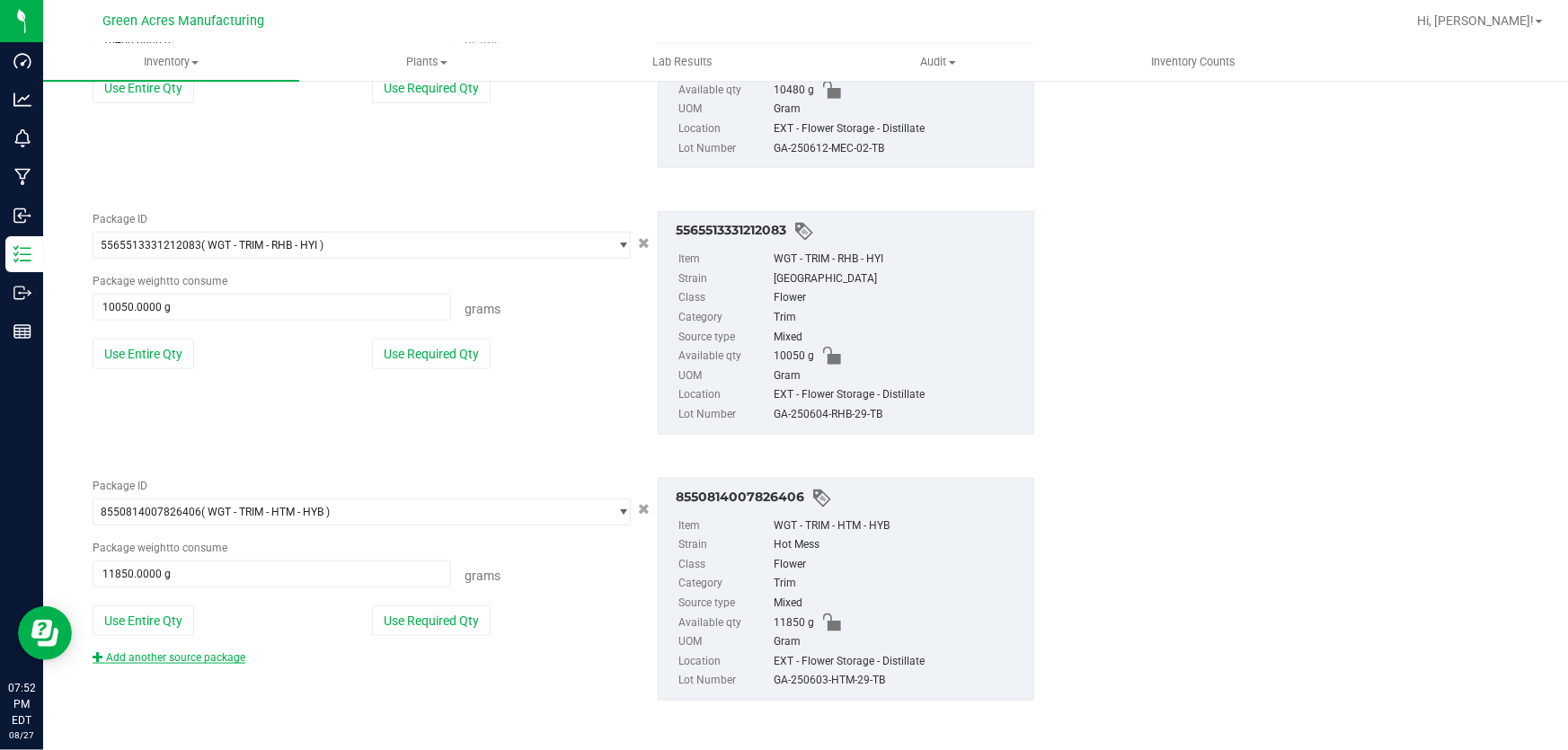
drag, startPoint x: 170, startPoint y: 647, endPoint x: 172, endPoint y: 656, distance: 9.2
click at [170, 650] on div "Add another source package" at bounding box center [182, 658] width 180 height 16
click at [173, 656] on link "Add another source package" at bounding box center [168, 658] width 152 height 13
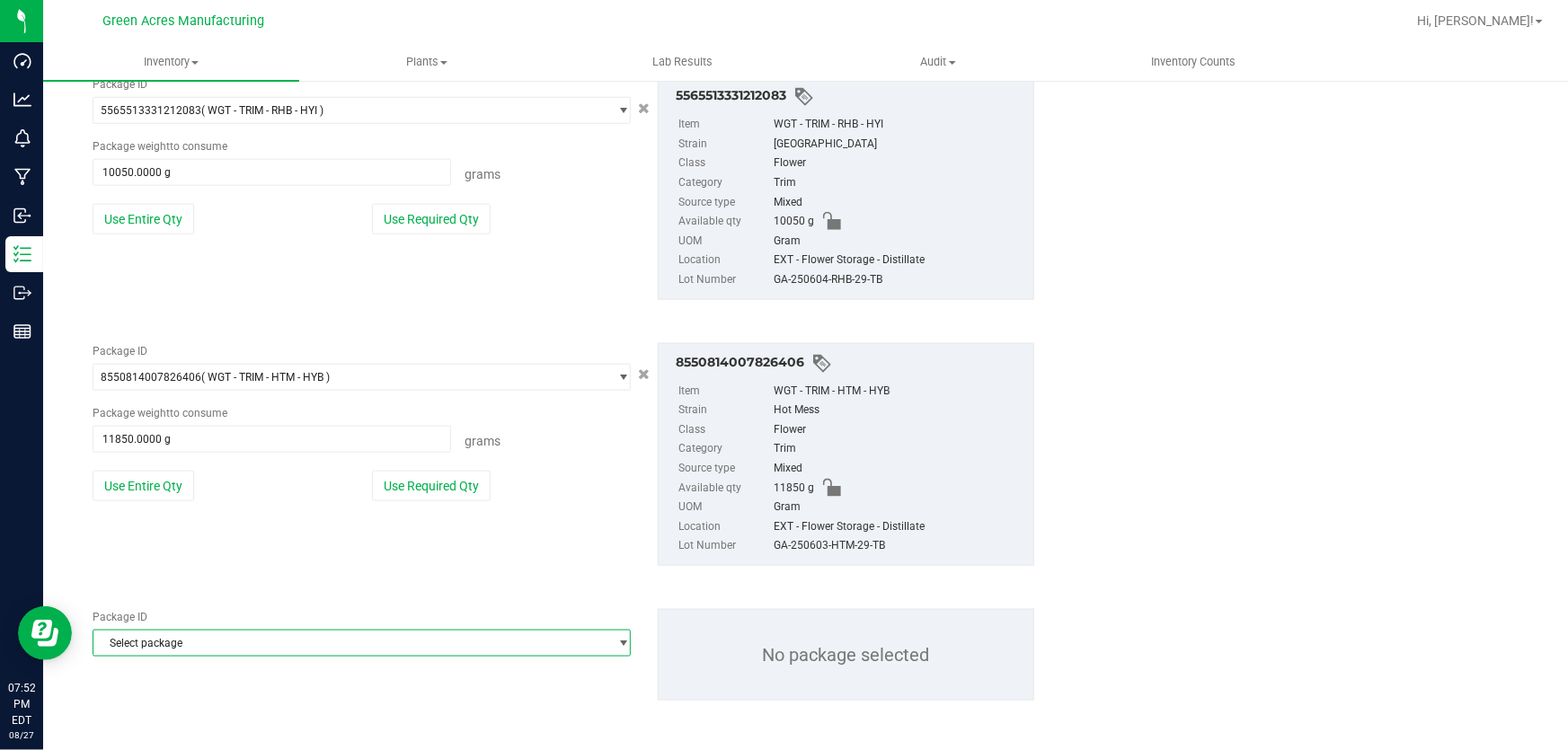
click at [171, 649] on span "Select package" at bounding box center [350, 644] width 514 height 26
click at [282, 458] on span "8550814007826406" at bounding box center [359, 477] width 532 height 42
click at [277, 462] on span "8550814007826406" at bounding box center [359, 477] width 532 height 42
click at [274, 467] on input "8550814007826406" at bounding box center [359, 477] width 518 height 28
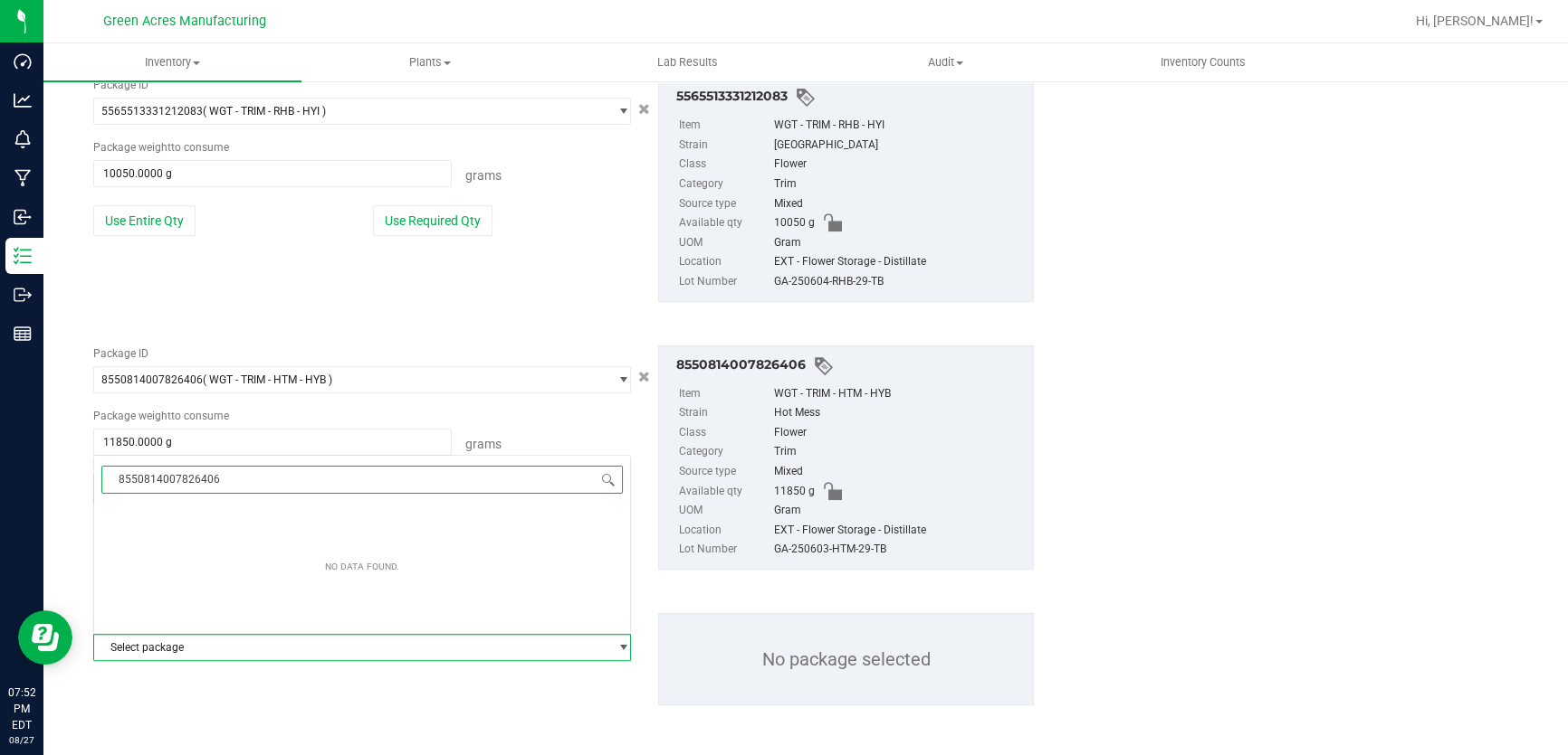
click at [276, 470] on input "8550814007826406" at bounding box center [361, 480] width 522 height 28
type input "9149144458575164"
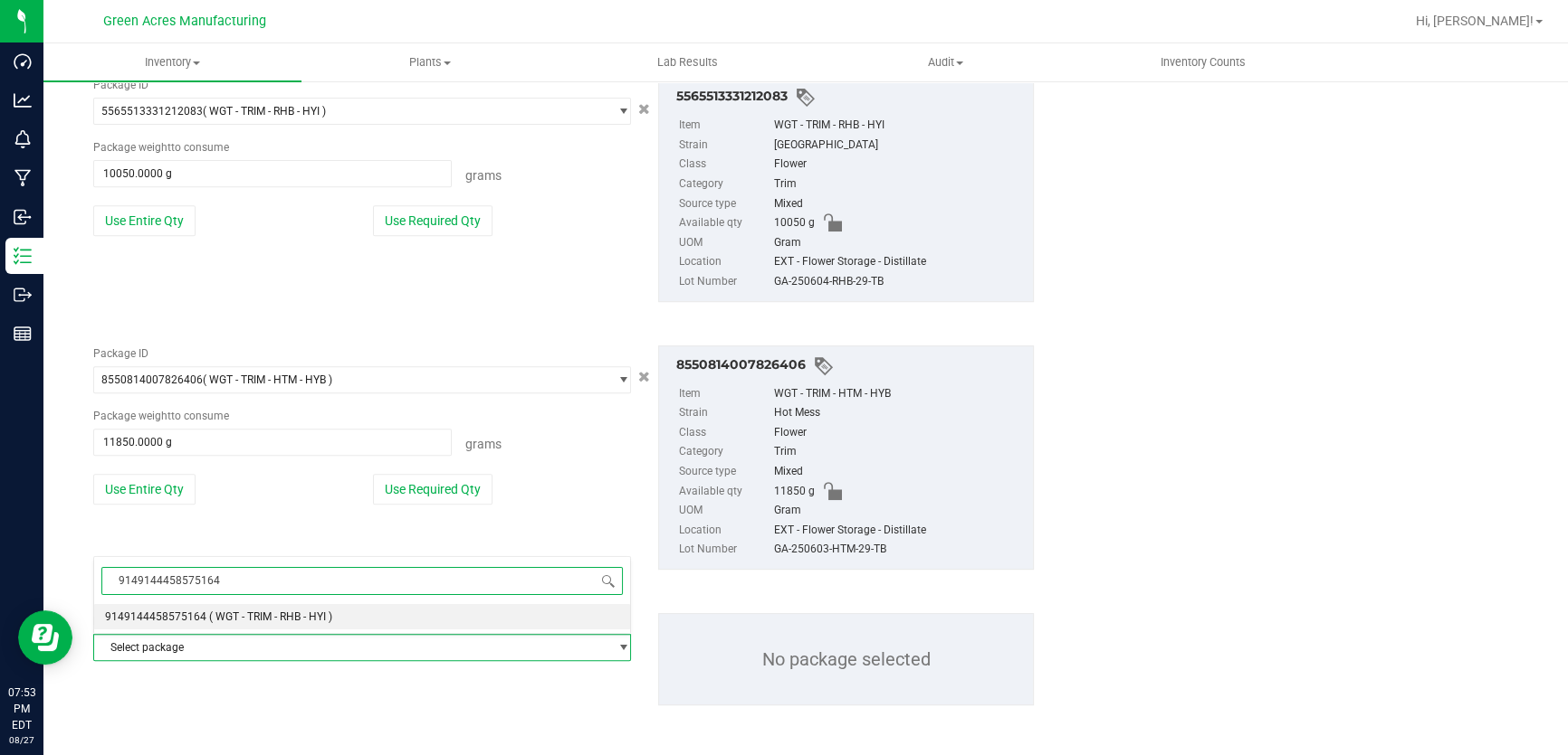
click at [216, 623] on span "( WGT - TRIM - RHB - HYI )" at bounding box center [270, 616] width 123 height 13
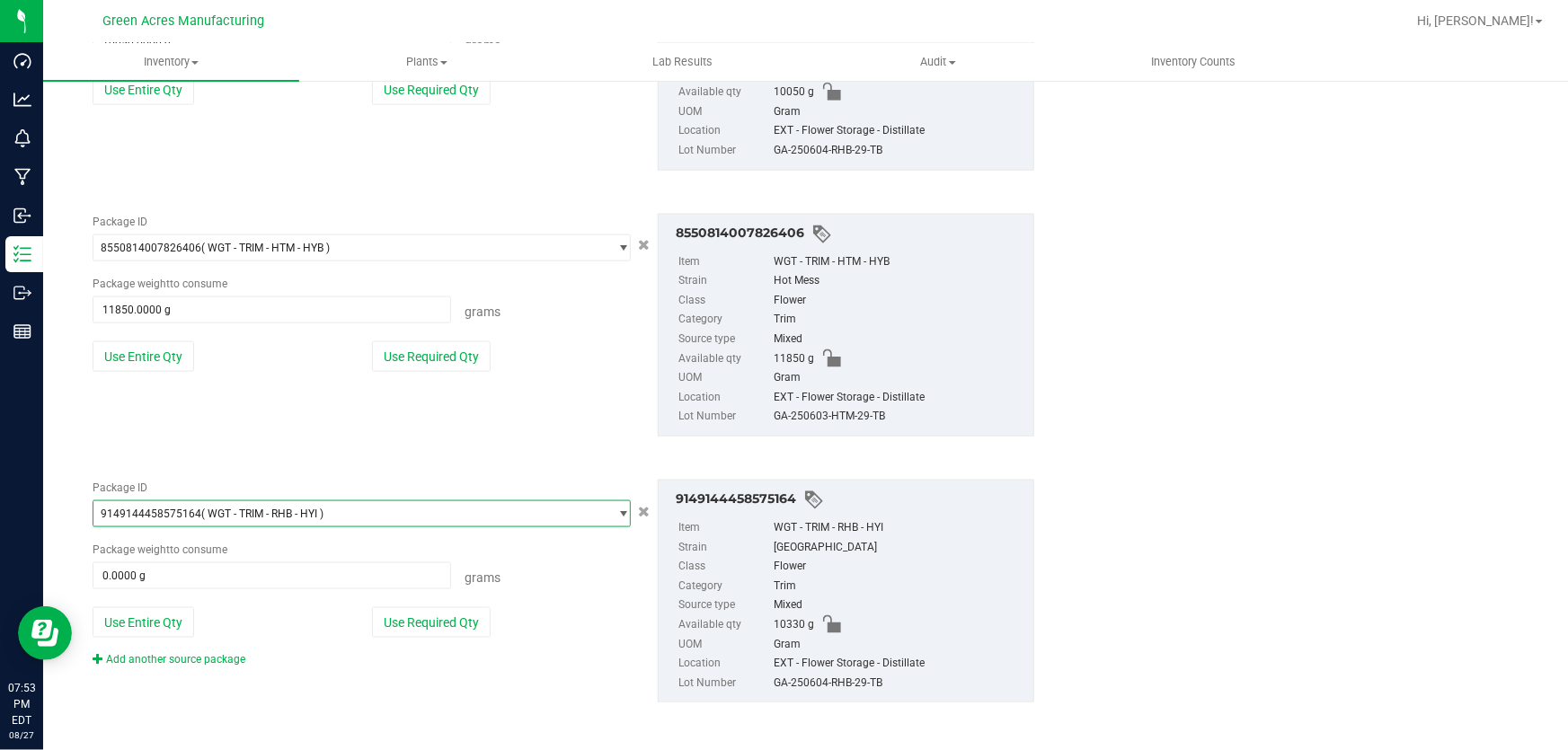
scroll to position [1066, 0]
click at [162, 643] on div "Package ID 9149144458575164 ( WGT - TRIM - RHB - HYI ) 9129380462611364 9133565…" at bounding box center [361, 571] width 565 height 188
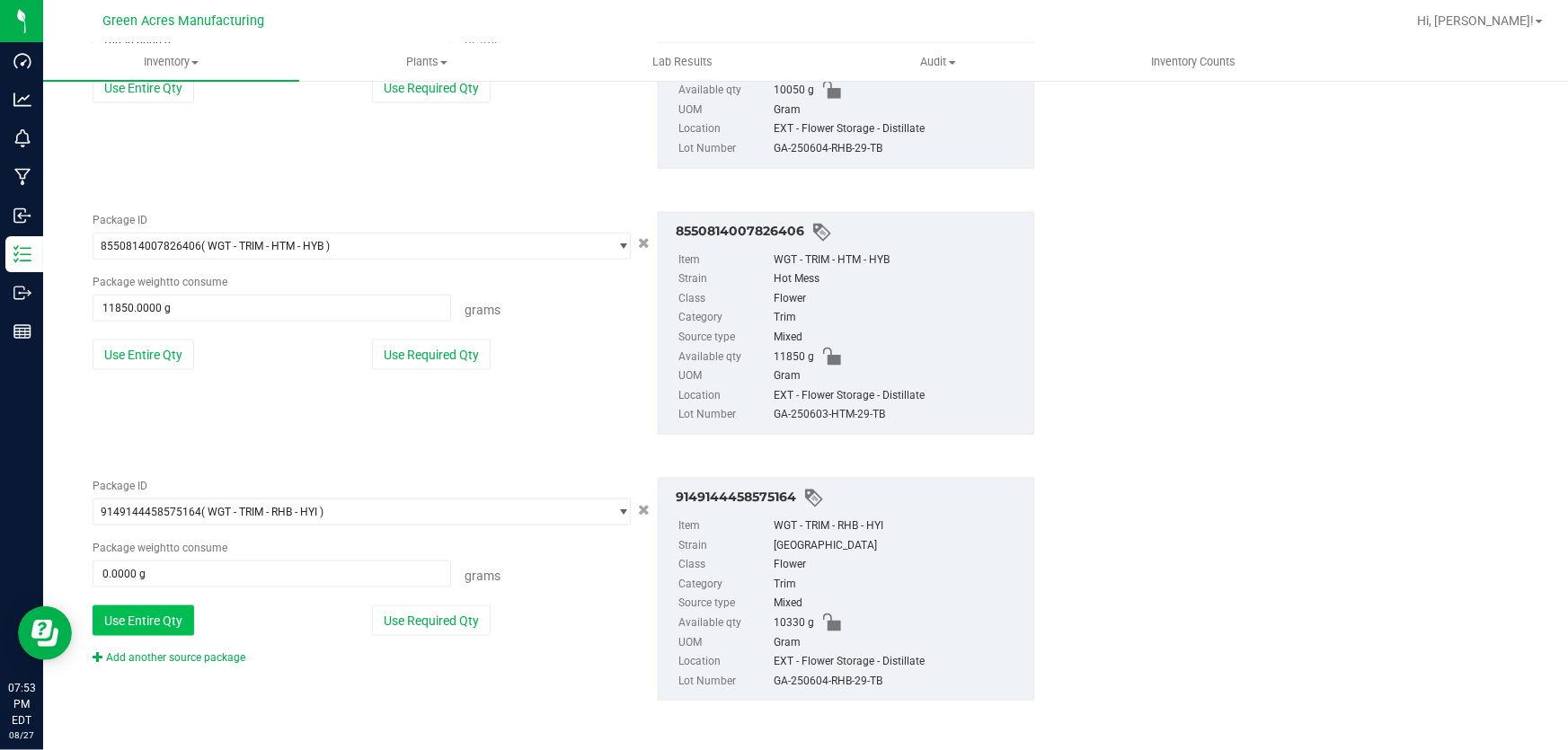
click at [162, 628] on button "Use Entire Qty" at bounding box center [142, 620] width 101 height 30
type input "10330.0000 g"
click at [173, 656] on link "Add another source package" at bounding box center [168, 658] width 152 height 13
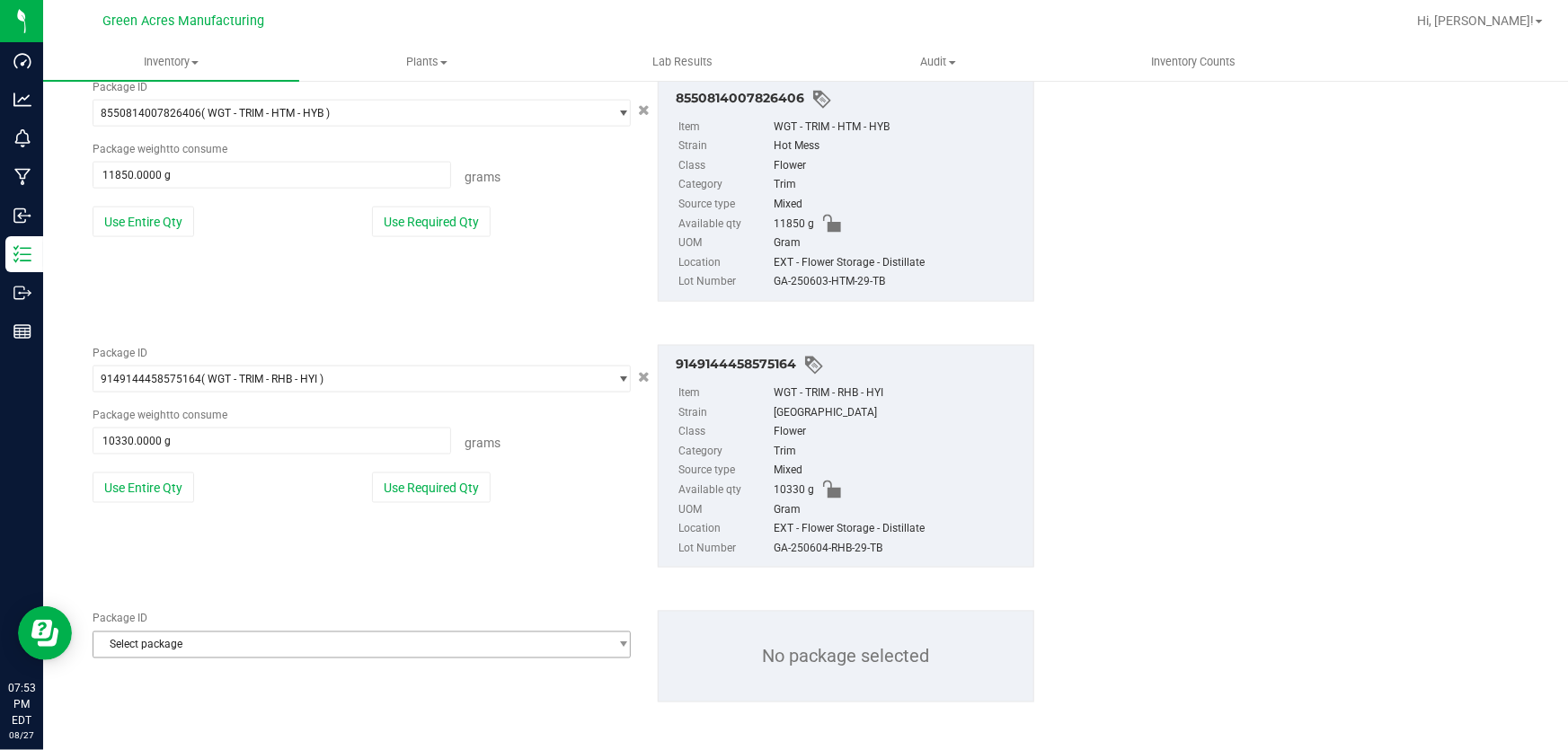
scroll to position [1201, 0]
click at [182, 642] on span "Select package" at bounding box center [350, 644] width 514 height 26
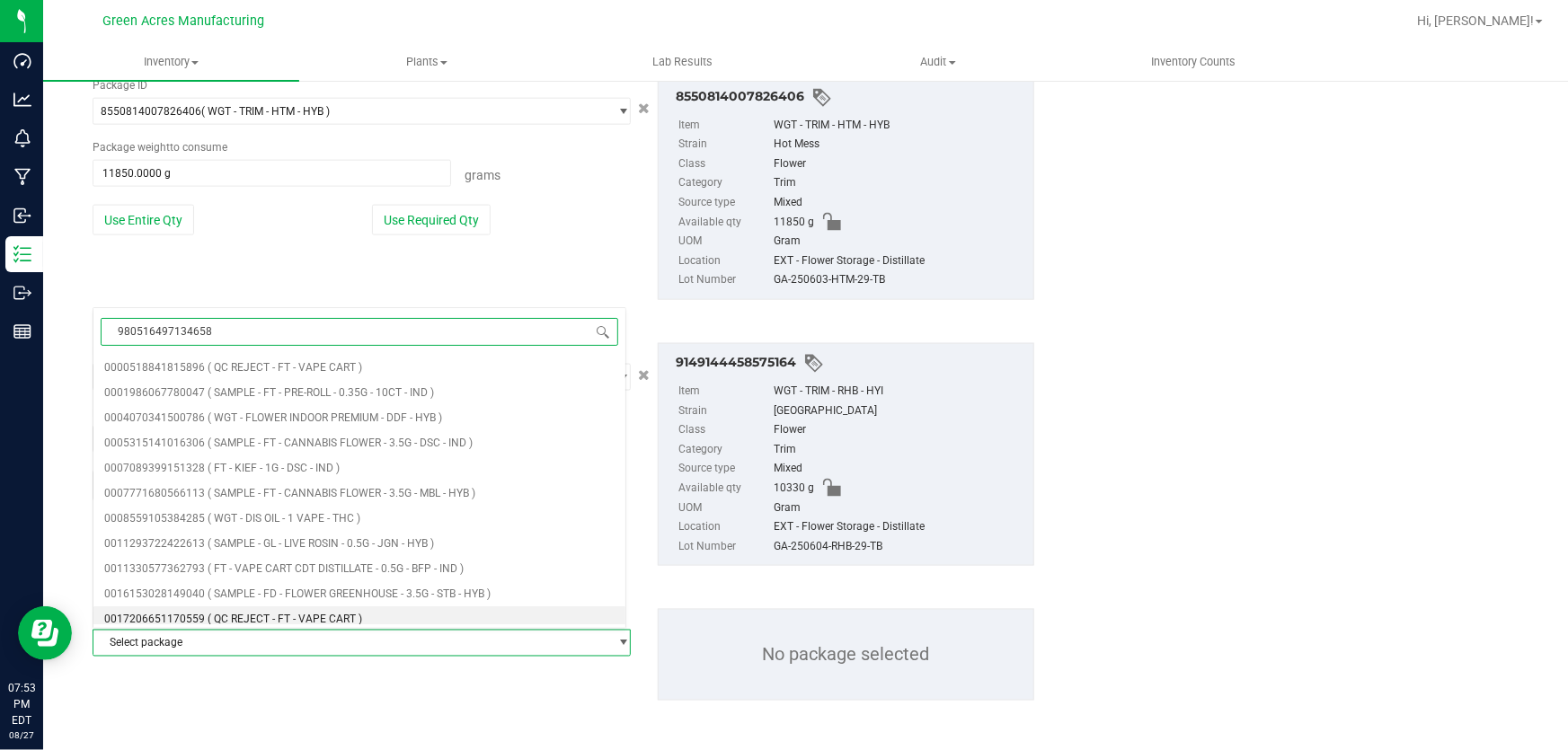
type input "9805164971346587"
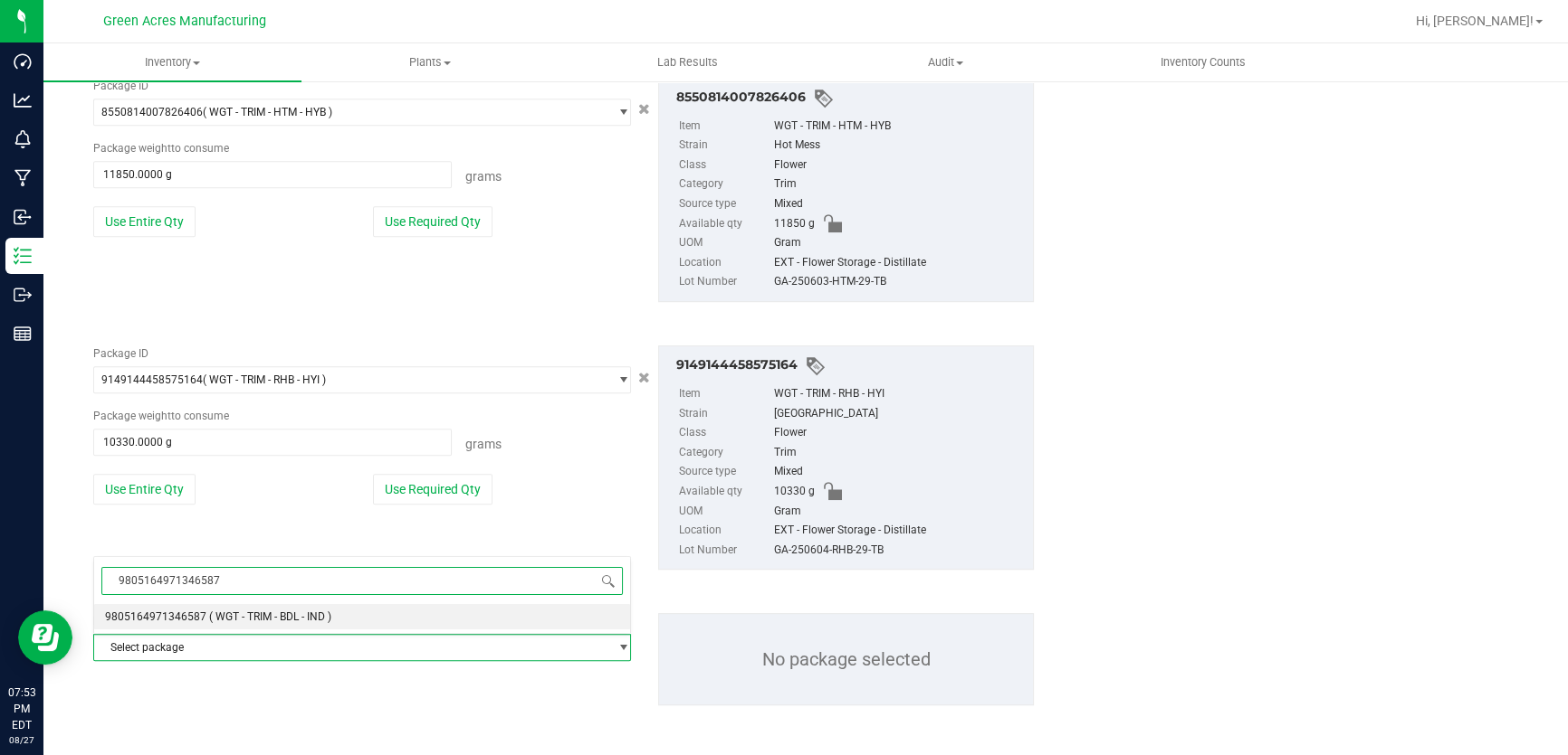
click at [199, 625] on li "9805164971346587 ( WGT - TRIM - BDL - IND )" at bounding box center [361, 617] width 536 height 26
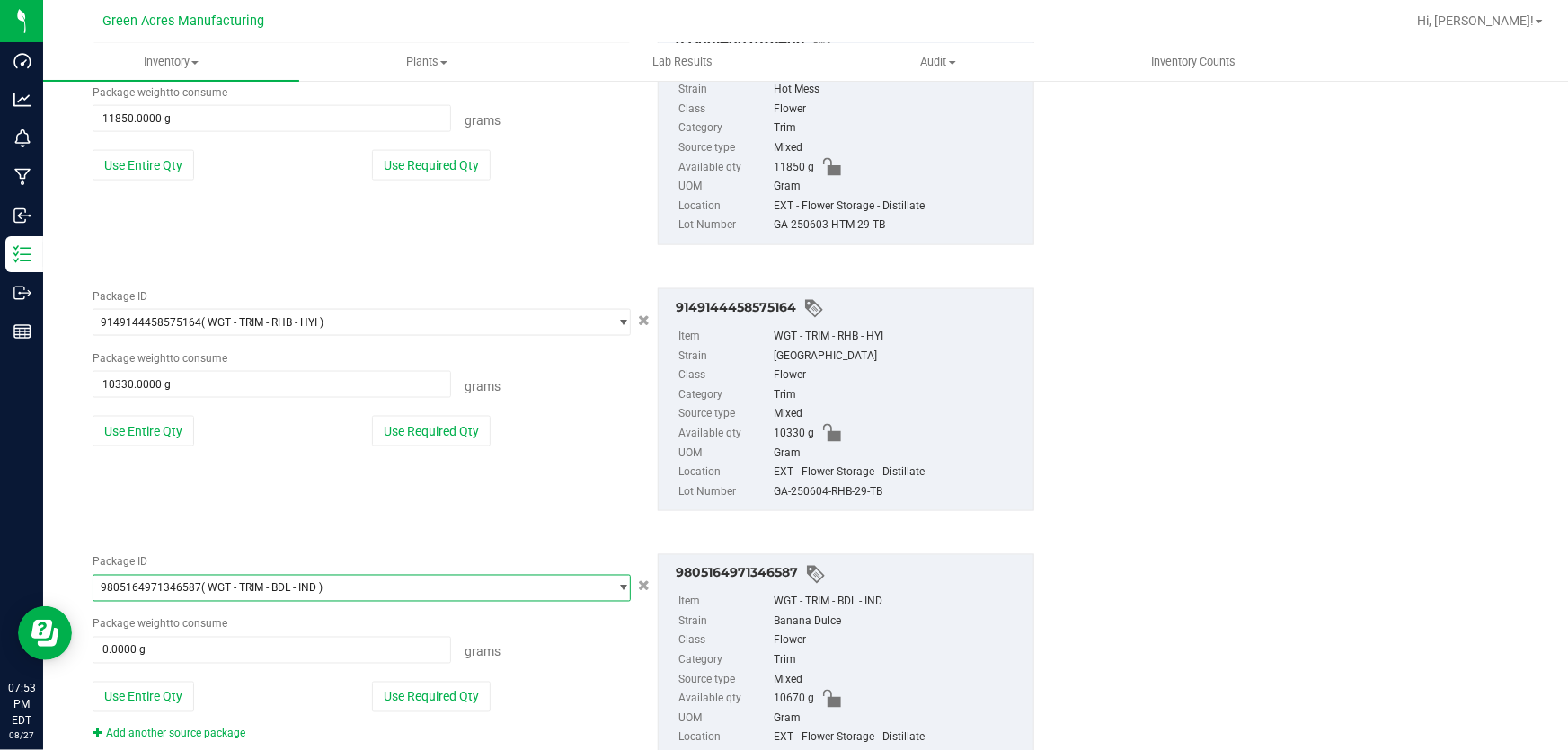
scroll to position [1283, 0]
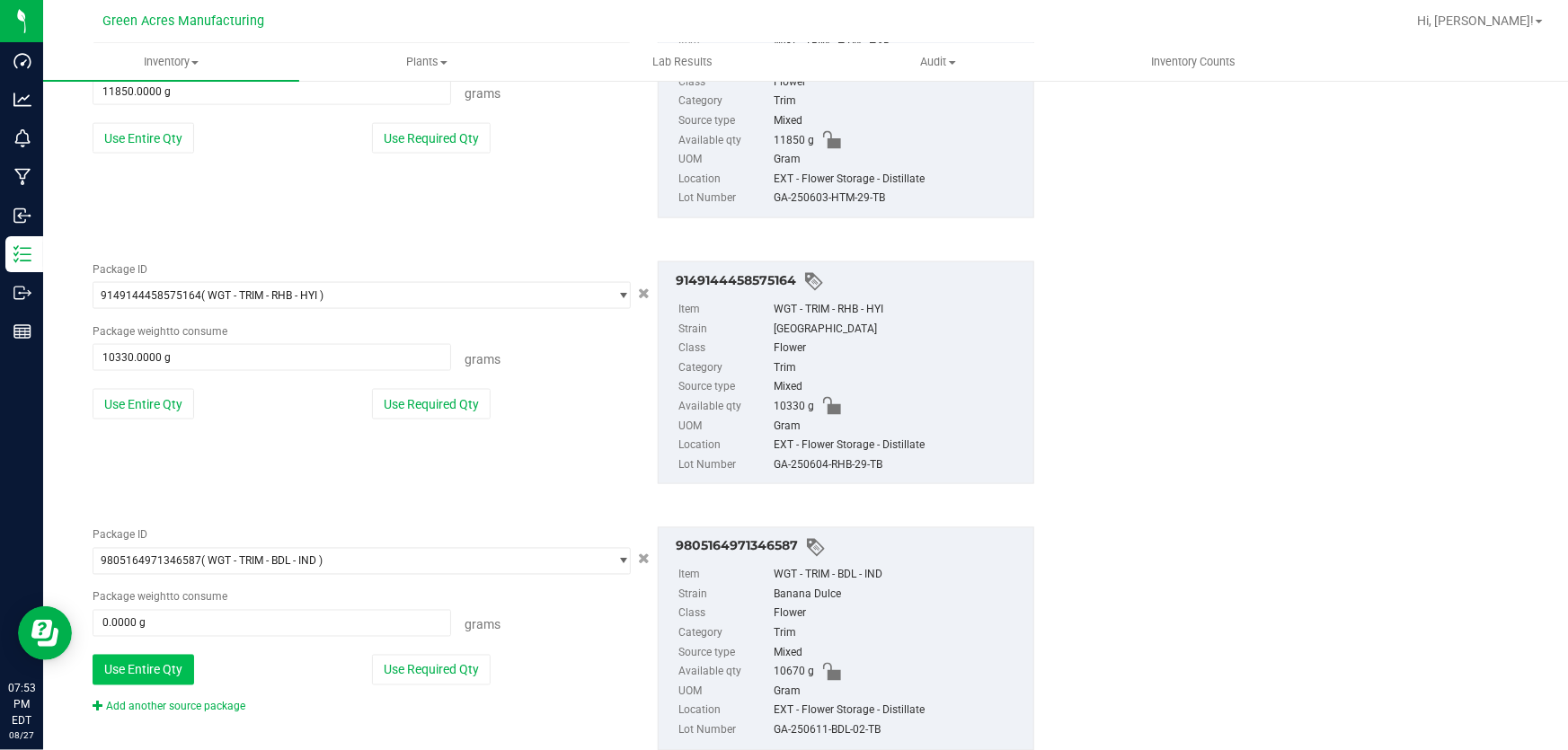
click at [169, 666] on button "Use Entire Qty" at bounding box center [142, 670] width 101 height 30
type input "10670.0000 g"
click at [171, 702] on link "Add another source package" at bounding box center [168, 707] width 152 height 13
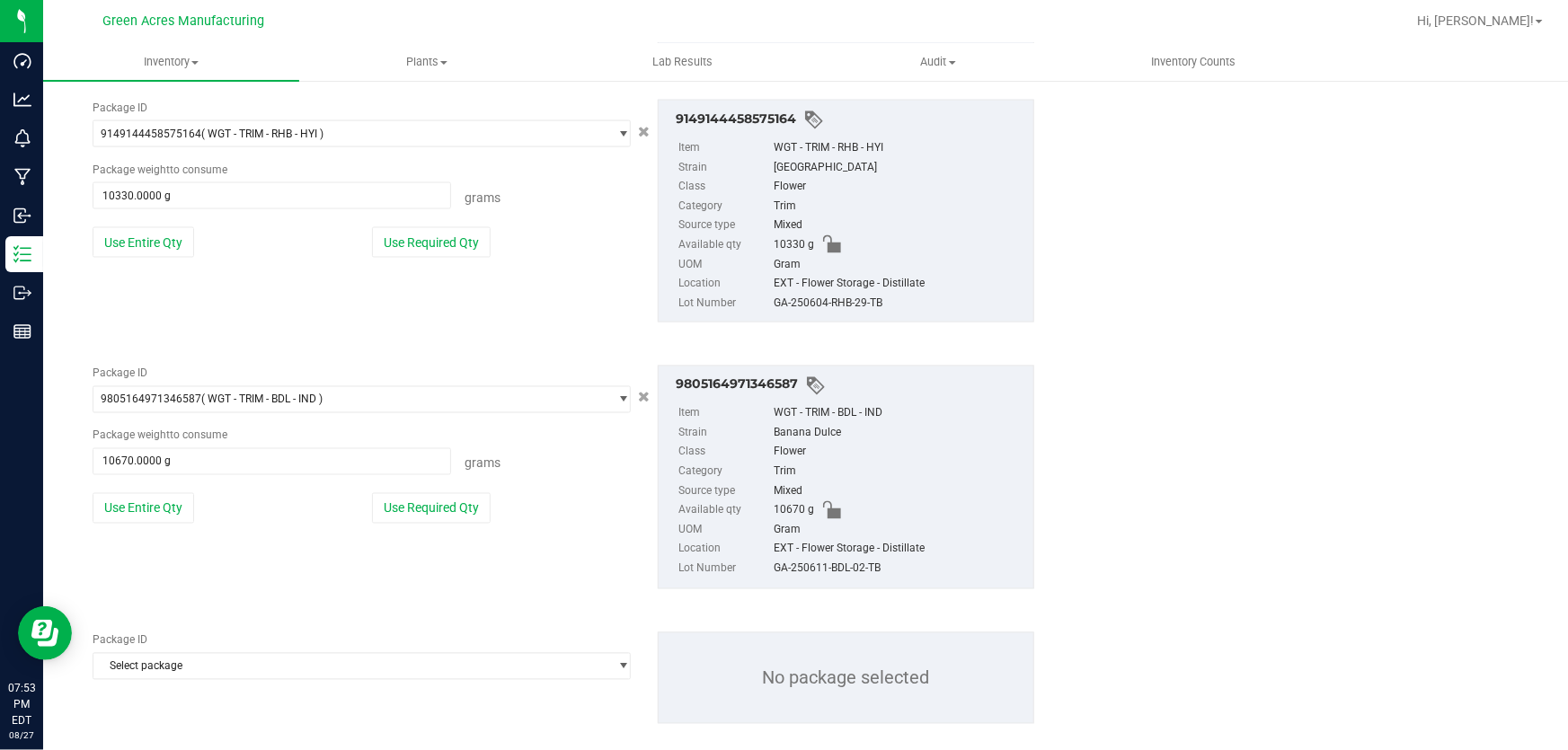
scroll to position [1446, 0]
click at [169, 673] on span "Select package" at bounding box center [350, 665] width 514 height 26
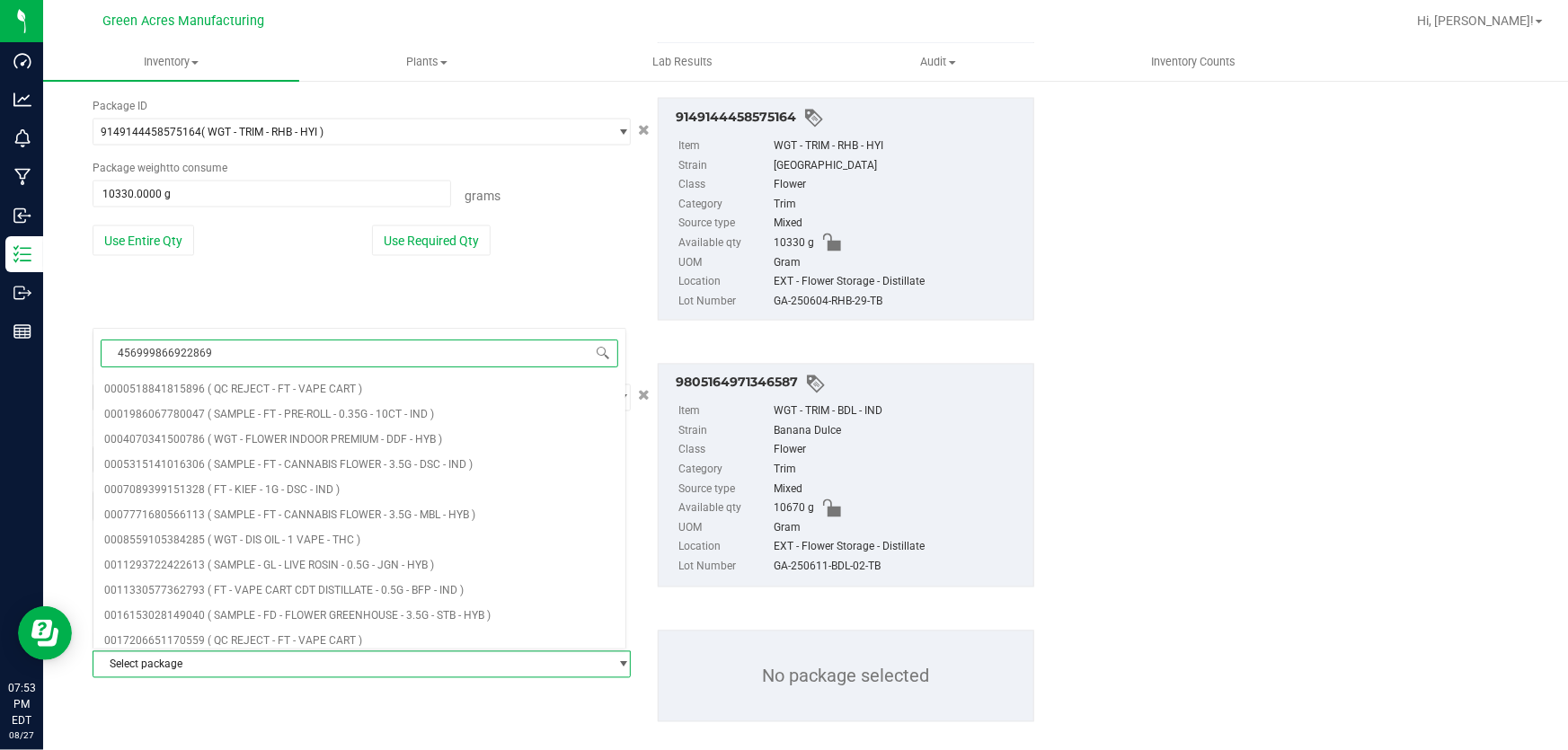
type input "4569998669228695"
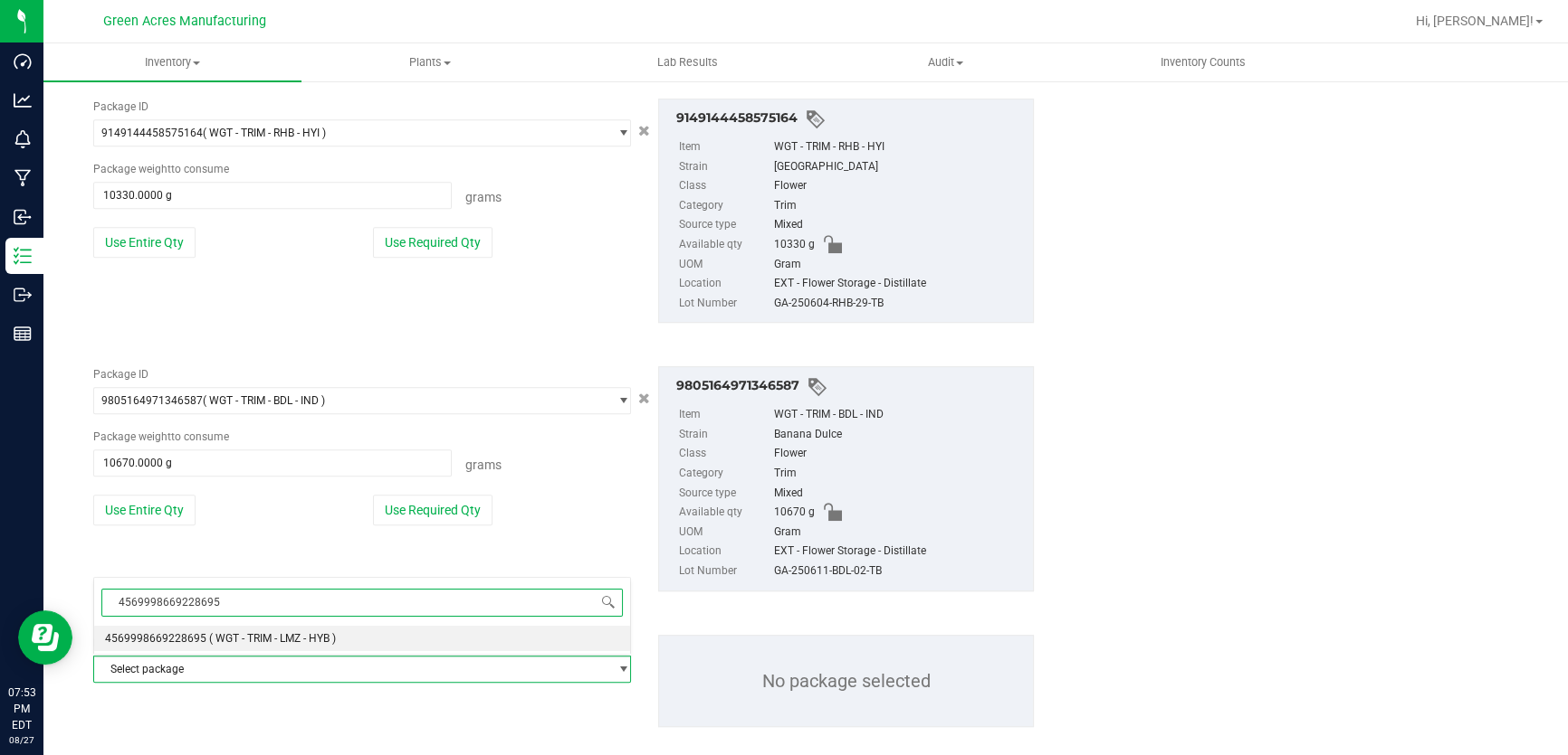
click at [291, 637] on span "( WGT - TRIM - LMZ - HYB )" at bounding box center [272, 638] width 127 height 13
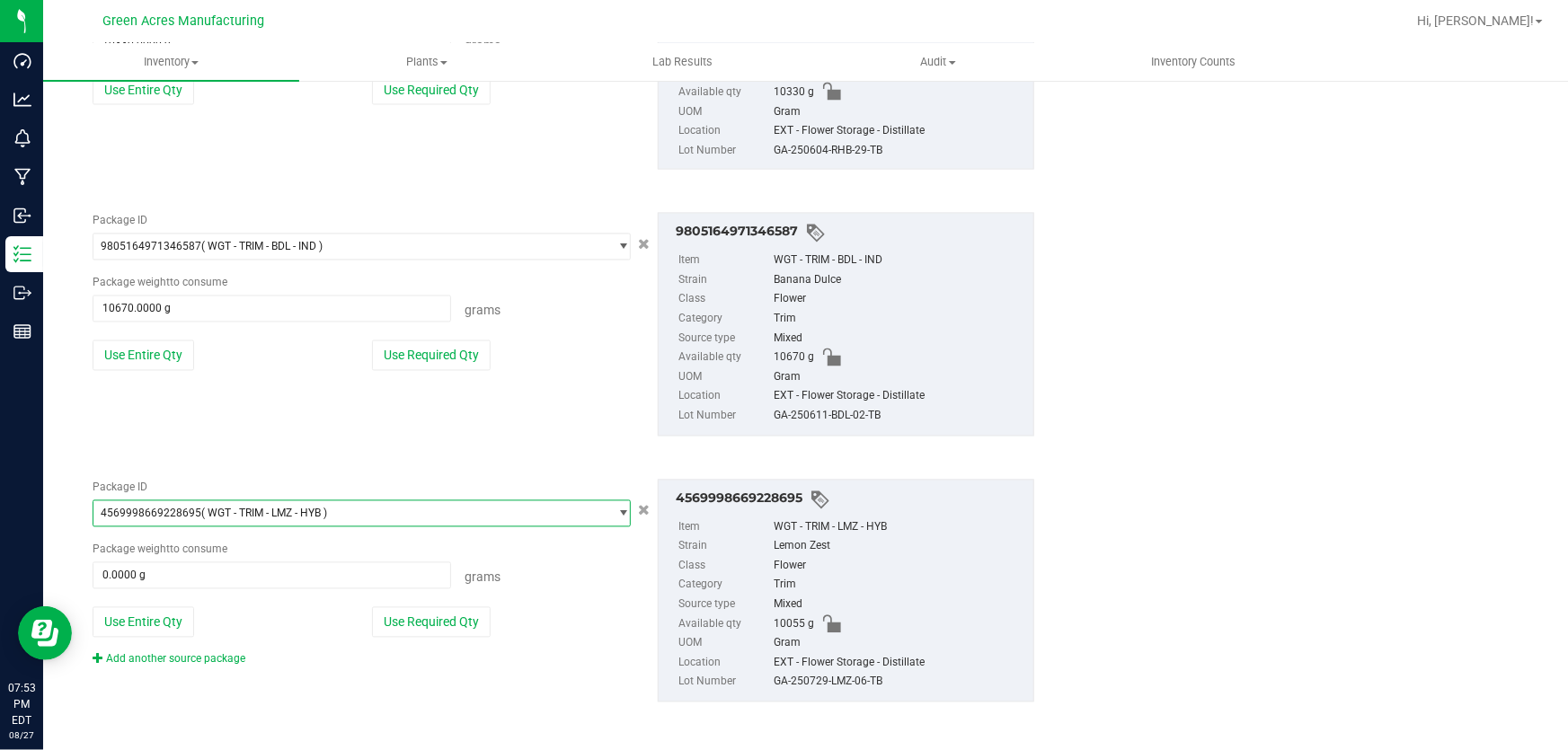
scroll to position [1599, 0]
click at [140, 613] on button "Use Entire Qty" at bounding box center [142, 620] width 101 height 30
type input "10055.0000 g"
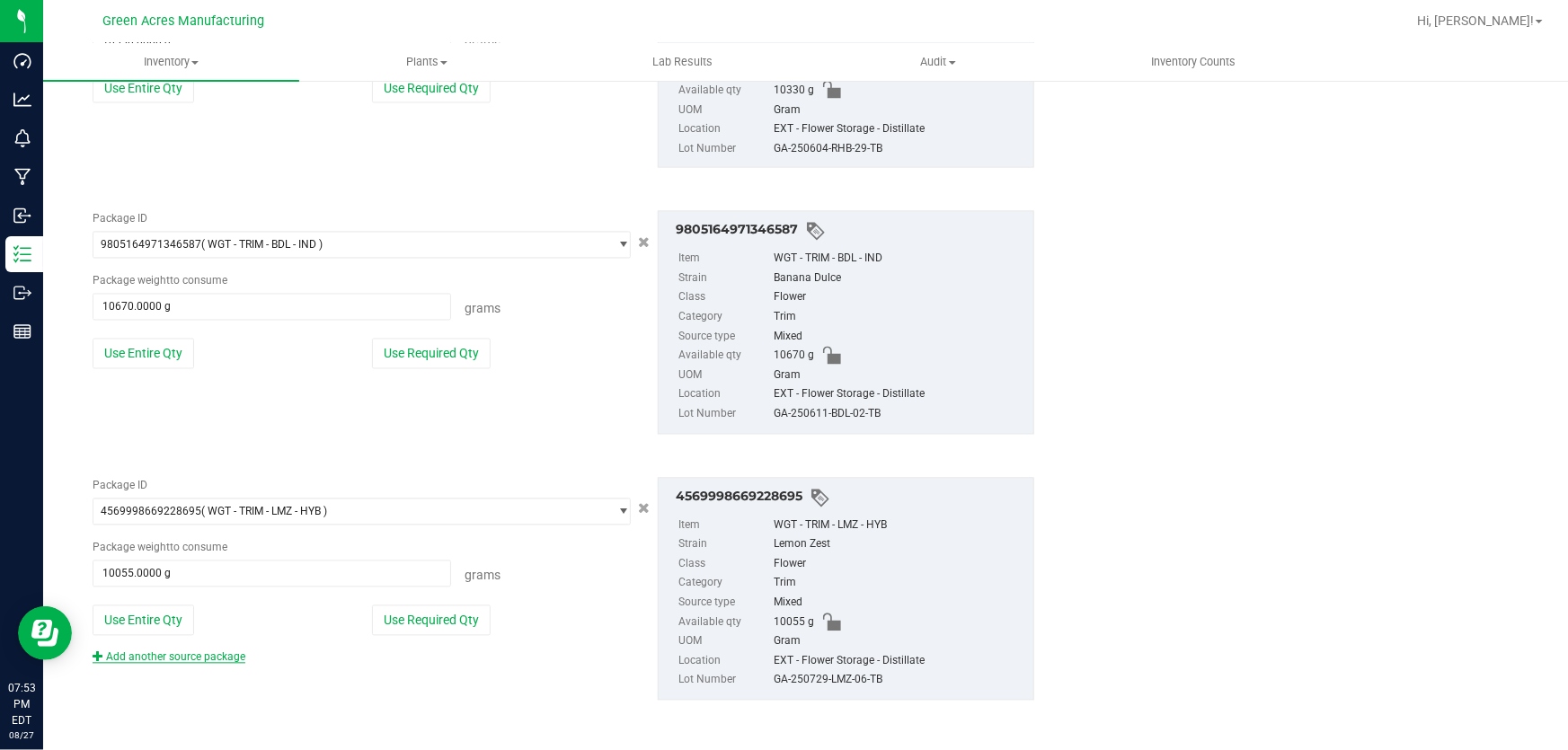
click at [152, 656] on link "Add another source package" at bounding box center [168, 658] width 152 height 13
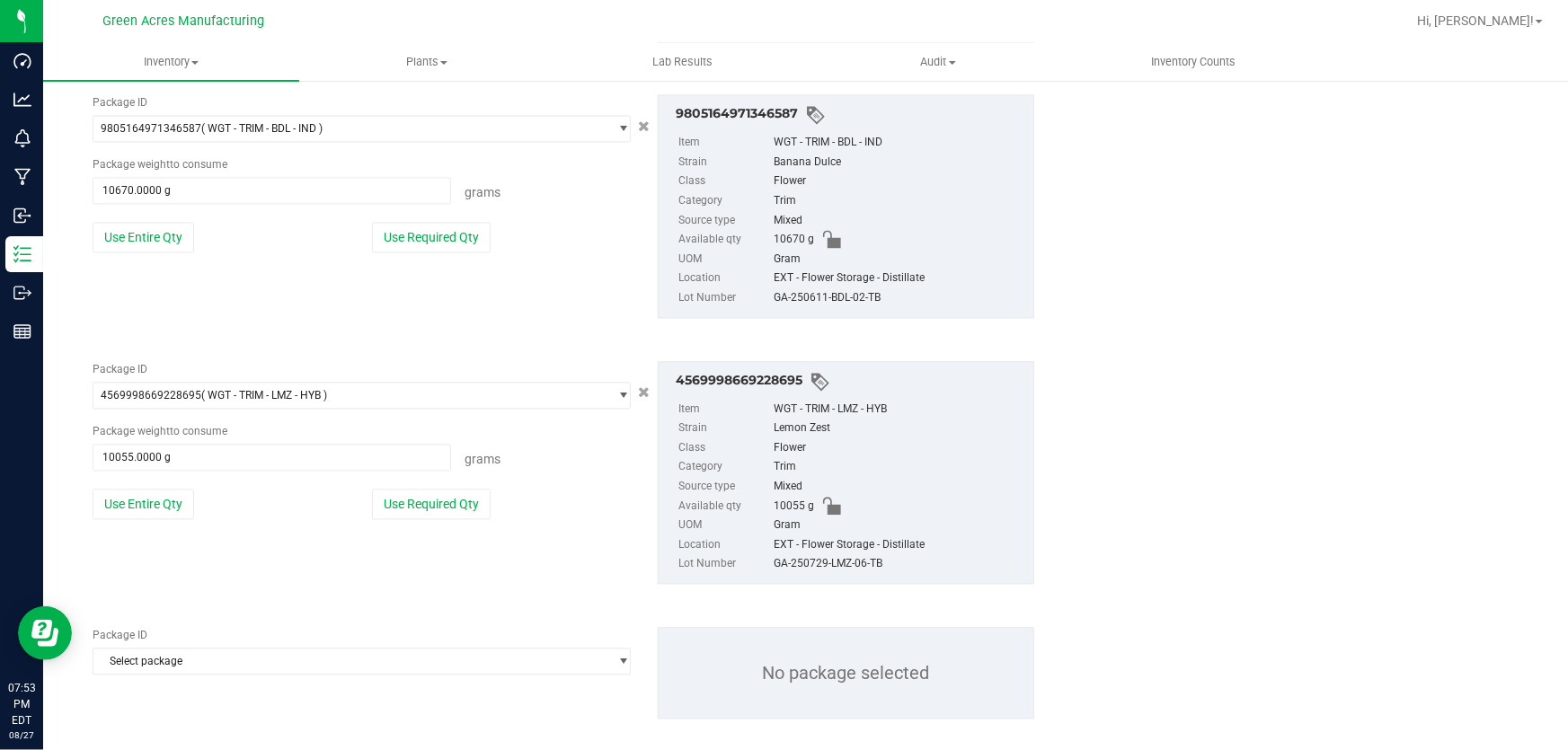
scroll to position [1734, 0]
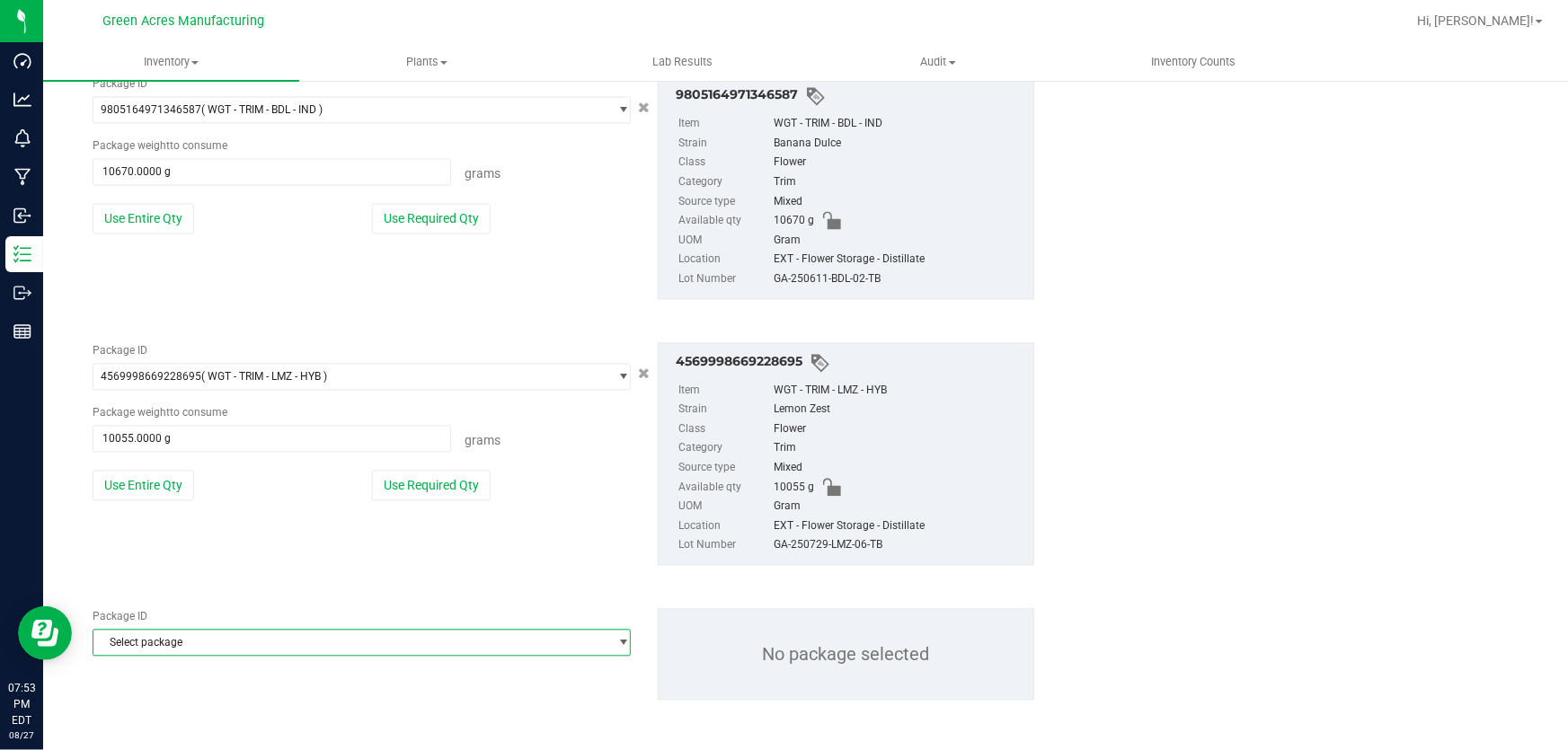
click at [160, 653] on span "Select package" at bounding box center [350, 644] width 514 height 26
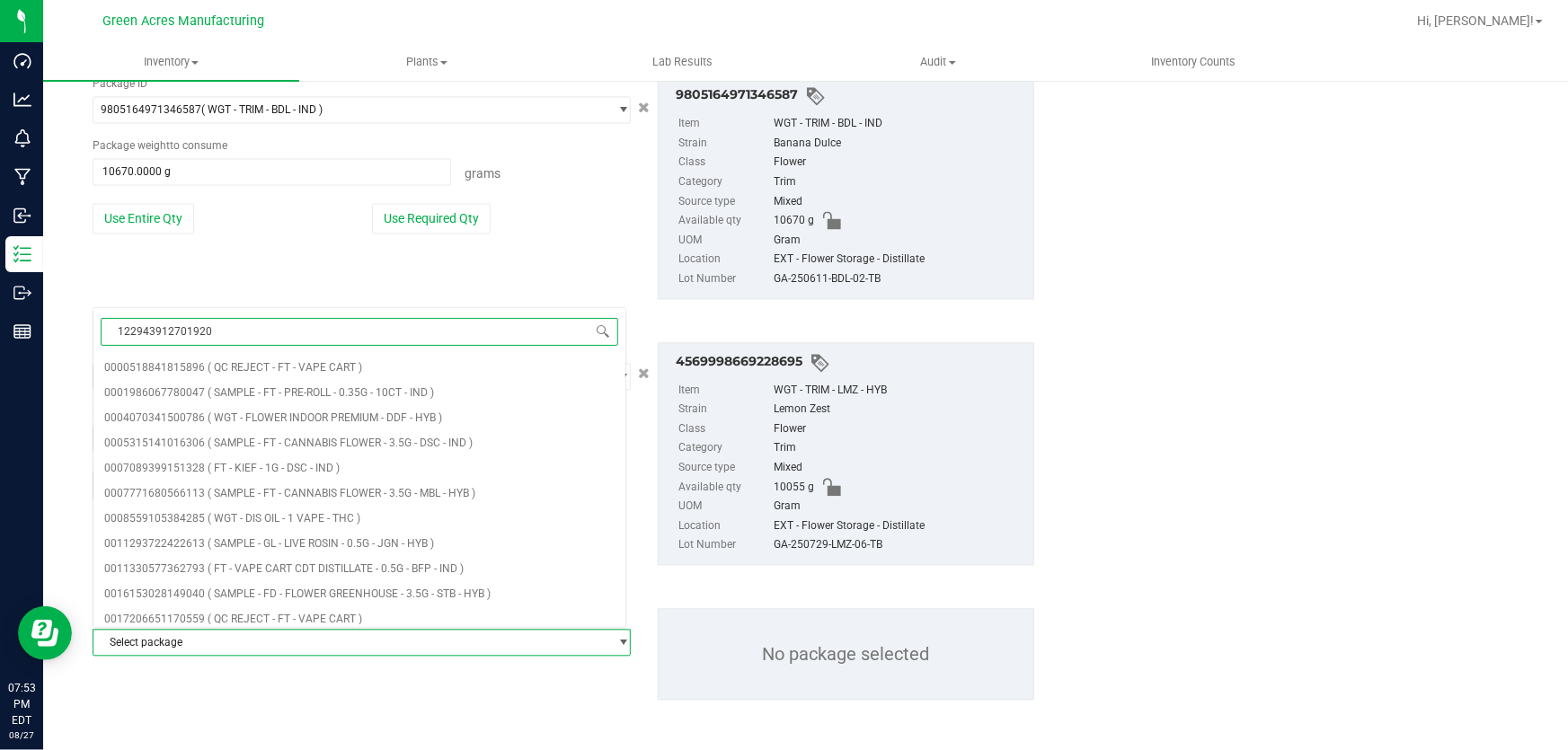
type input "1229439127019207"
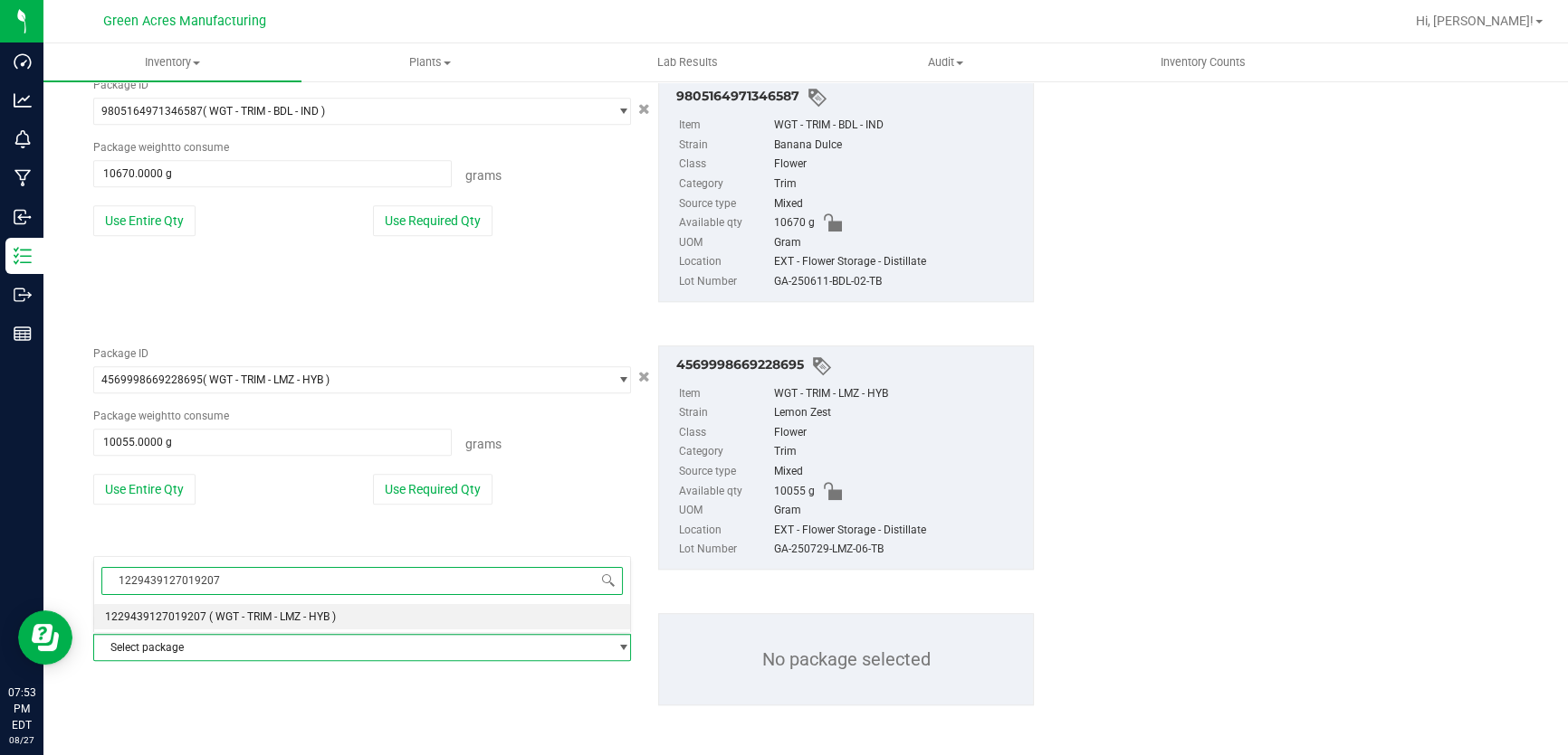
click at [252, 617] on span "( WGT - TRIM - LMZ - HYB )" at bounding box center [272, 616] width 127 height 13
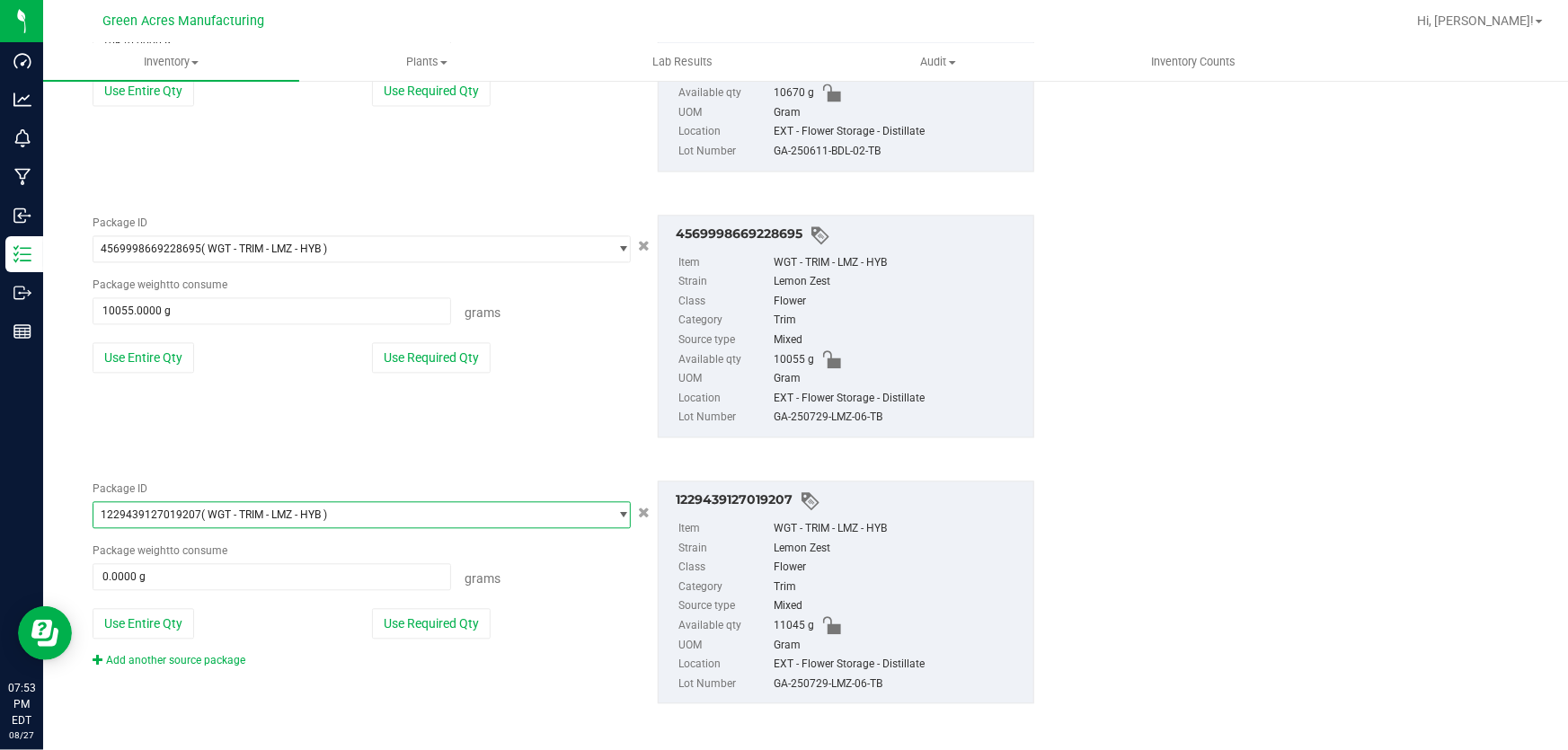
scroll to position [1865, 0]
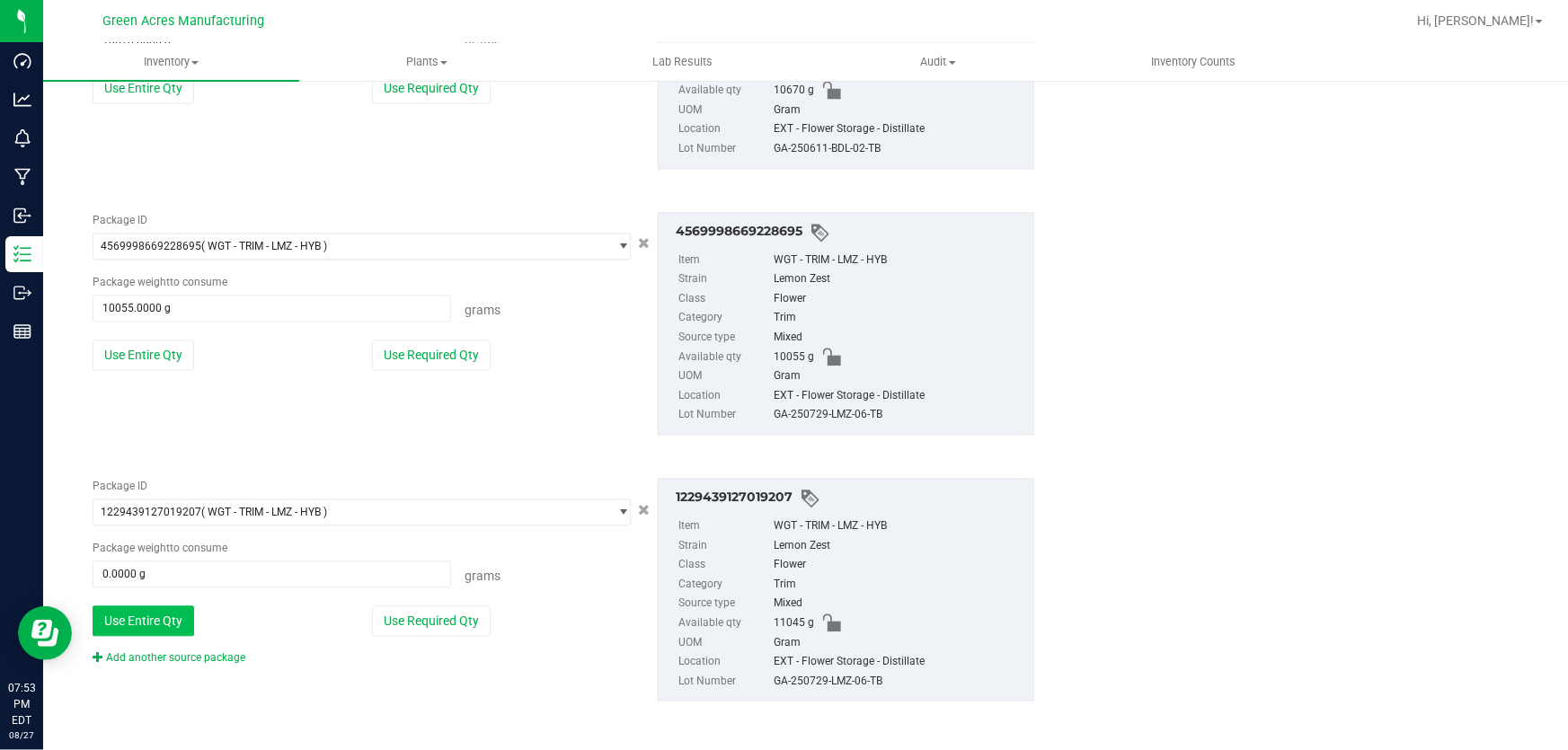
click at [184, 624] on button "Use Entire Qty" at bounding box center [142, 620] width 101 height 30
type input "11045.0000 g"
click at [171, 626] on button "Use Entire Qty" at bounding box center [142, 620] width 101 height 30
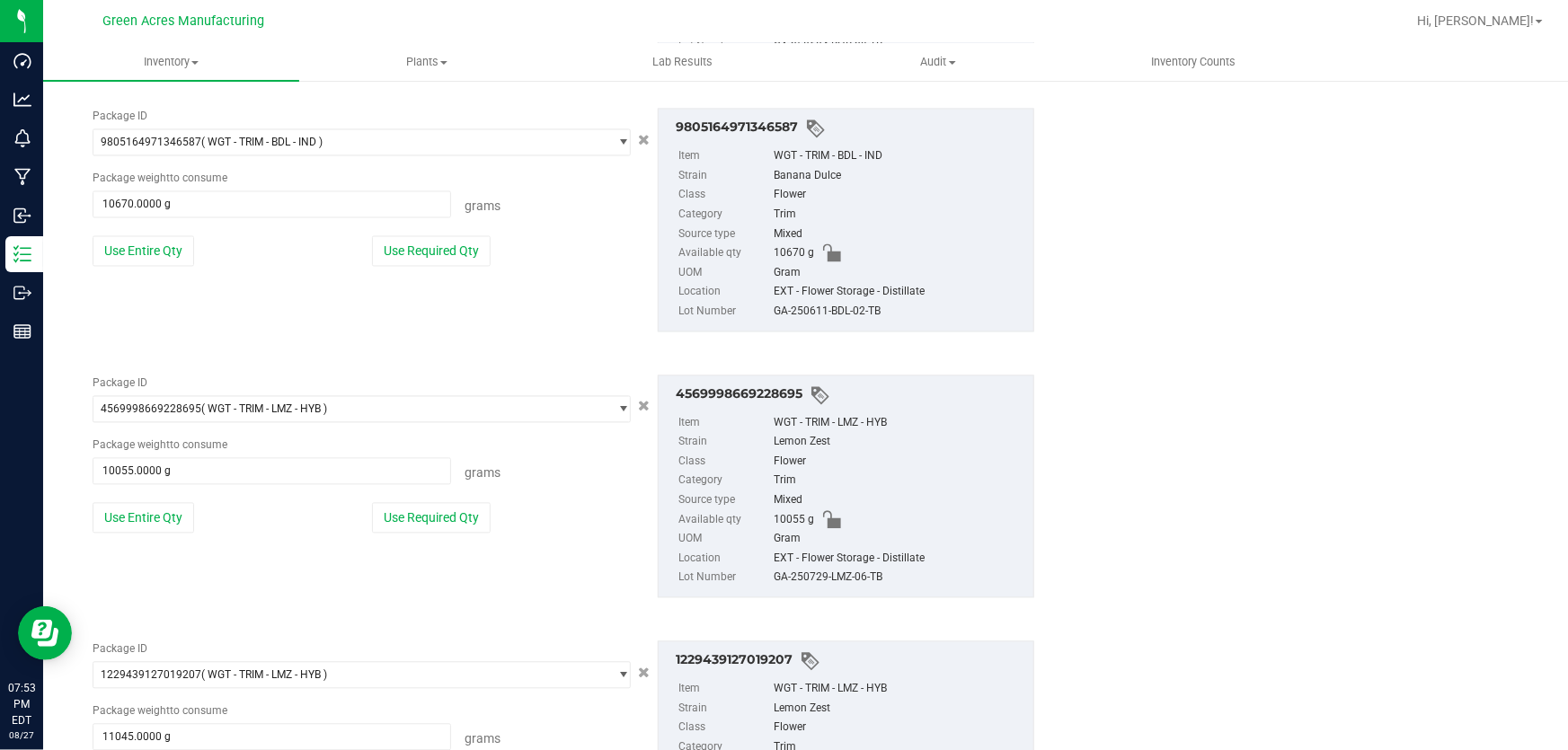
click at [194, 496] on div "Package ID 4569998669228695 ( WGT - TRIM - LMZ - HYB ) 4554862450923088 4558302…" at bounding box center [361, 461] width 565 height 172
click at [177, 521] on button "Use Entire Qty" at bounding box center [142, 518] width 101 height 30
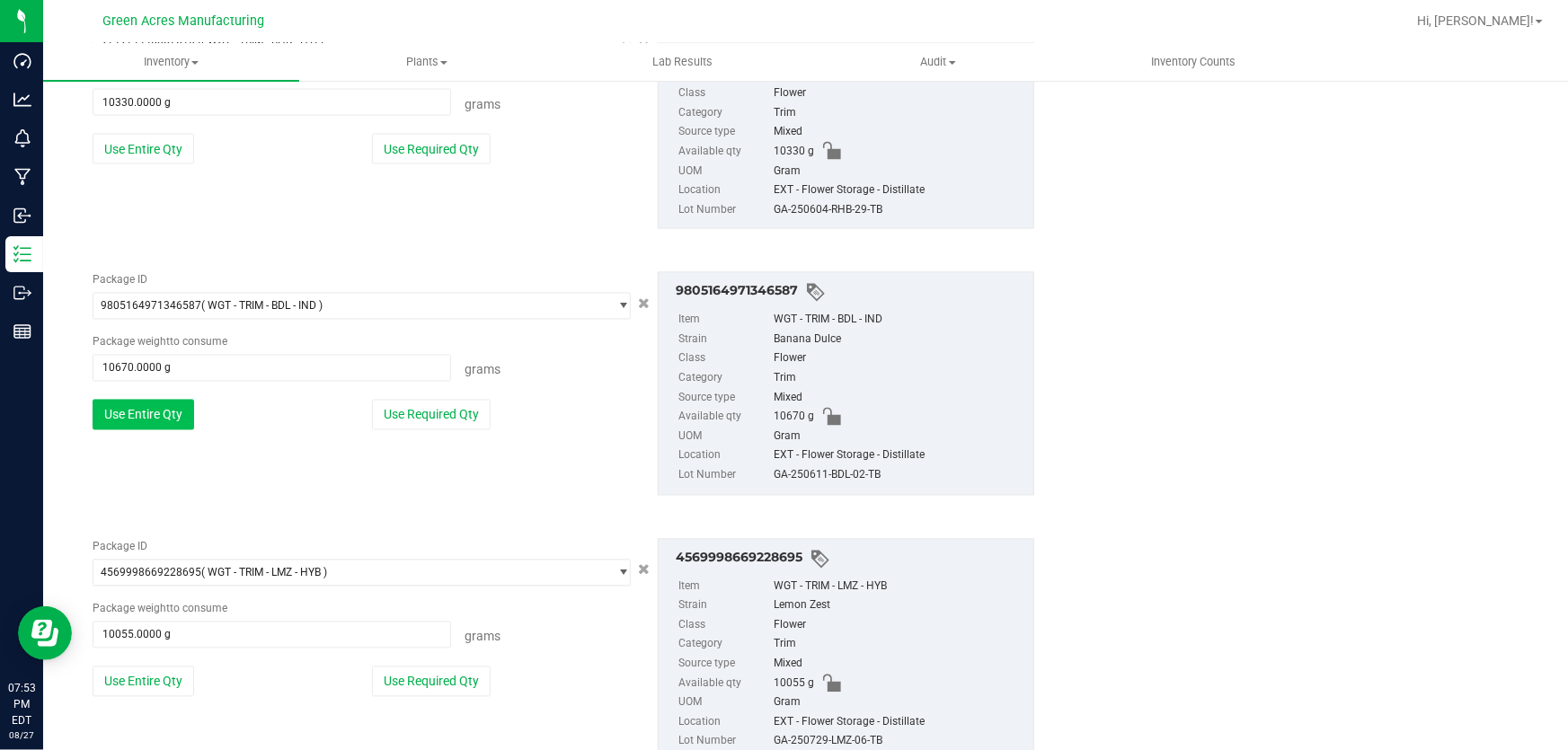
click at [169, 413] on button "Use Entire Qty" at bounding box center [142, 415] width 101 height 30
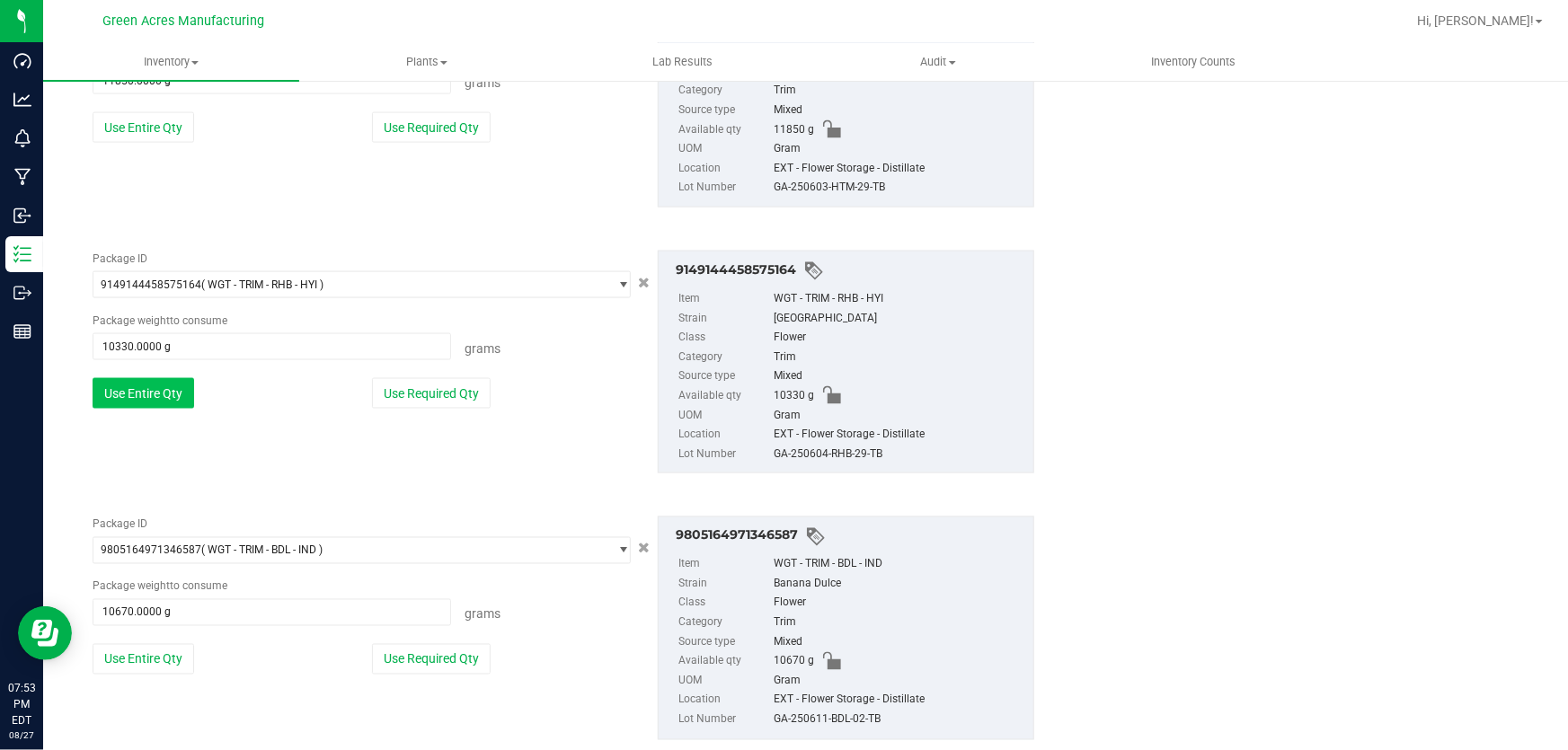
click at [162, 399] on button "Use Entire Qty" at bounding box center [142, 393] width 101 height 30
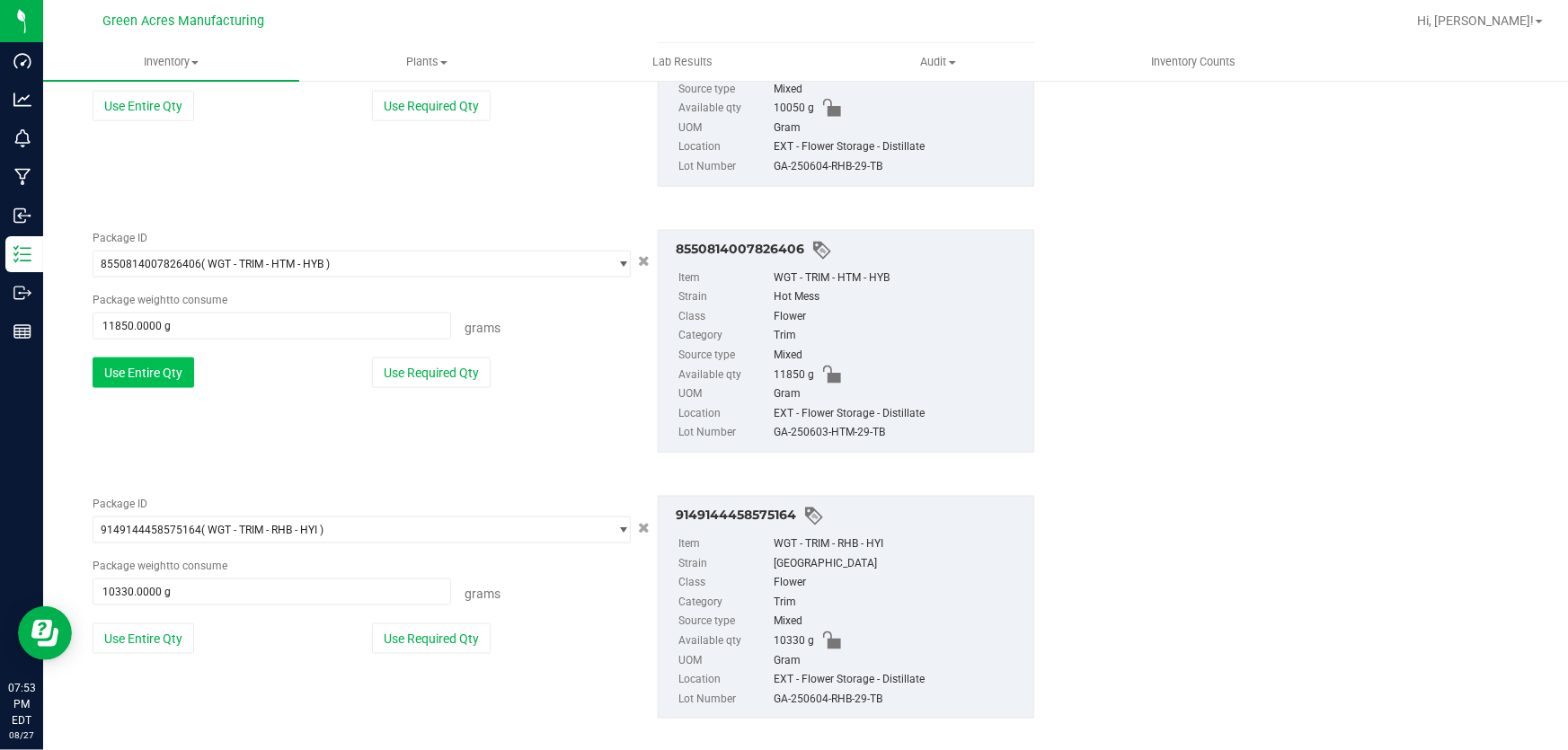
click at [162, 383] on button "Use Entire Qty" at bounding box center [142, 373] width 101 height 30
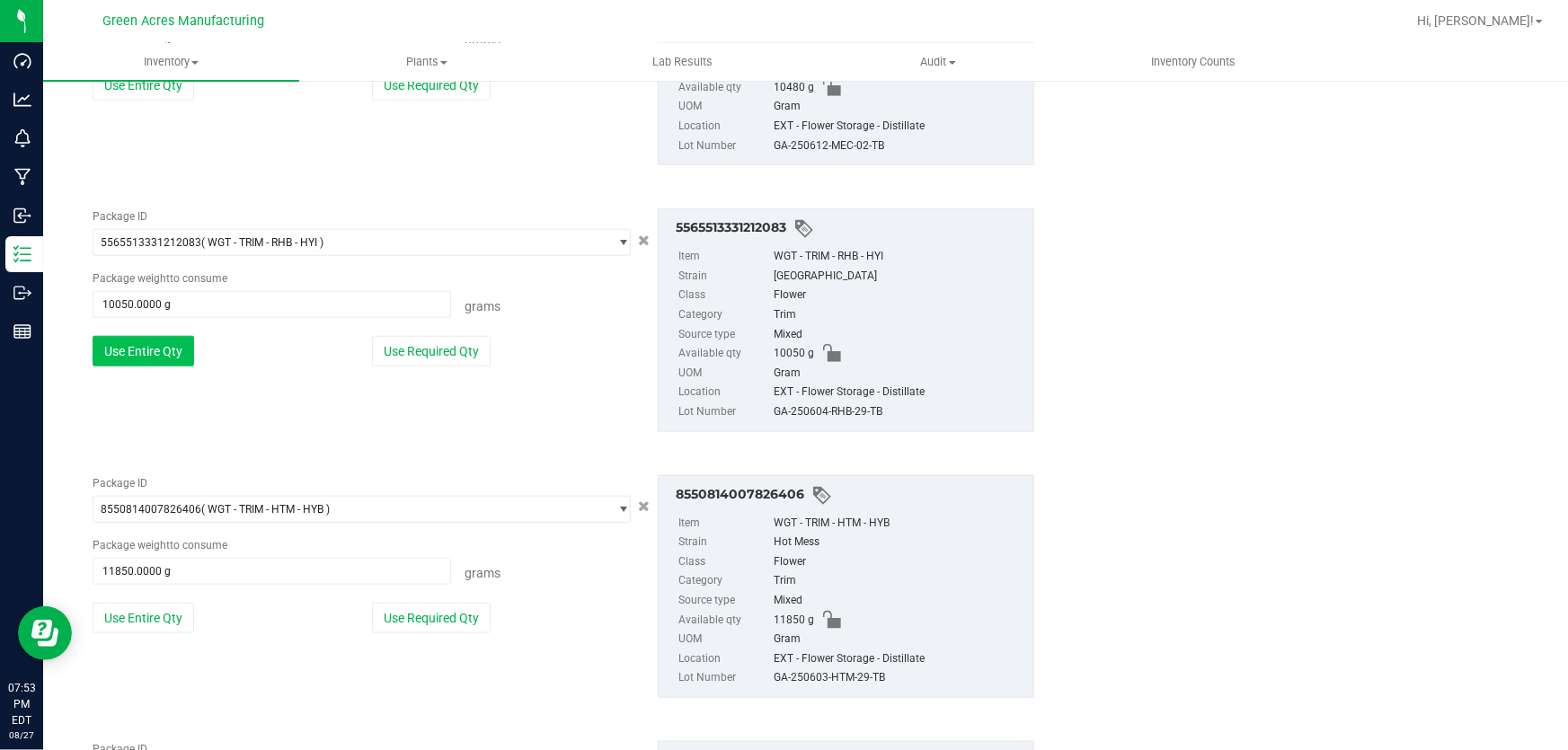
click at [171, 352] on button "Use Entire Qty" at bounding box center [142, 351] width 101 height 30
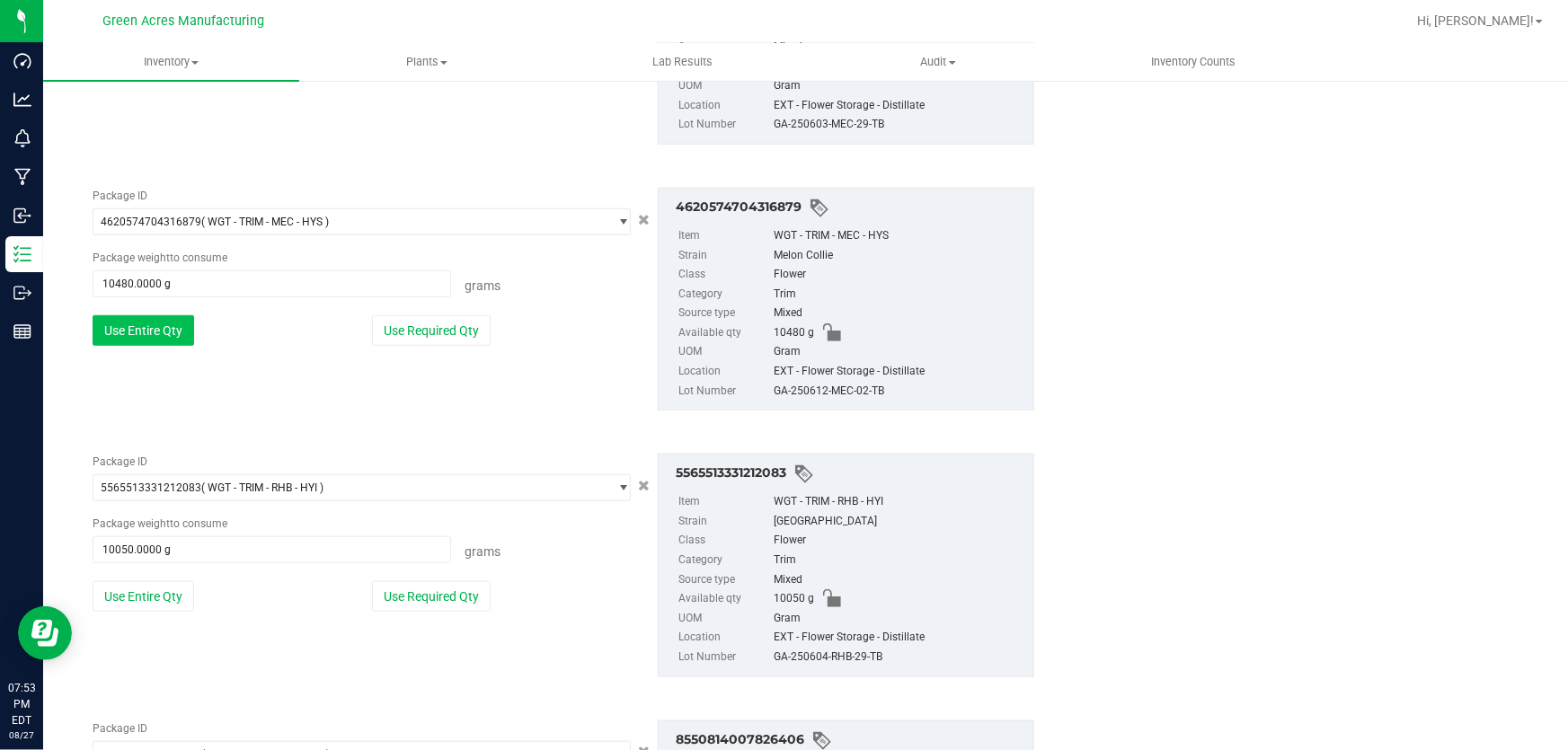
click at [173, 336] on button "Use Entire Qty" at bounding box center [142, 330] width 101 height 30
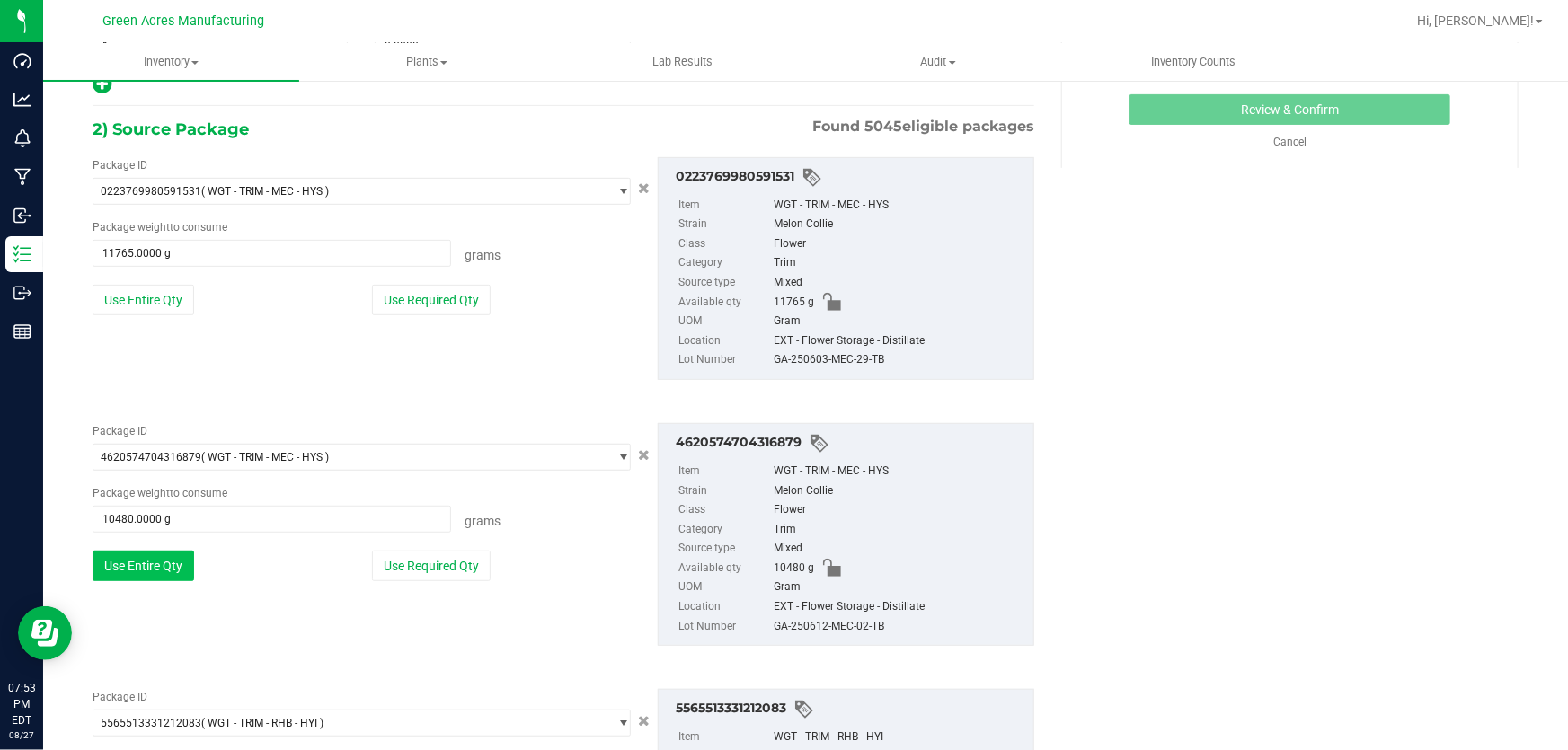
scroll to position [313, 0]
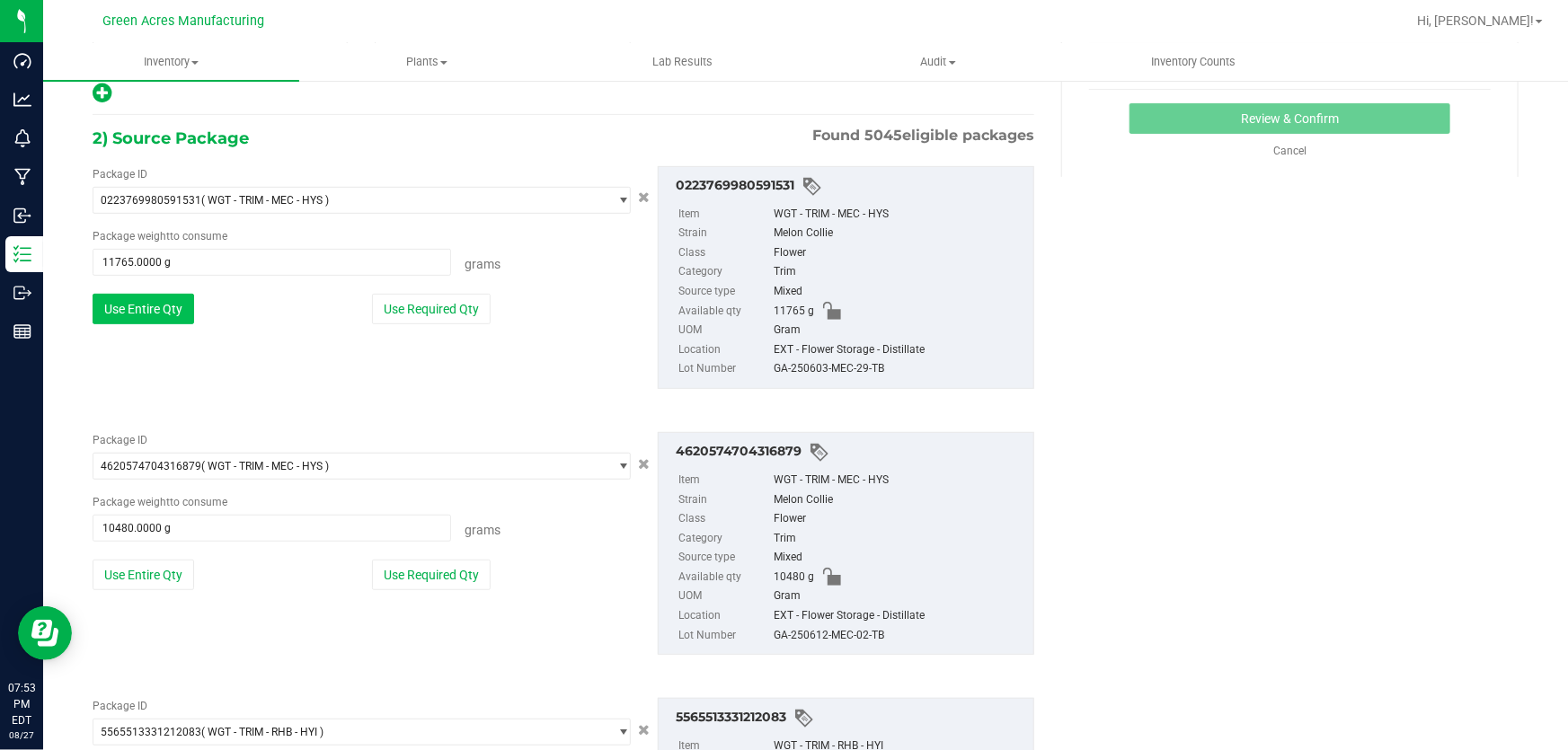
click at [176, 316] on button "Use Entire Qty" at bounding box center [142, 309] width 101 height 30
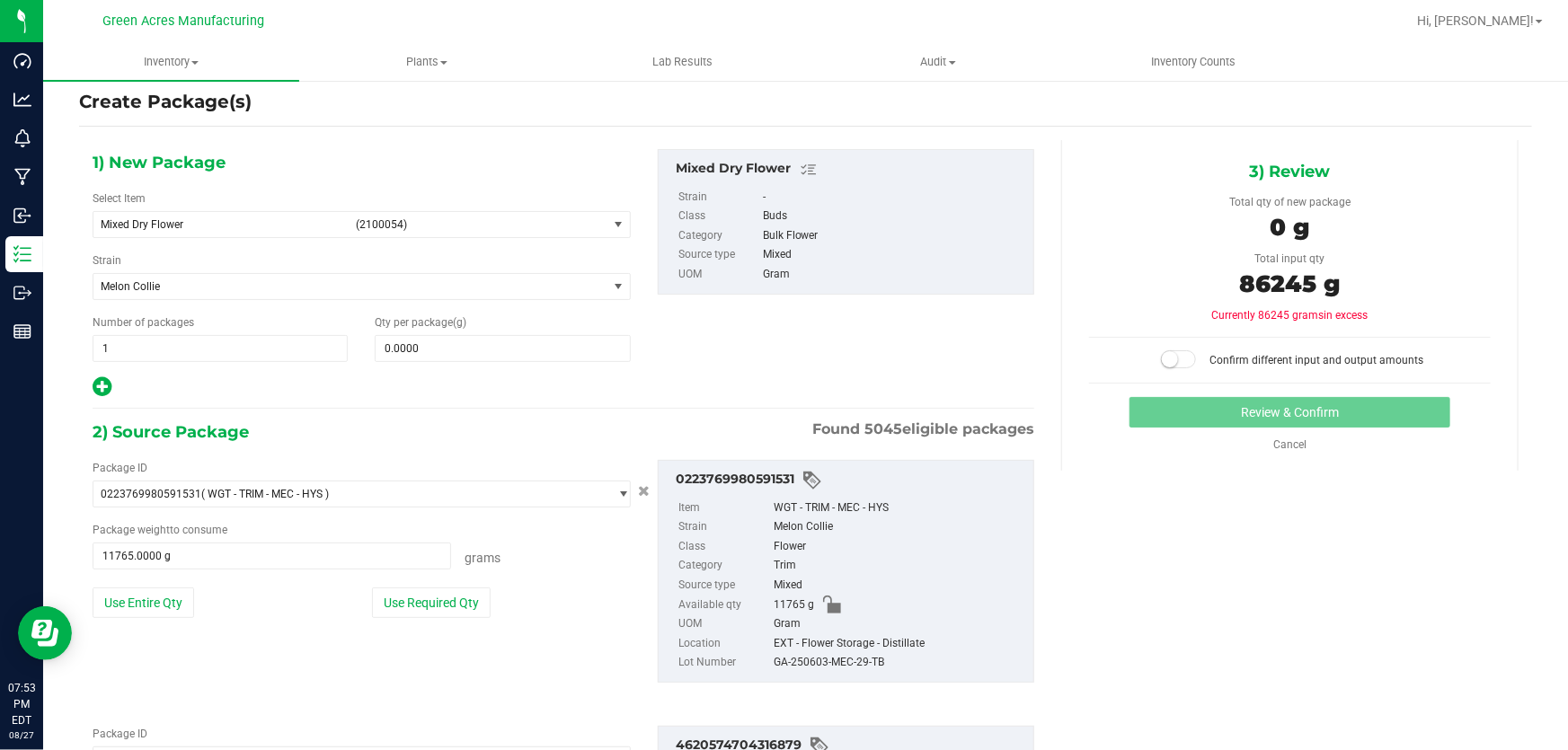
scroll to position [0, 0]
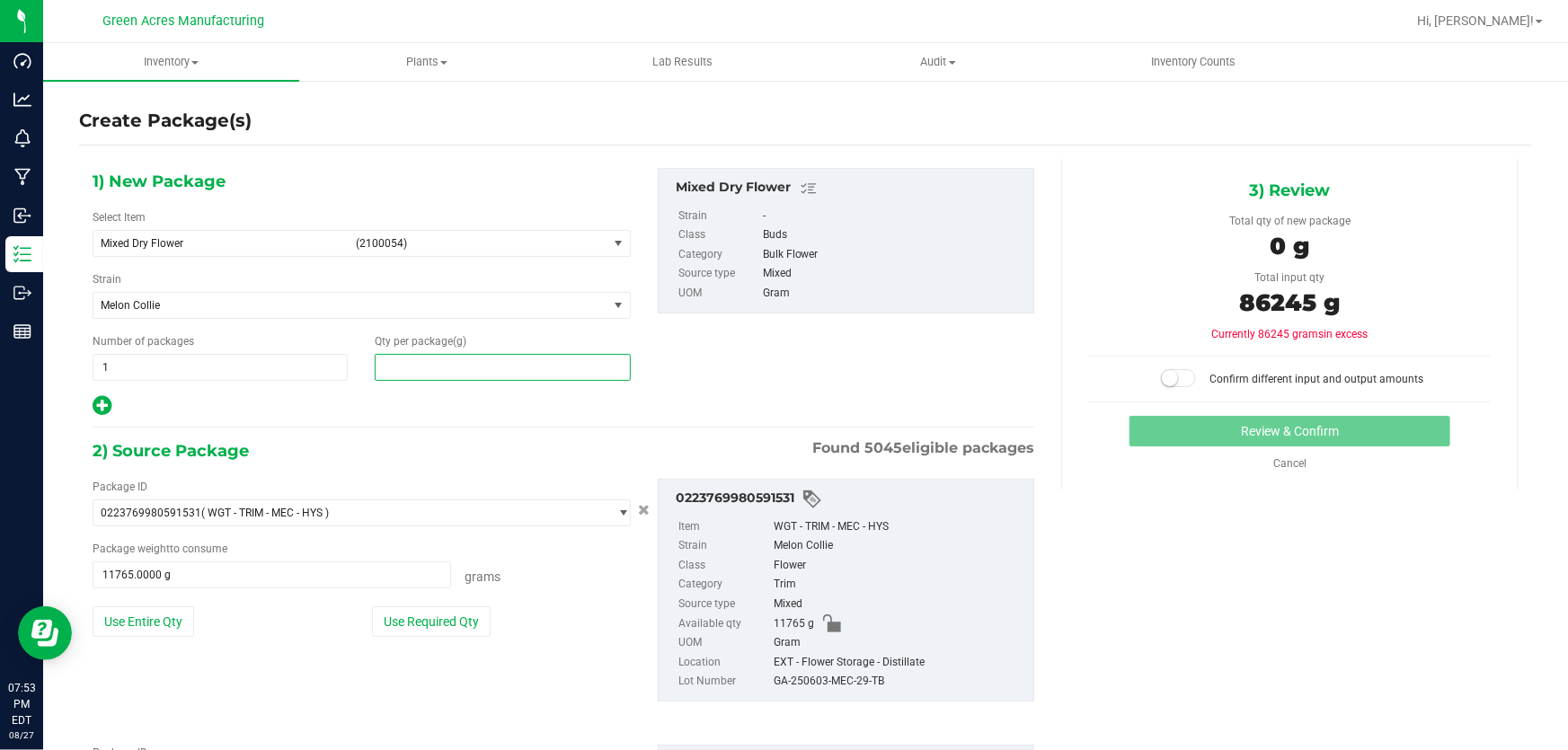
click at [465, 371] on span at bounding box center [502, 367] width 255 height 27
type input "86245"
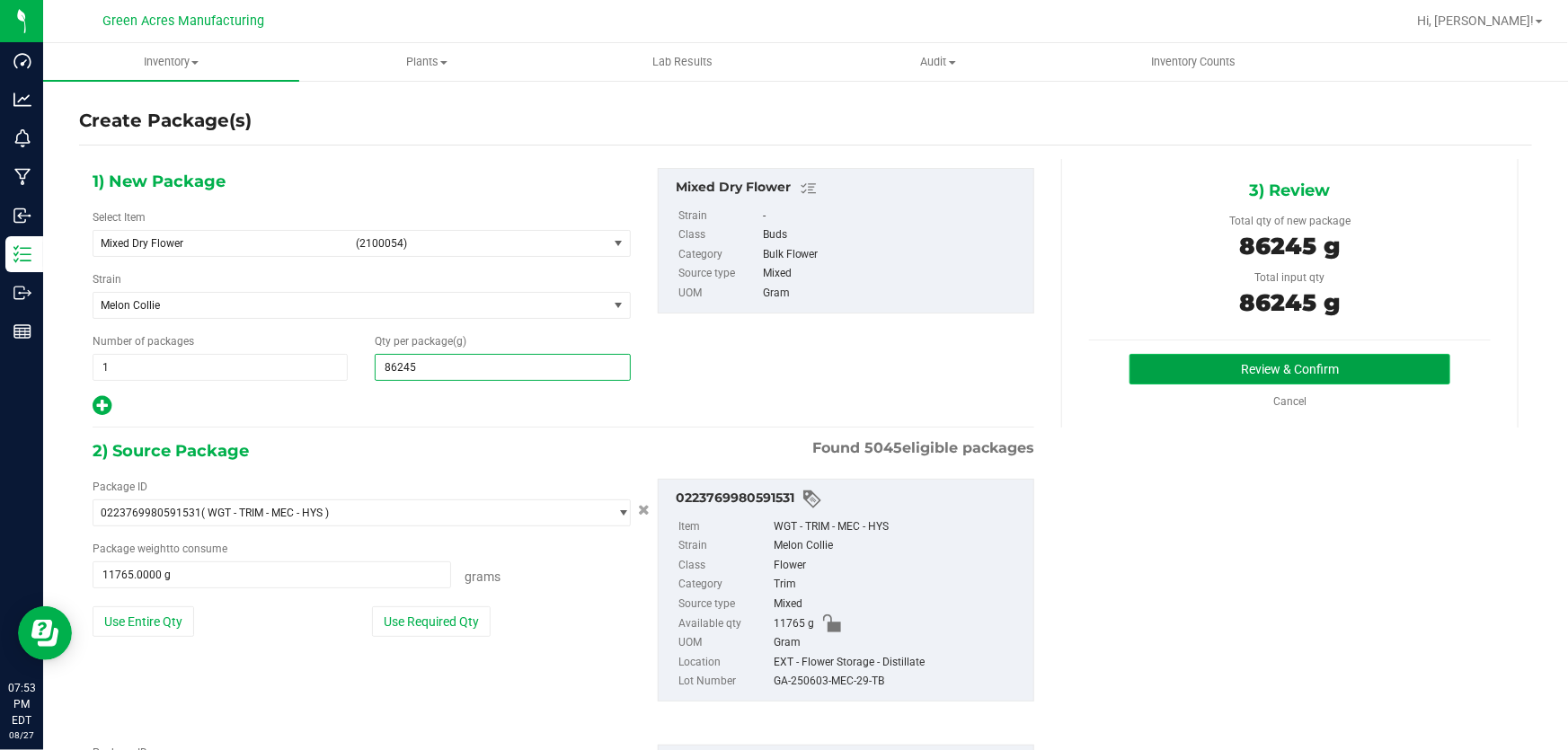
type input "86,245.0000"
click at [1284, 369] on button "Review & Confirm" at bounding box center [1289, 369] width 321 height 30
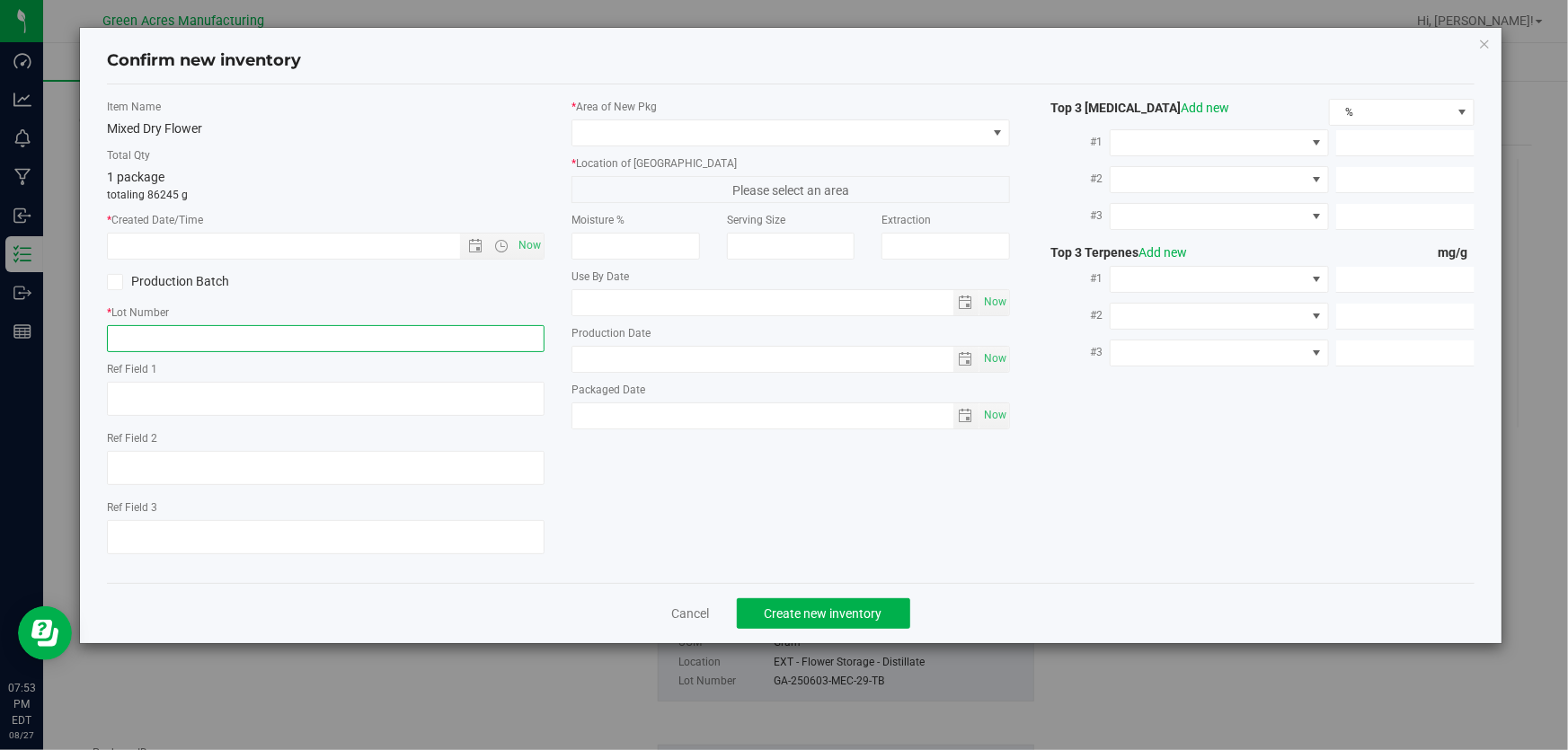
click at [484, 340] on input "text" at bounding box center [325, 338] width 437 height 27
paste input "GA-250827-ETH-HYB-D-THCA27"
type input "GA-250827-ETH-HYB-D-THCA27"
click at [530, 247] on span "Now" at bounding box center [530, 246] width 30 height 27
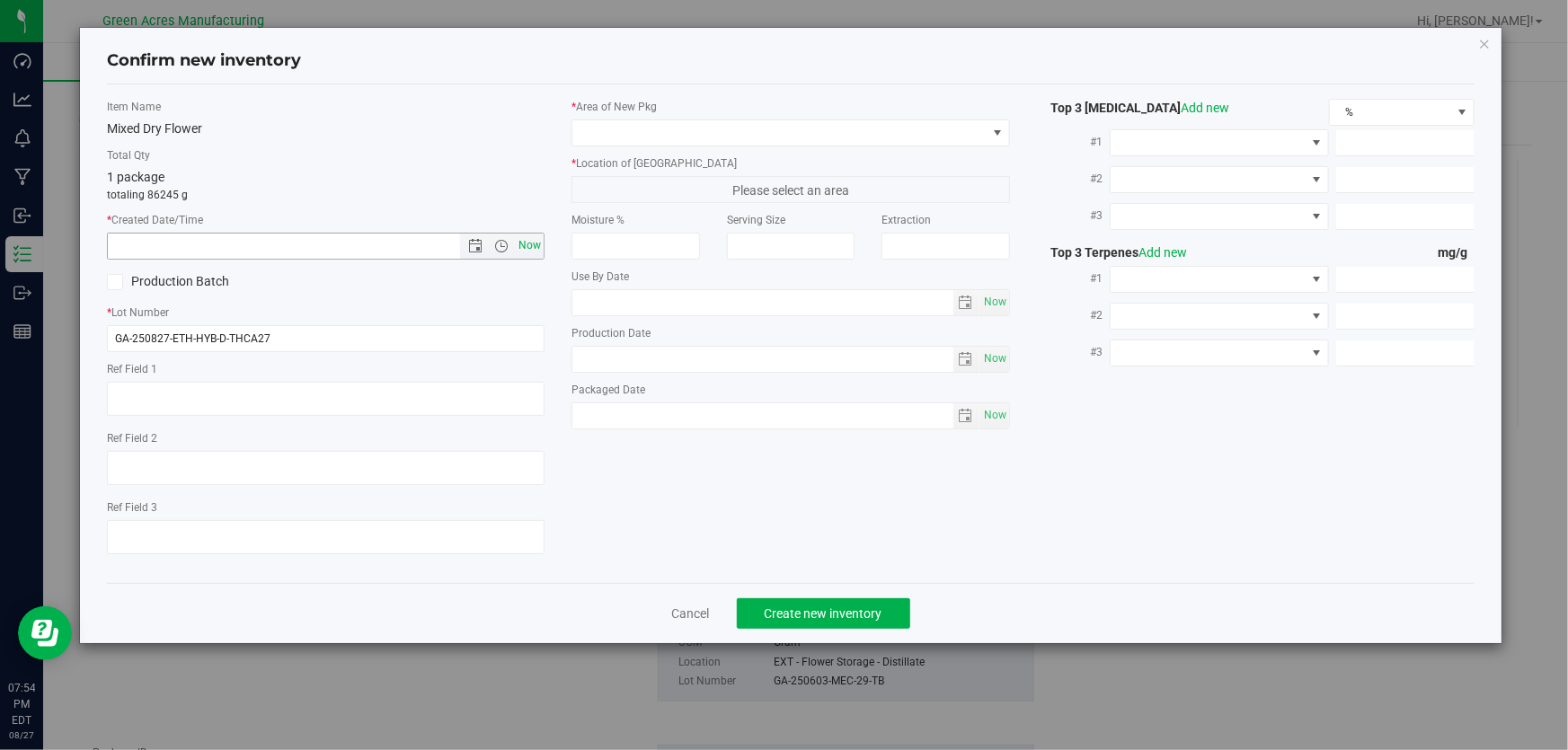
type input "8/27/2025 7:54 PM"
click at [634, 138] on span at bounding box center [778, 134] width 414 height 26
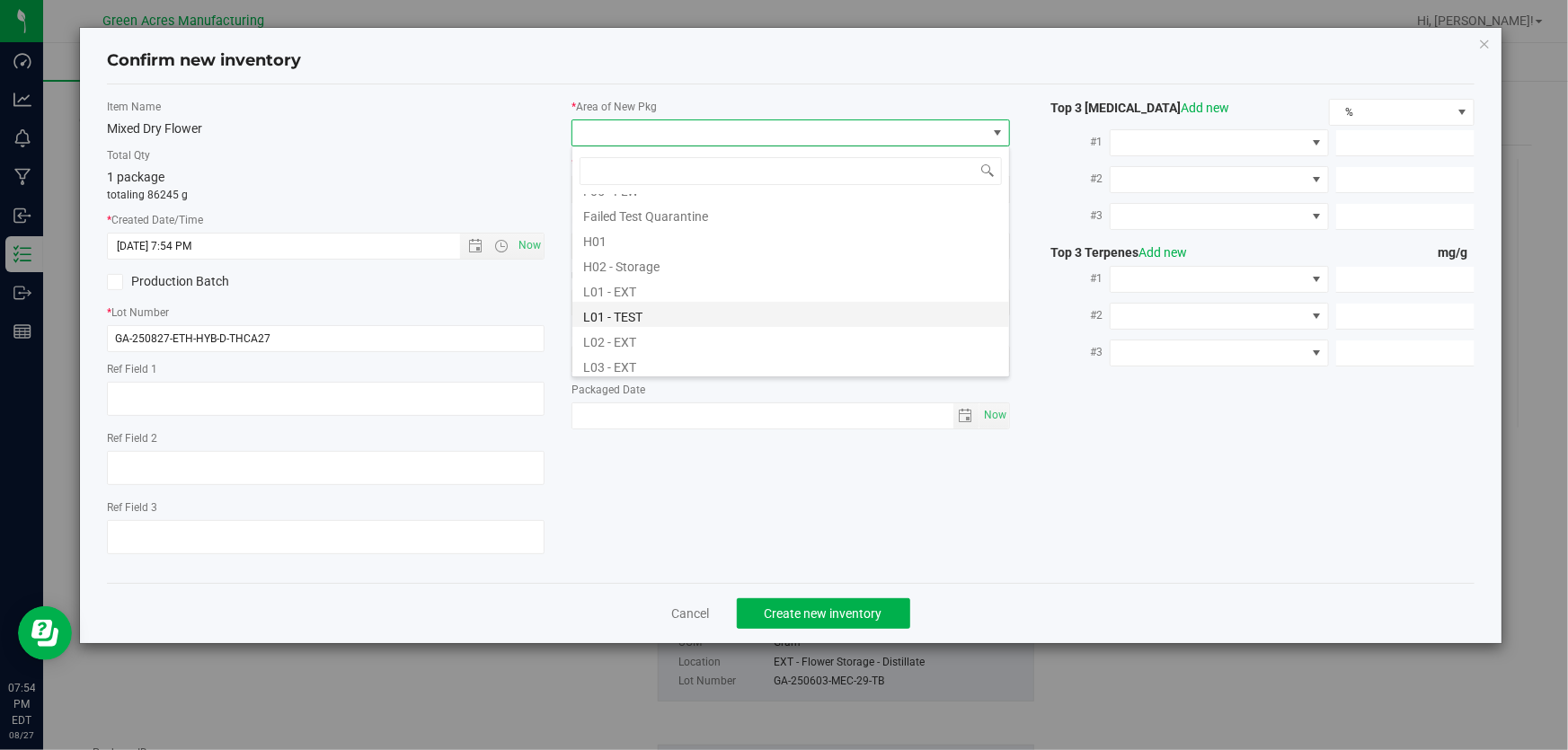
scroll to position [326, 0]
click at [672, 314] on li "L04 - EXT" at bounding box center [790, 309] width 436 height 26
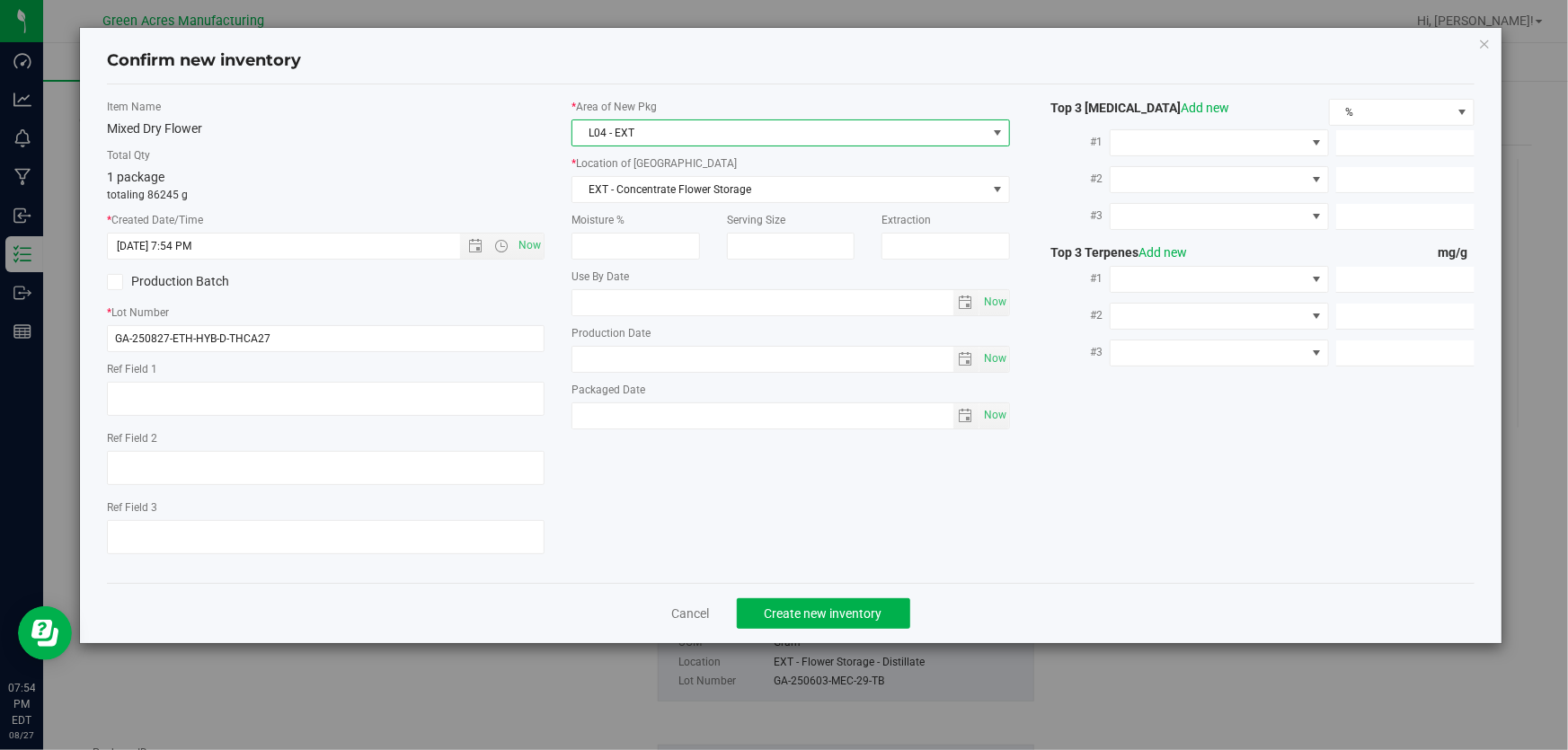
click at [692, 202] on div "* Area of New Pkg L04 - EXT * Location of New Pkg EXT - Concentrate Flower Stor…" at bounding box center [790, 269] width 465 height 340
click at [690, 194] on span "EXT - Concentrate Flower Storage" at bounding box center [778, 190] width 414 height 26
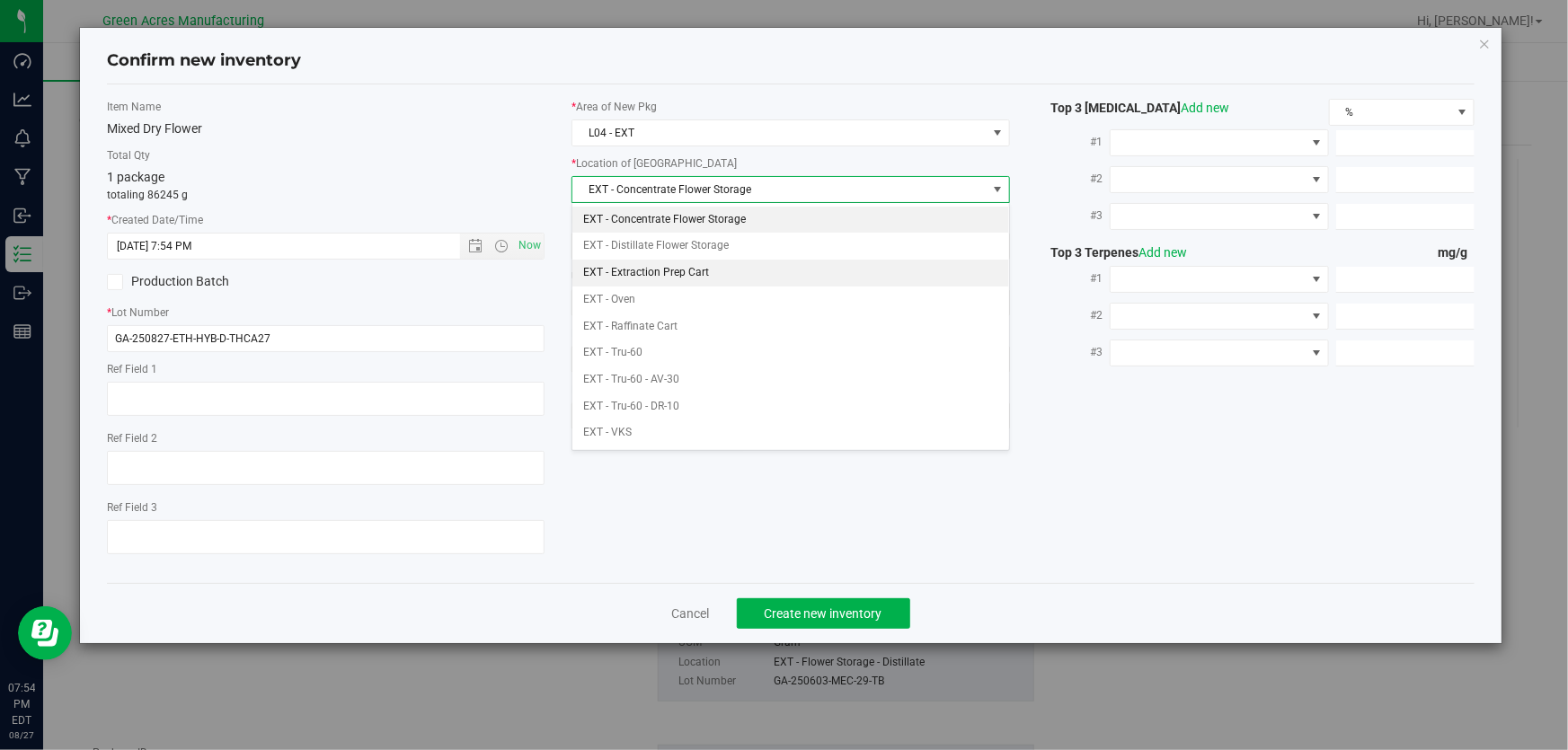
click at [676, 275] on li "EXT - Extraction Prep Cart" at bounding box center [790, 272] width 436 height 27
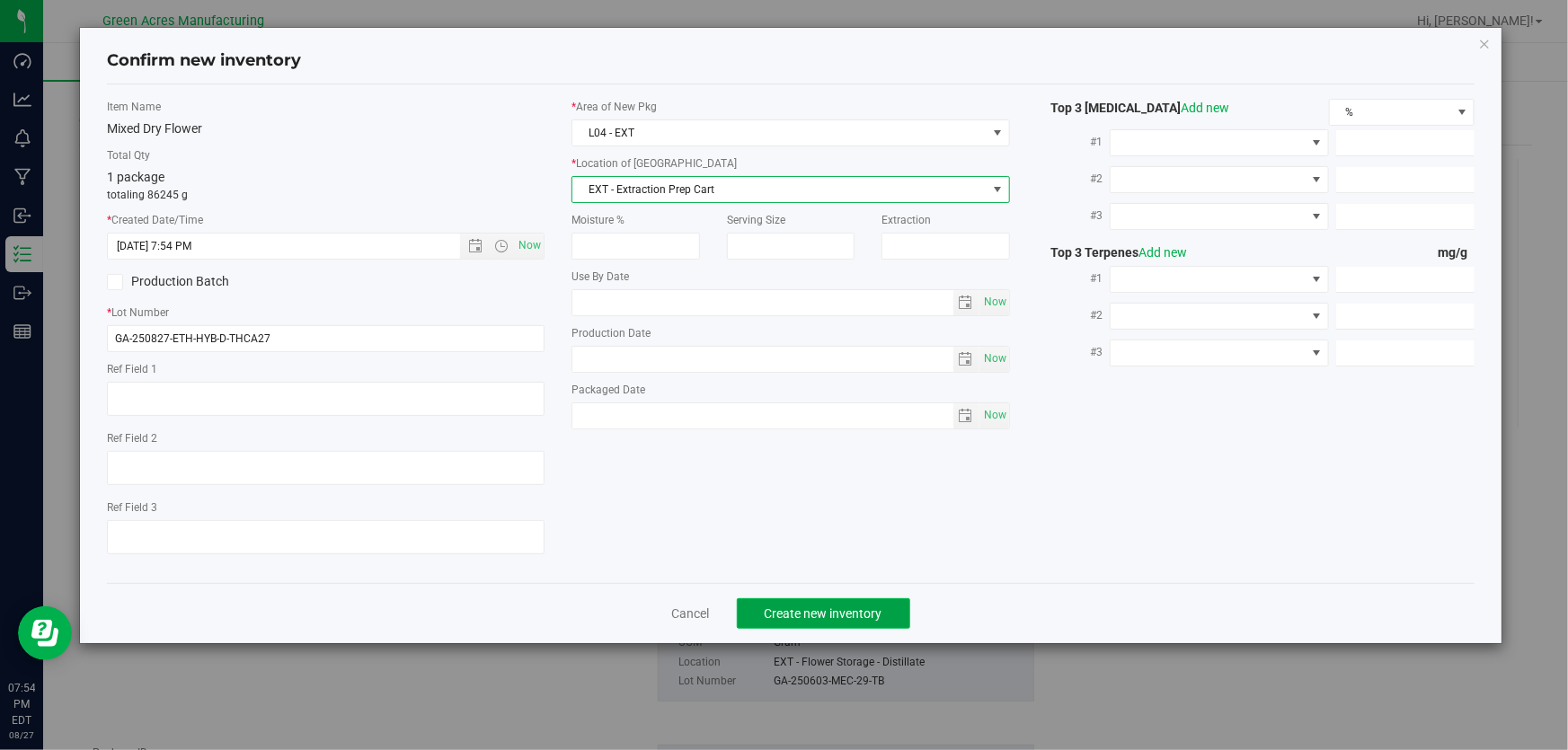
click at [766, 608] on span "Create new inventory" at bounding box center [823, 613] width 118 height 15
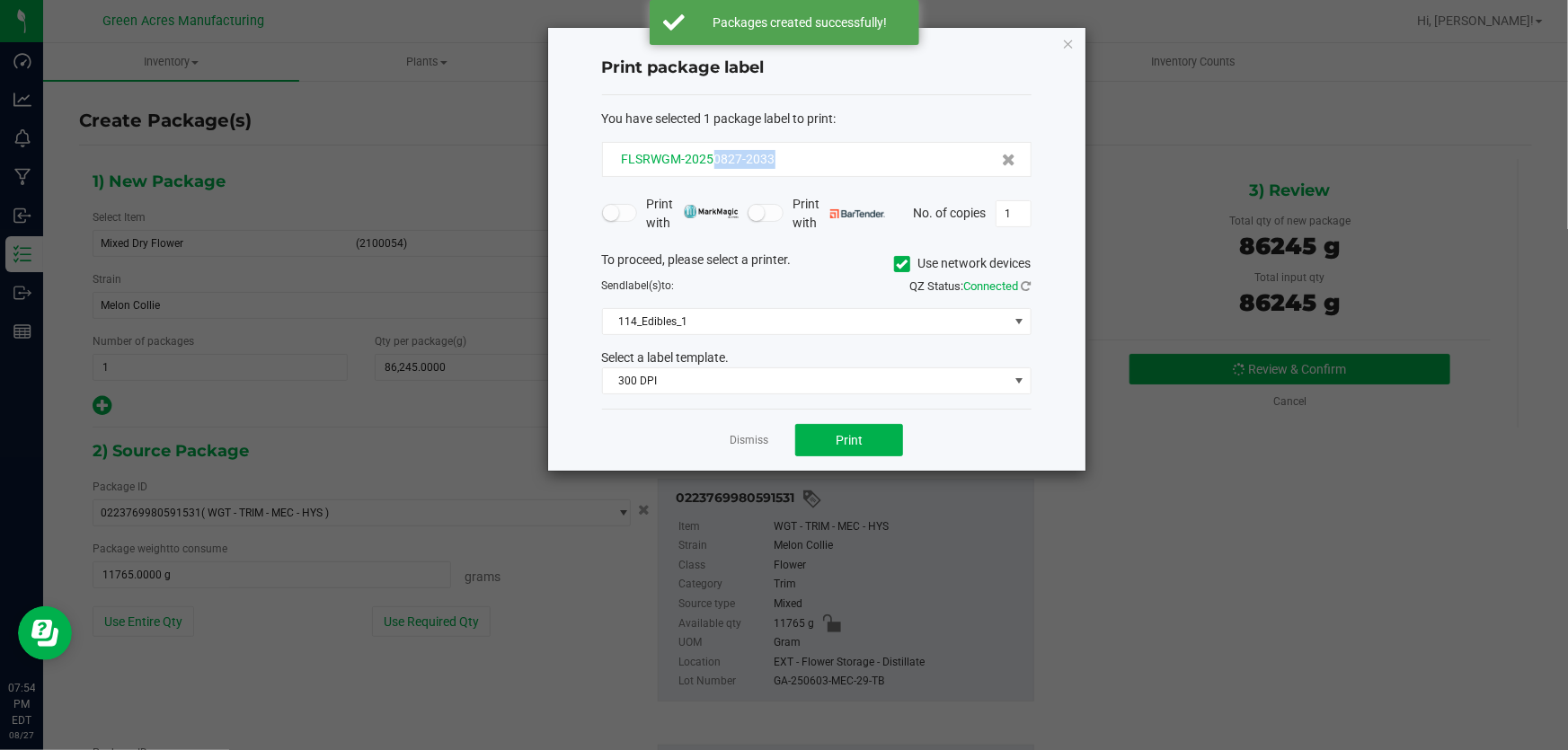
drag, startPoint x: 789, startPoint y: 152, endPoint x: 713, endPoint y: 154, distance: 76.0
click at [713, 154] on div "FLSRWGM-20250827-2033" at bounding box center [816, 159] width 399 height 19
copy span "0827-2033"
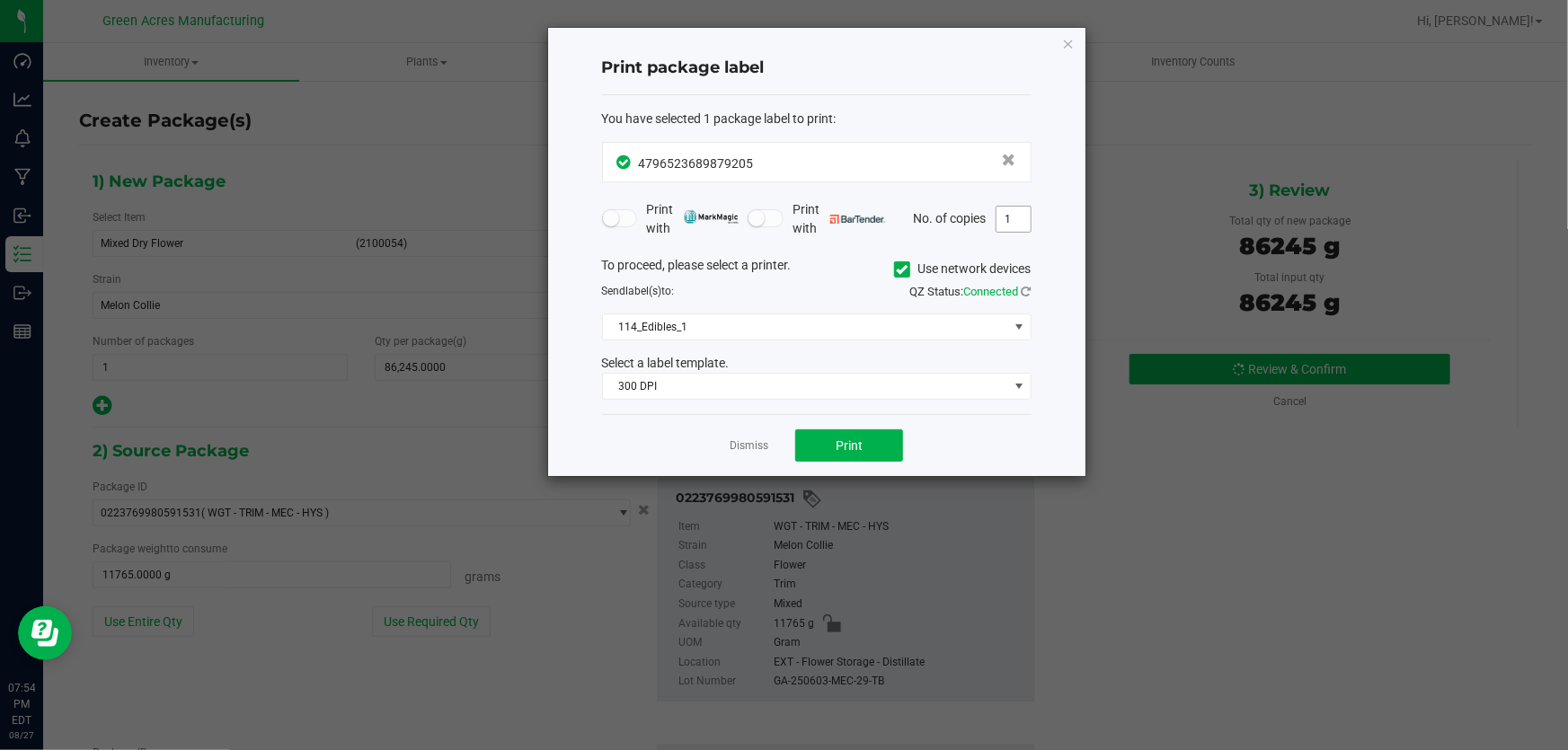
click at [1022, 216] on input "1" at bounding box center [1013, 219] width 34 height 26
type input "6"
click at [718, 329] on span "114_Edibles_1" at bounding box center [806, 327] width 405 height 26
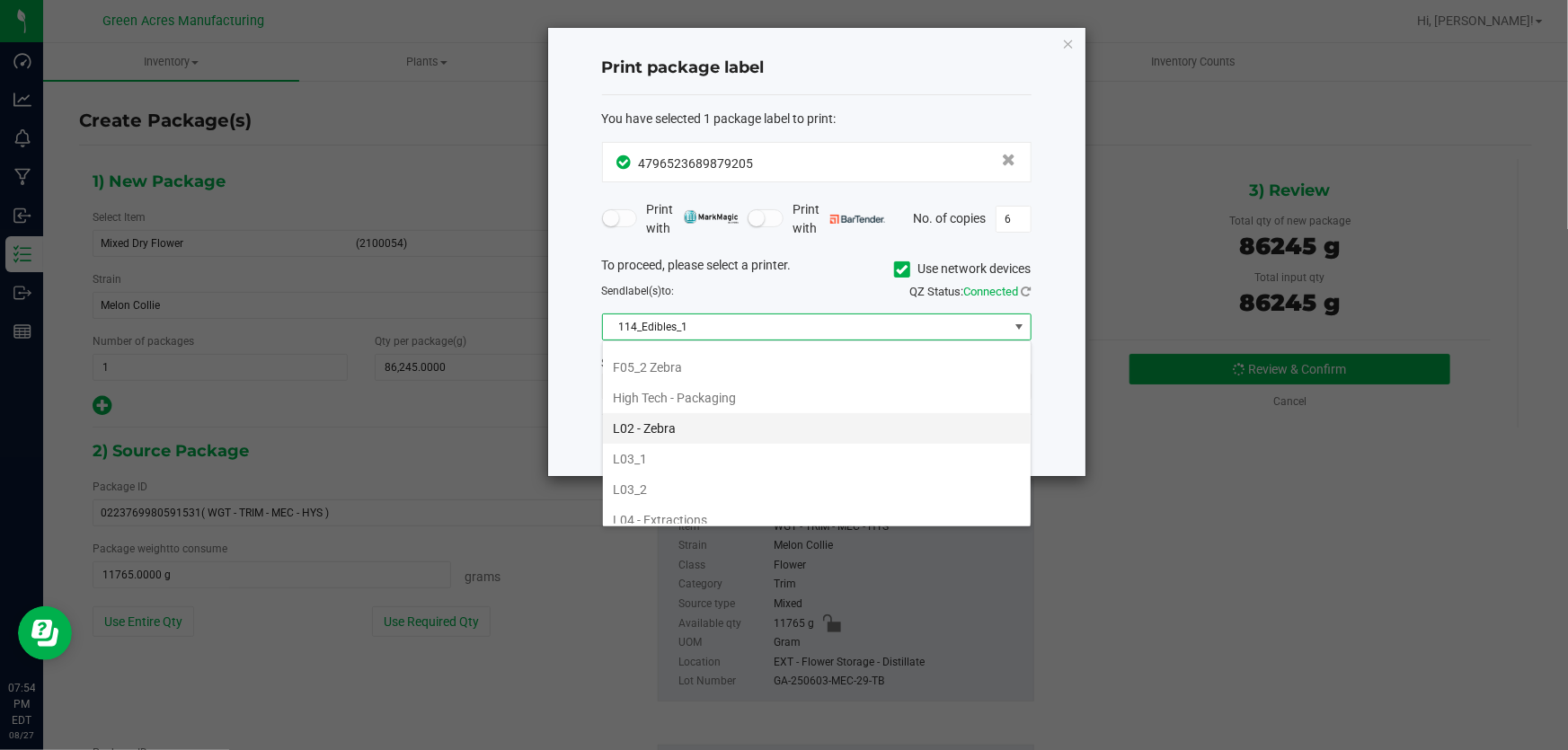
scroll to position [572, 0]
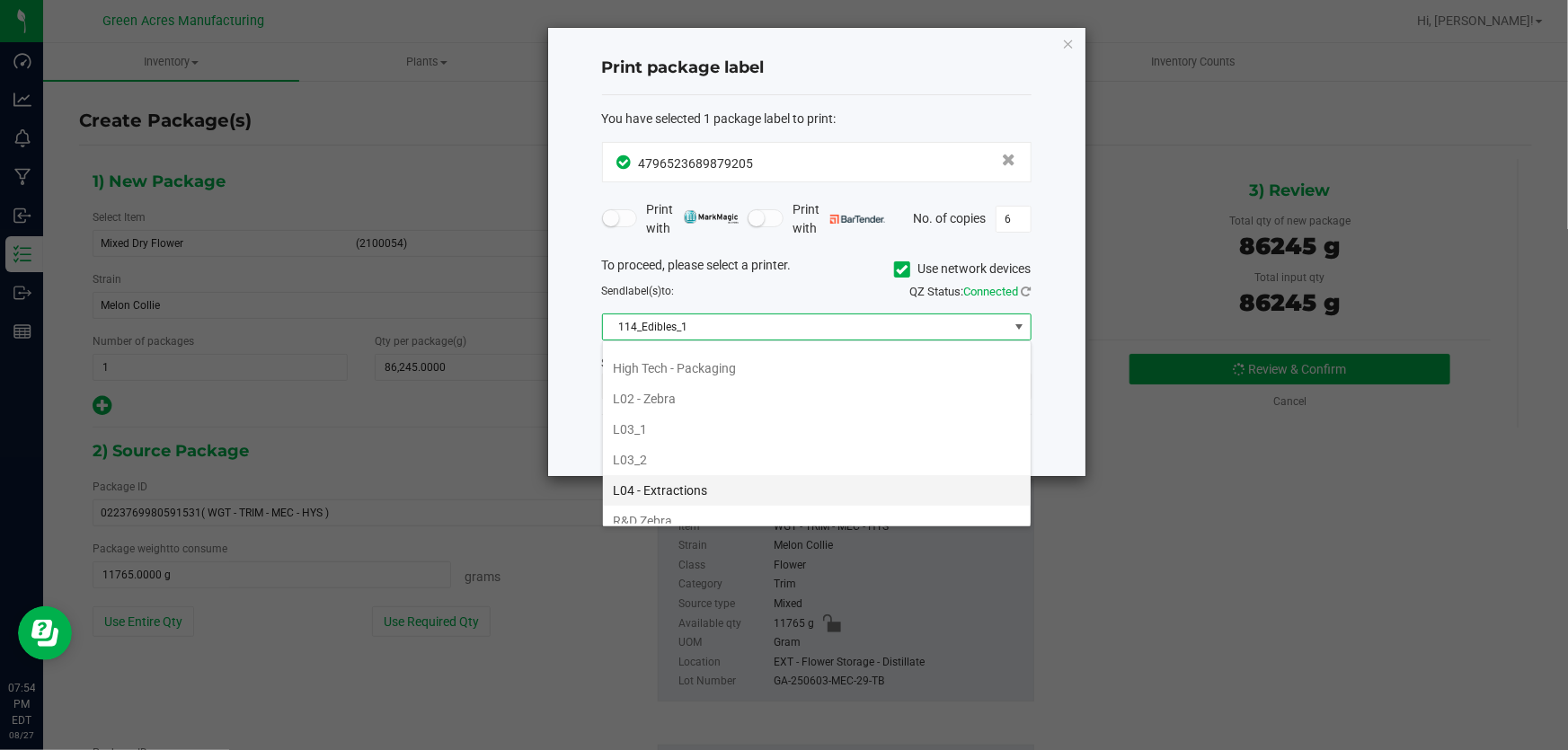
click at [749, 476] on li "L04 - Extractions" at bounding box center [816, 490] width 427 height 30
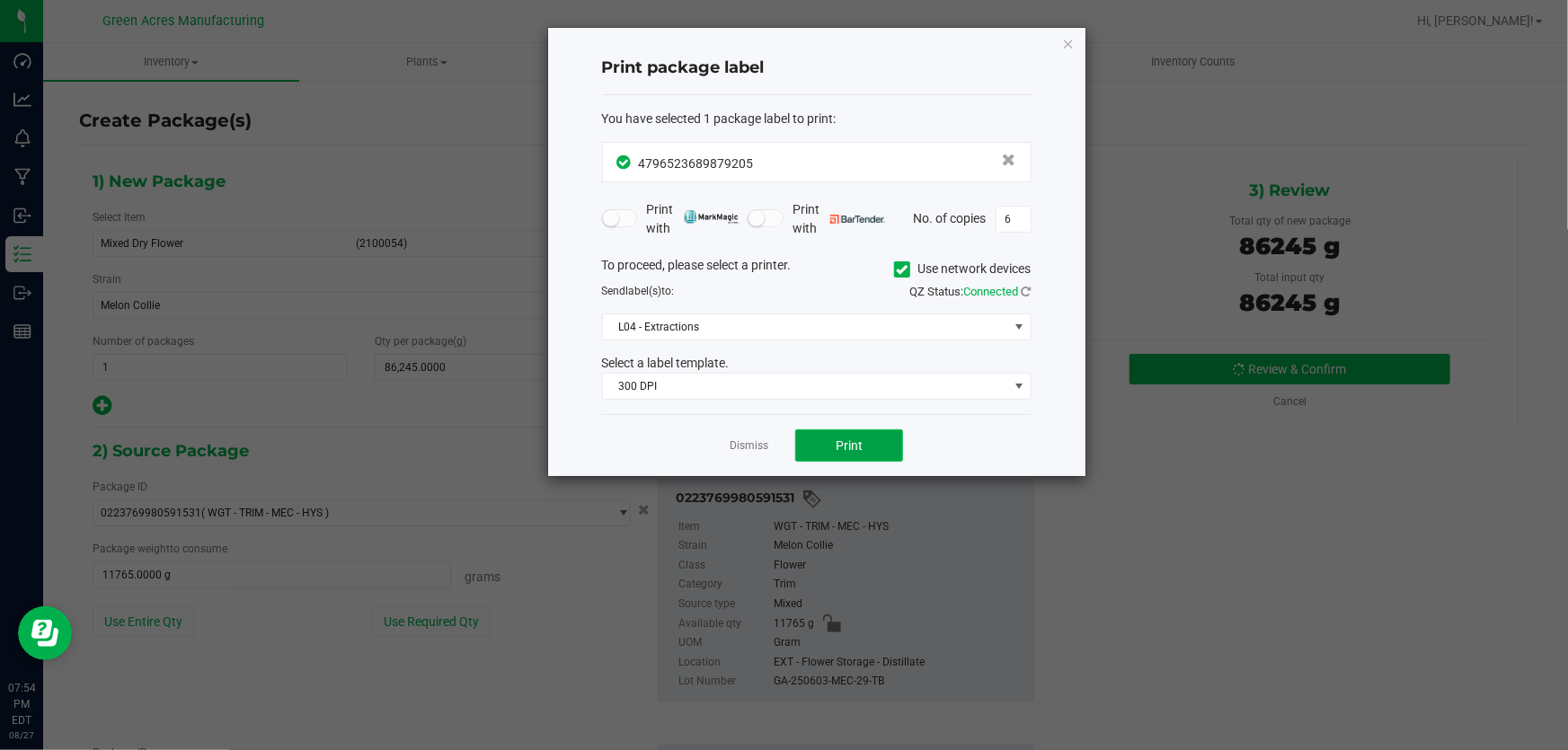
click at [838, 430] on button "Print" at bounding box center [849, 445] width 108 height 32
